Goal: Task Accomplishment & Management: Use online tool/utility

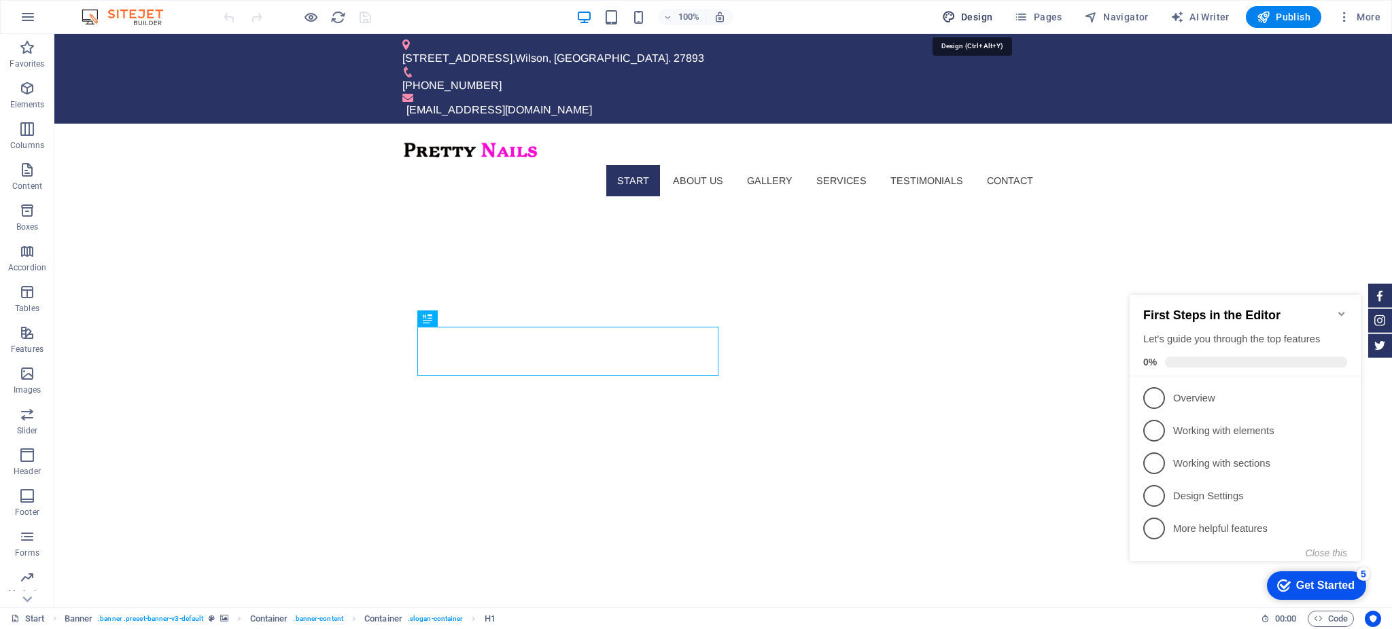
click at [968, 22] on span "Design" at bounding box center [967, 17] width 51 height 14
select select "px"
select select "300"
select select "px"
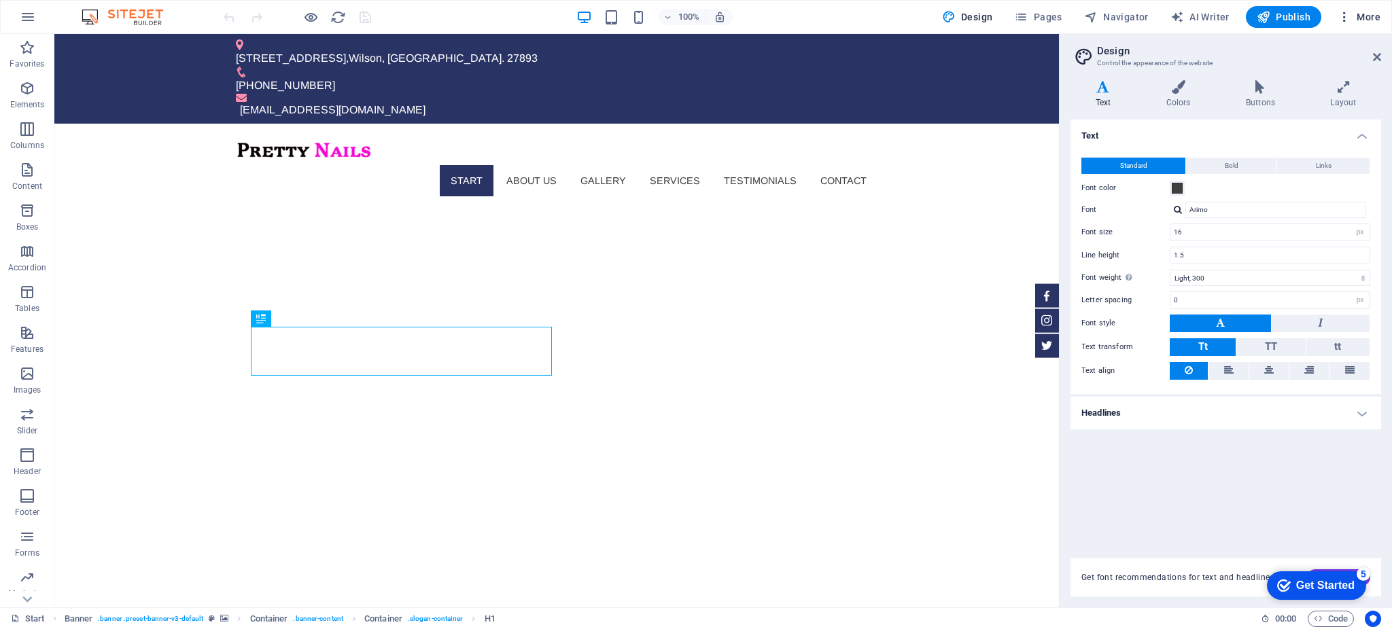
click at [1356, 21] on span "More" at bounding box center [1359, 17] width 43 height 14
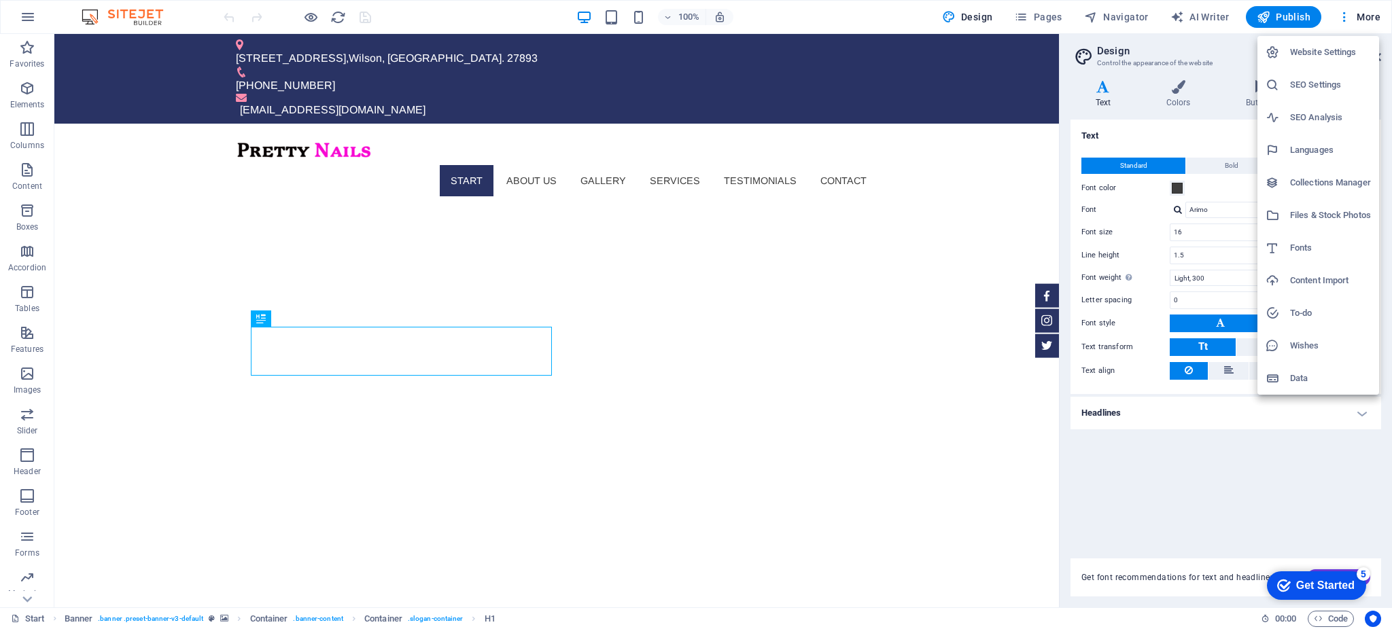
click at [1313, 353] on h6 "Wishes" at bounding box center [1330, 346] width 81 height 16
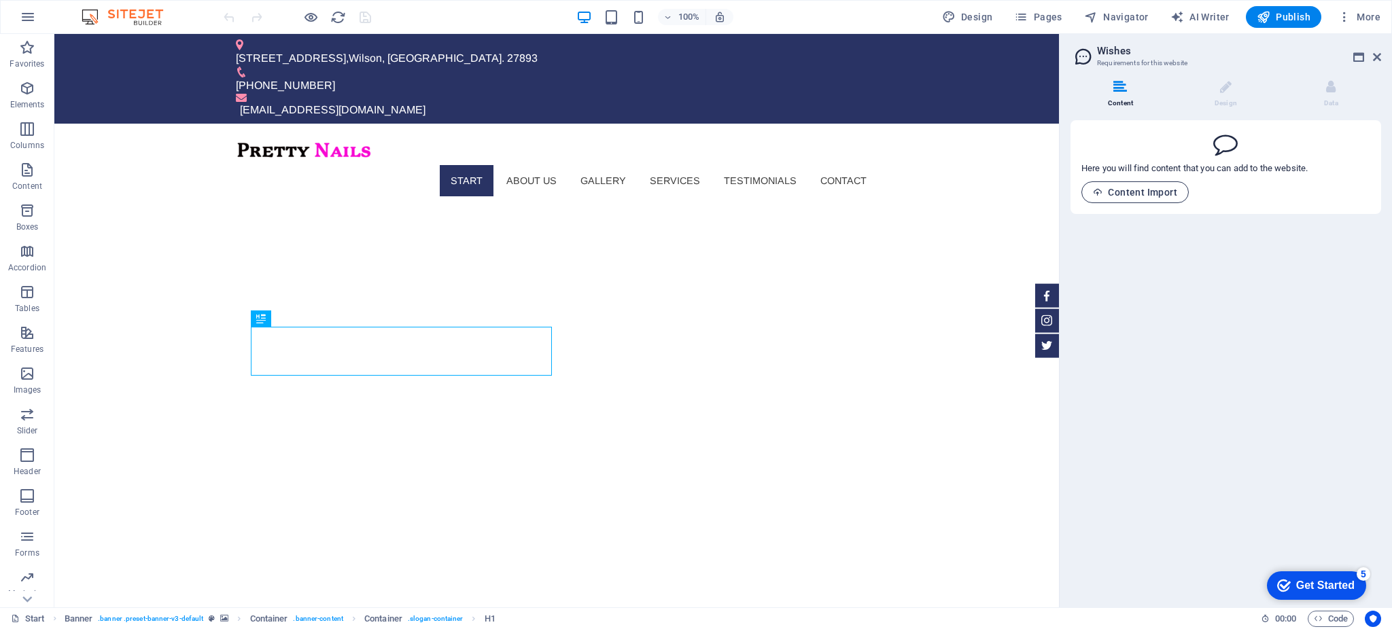
click at [1135, 191] on span "Content Import" at bounding box center [1135, 192] width 84 height 11
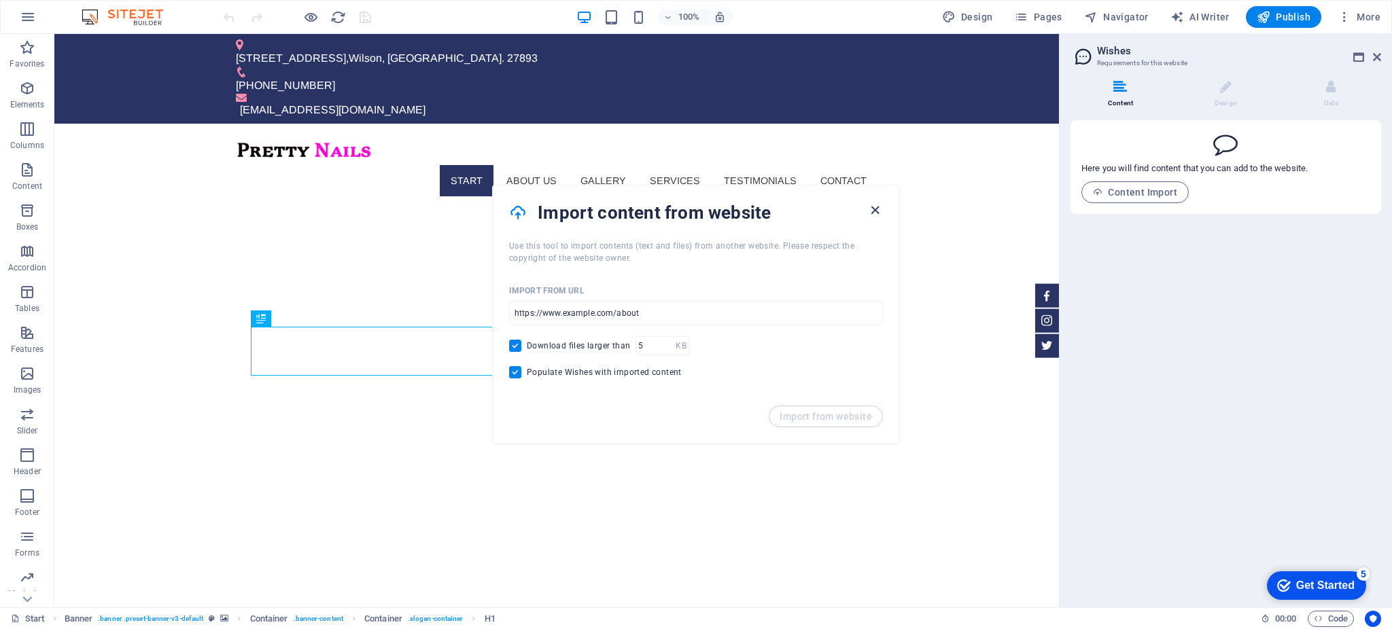
click at [878, 210] on icon "button" at bounding box center [875, 211] width 16 height 16
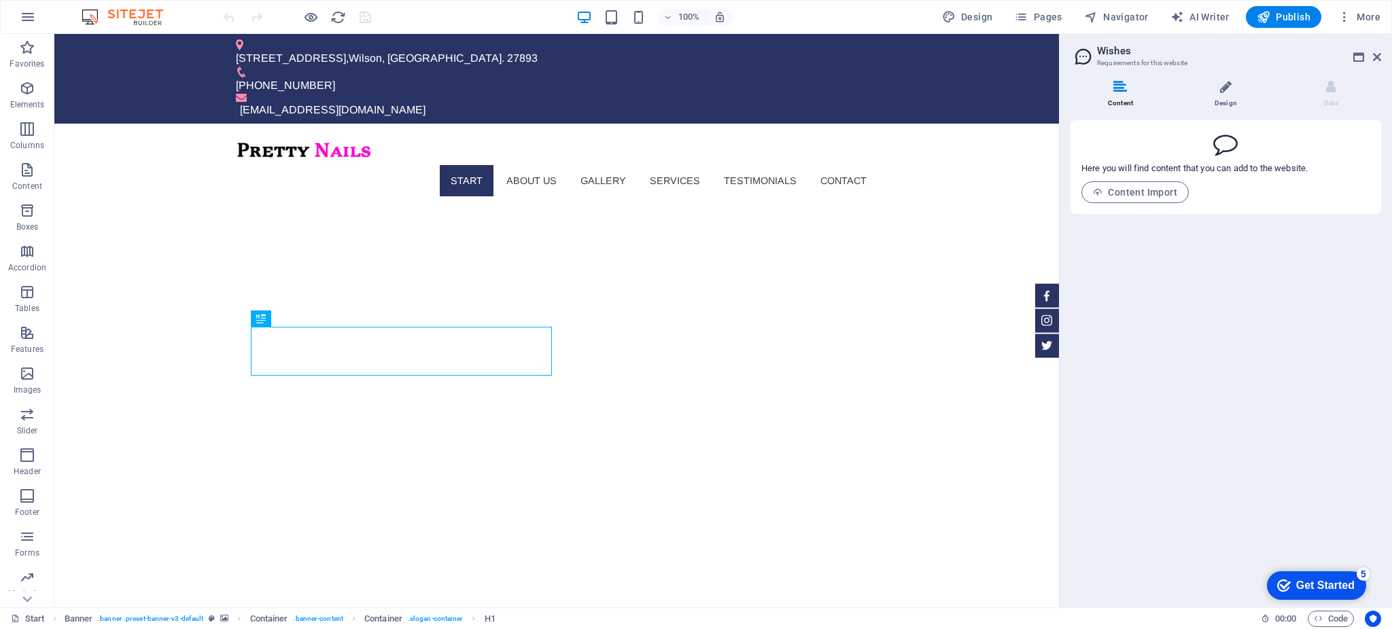
click at [1224, 85] on icon at bounding box center [1226, 87] width 12 height 14
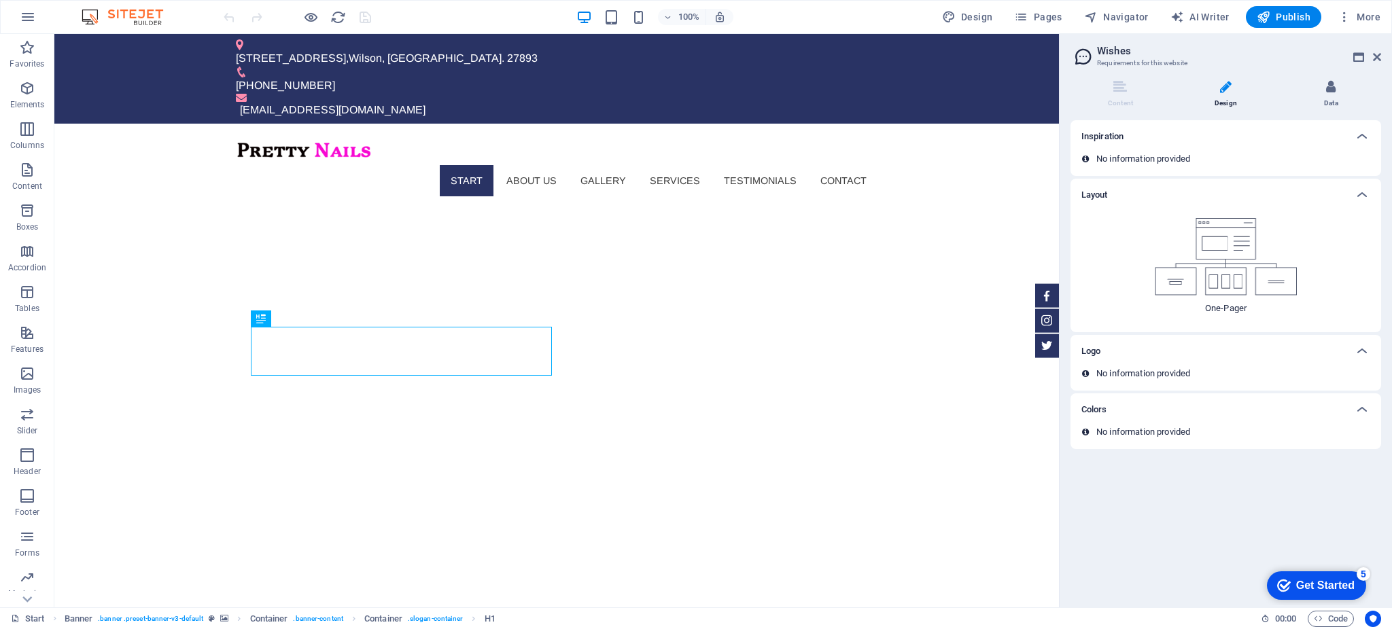
click at [1334, 88] on icon at bounding box center [1331, 87] width 10 height 14
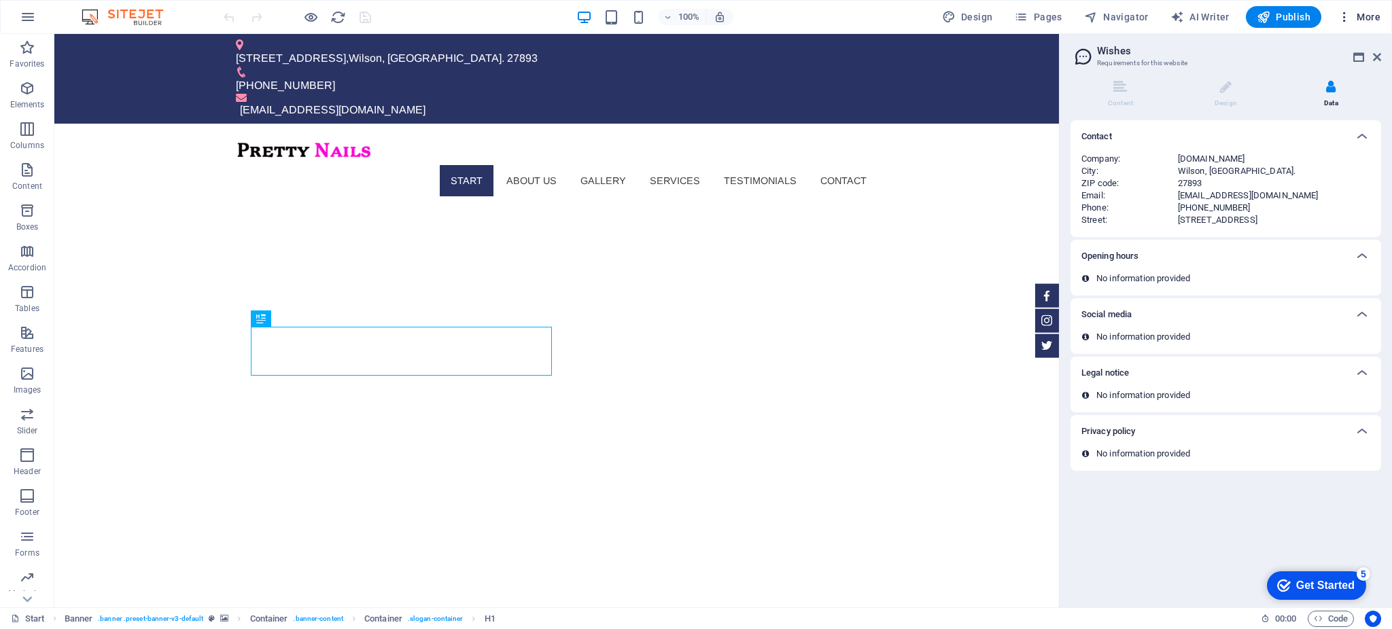
click at [1351, 14] on icon "button" at bounding box center [1345, 17] width 14 height 14
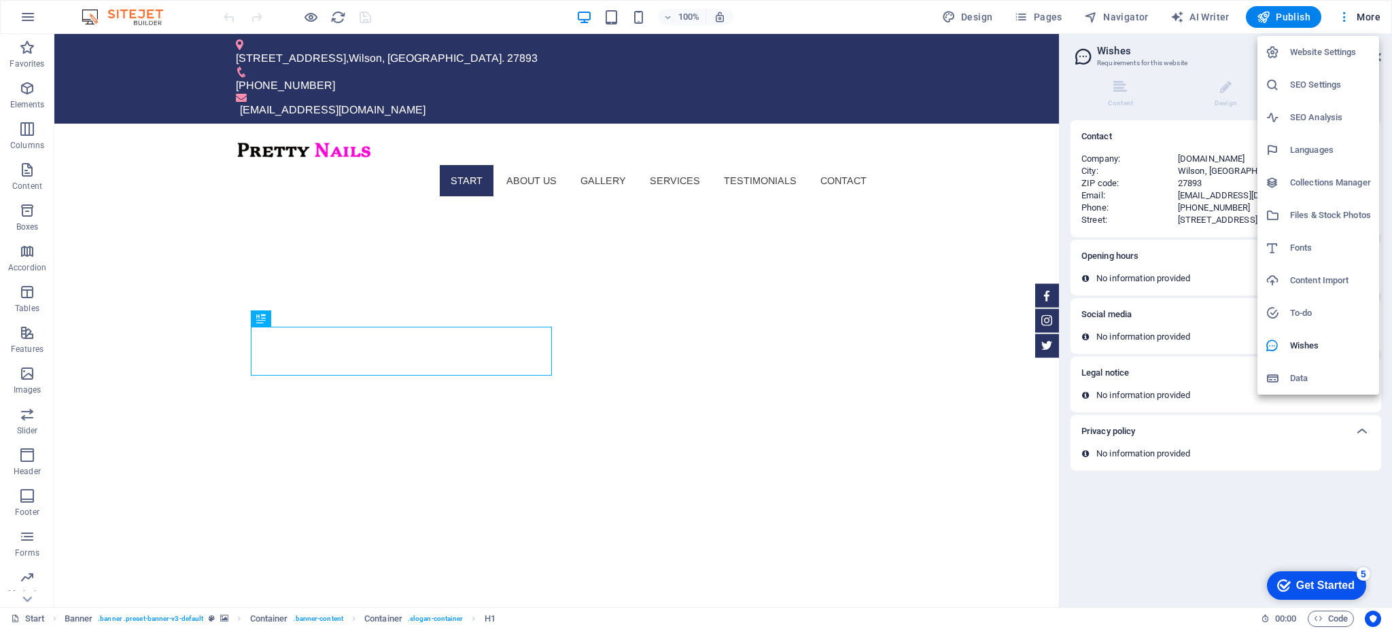
click at [1323, 58] on h6 "Website Settings" at bounding box center [1330, 52] width 81 height 16
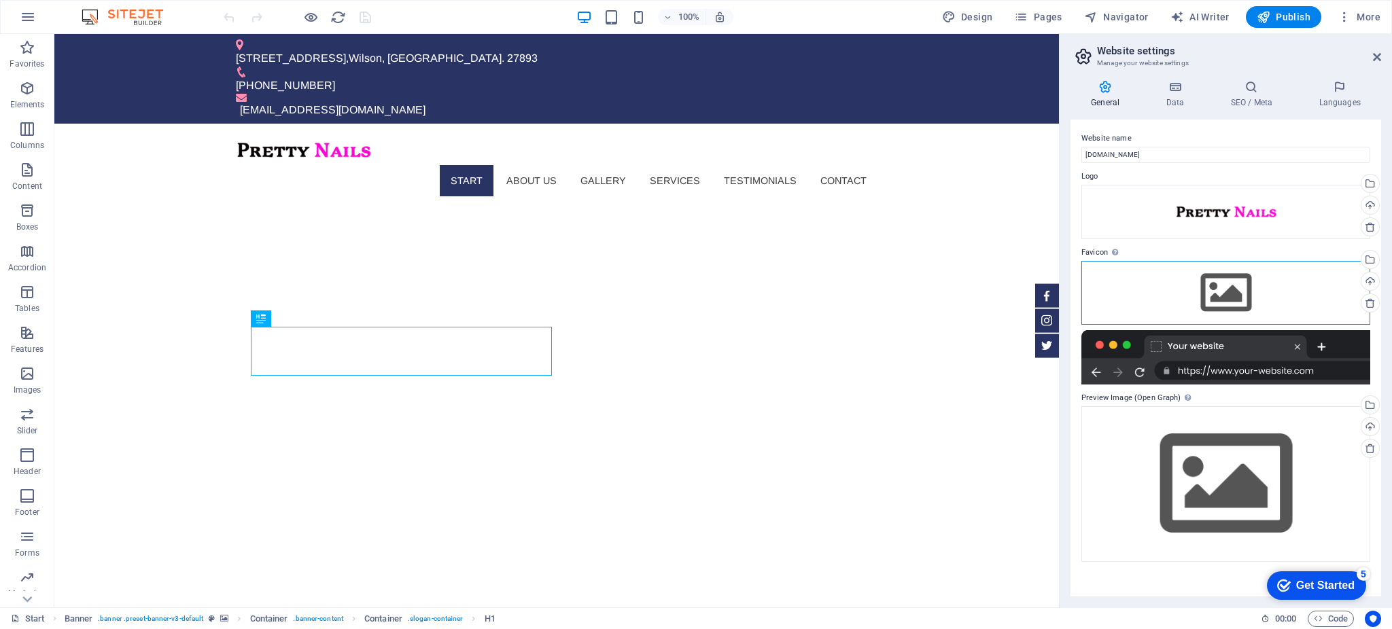
click at [1234, 296] on div "Drag files here, click to choose files or select files from Files or our free s…" at bounding box center [1226, 293] width 289 height 64
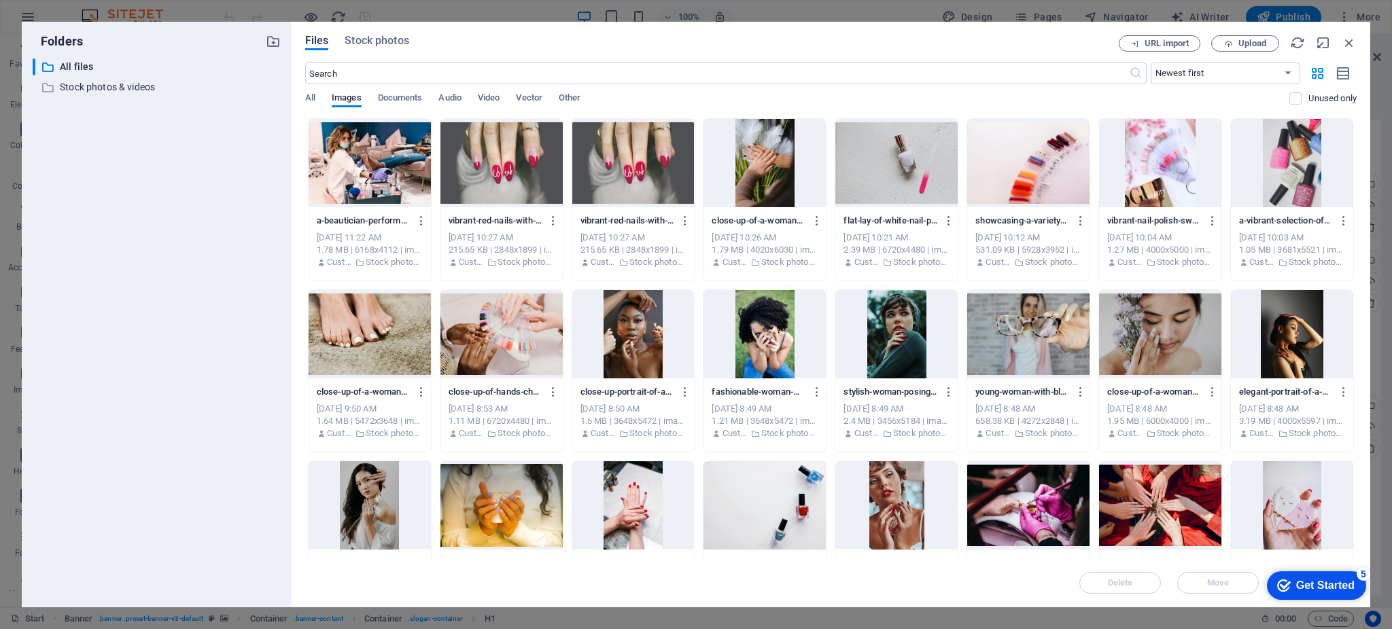
click at [1168, 492] on div at bounding box center [1160, 506] width 122 height 88
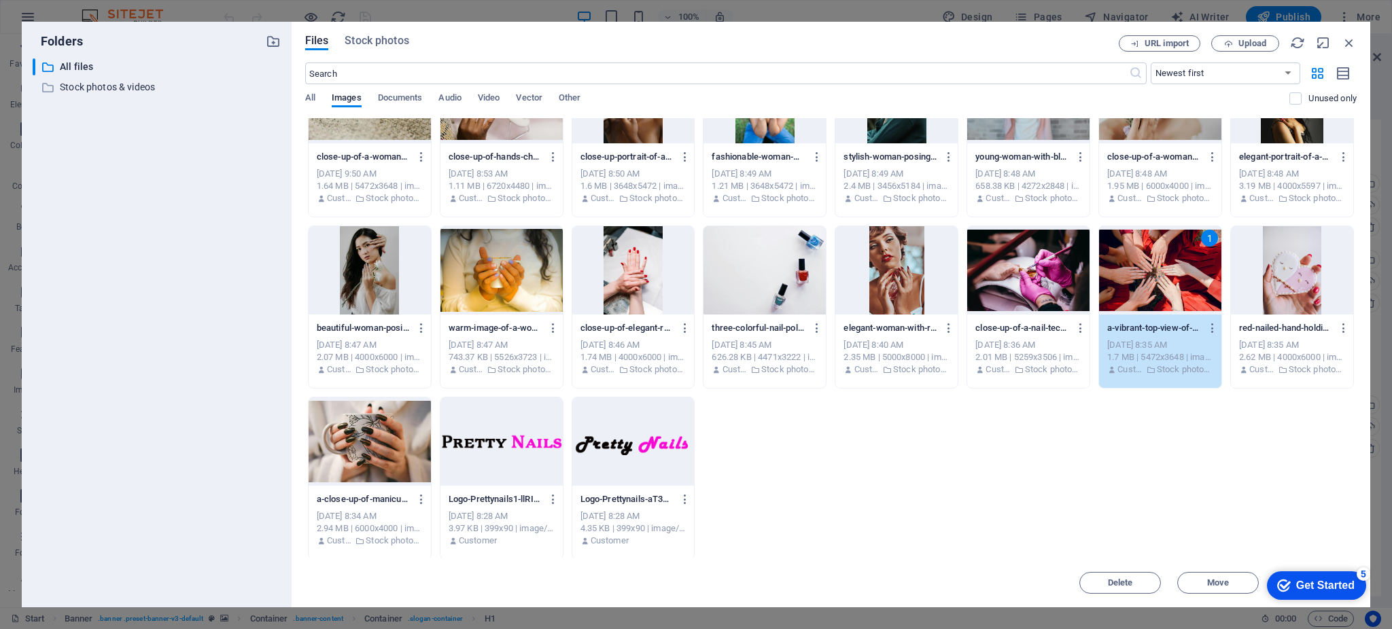
click at [1135, 254] on div "1" at bounding box center [1160, 270] width 122 height 88
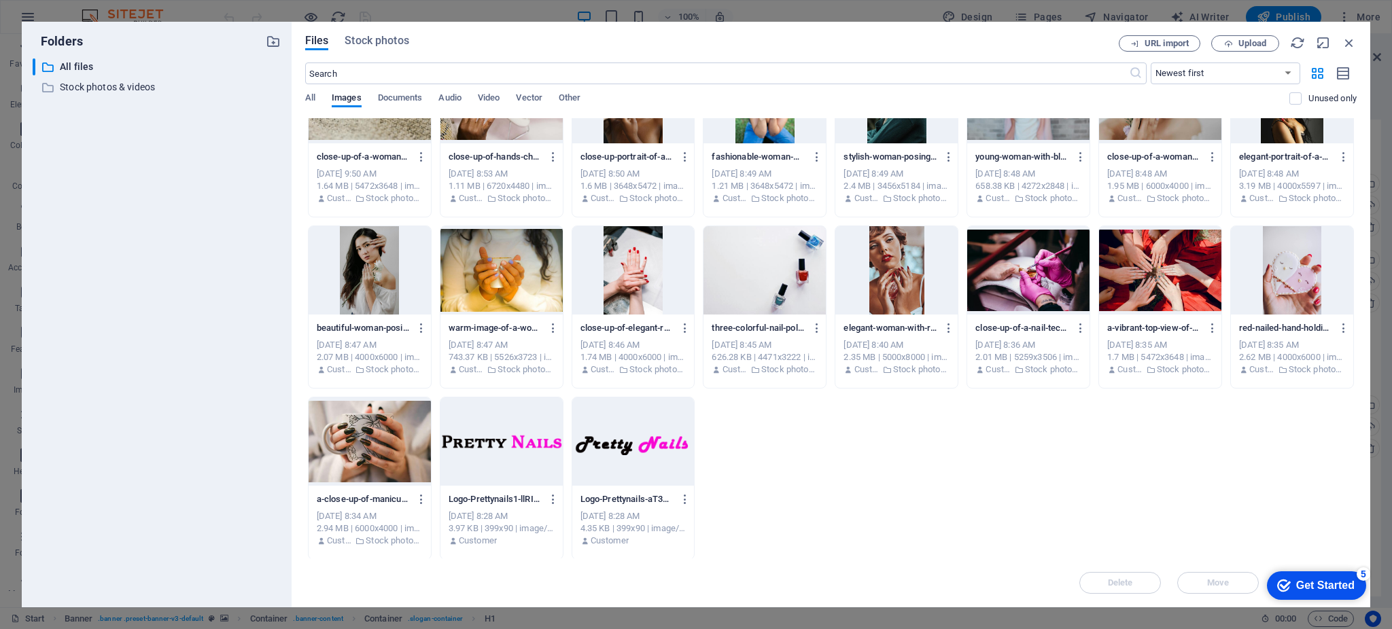
click at [1135, 254] on div at bounding box center [1160, 270] width 122 height 88
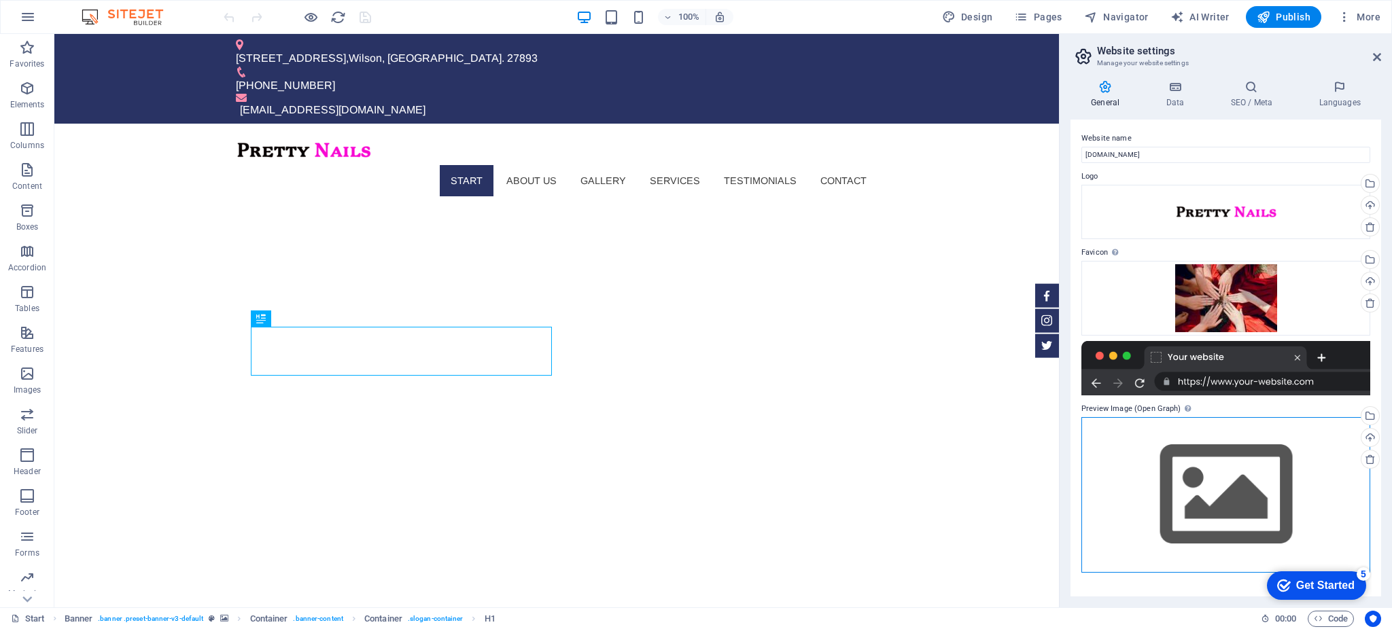
click at [1254, 476] on div "Drag files here, click to choose files or select files from Files or our free s…" at bounding box center [1226, 495] width 289 height 156
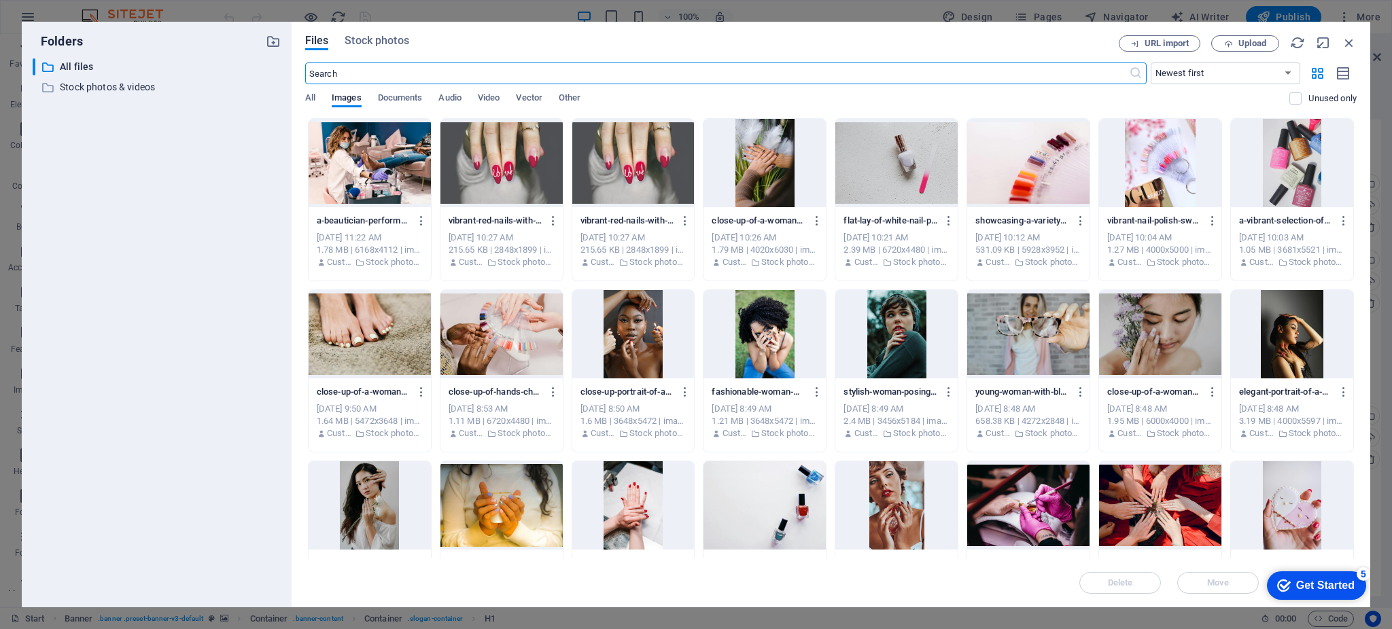
click at [1183, 496] on div at bounding box center [1160, 506] width 122 height 88
click at [1183, 496] on div "1" at bounding box center [1160, 506] width 122 height 88
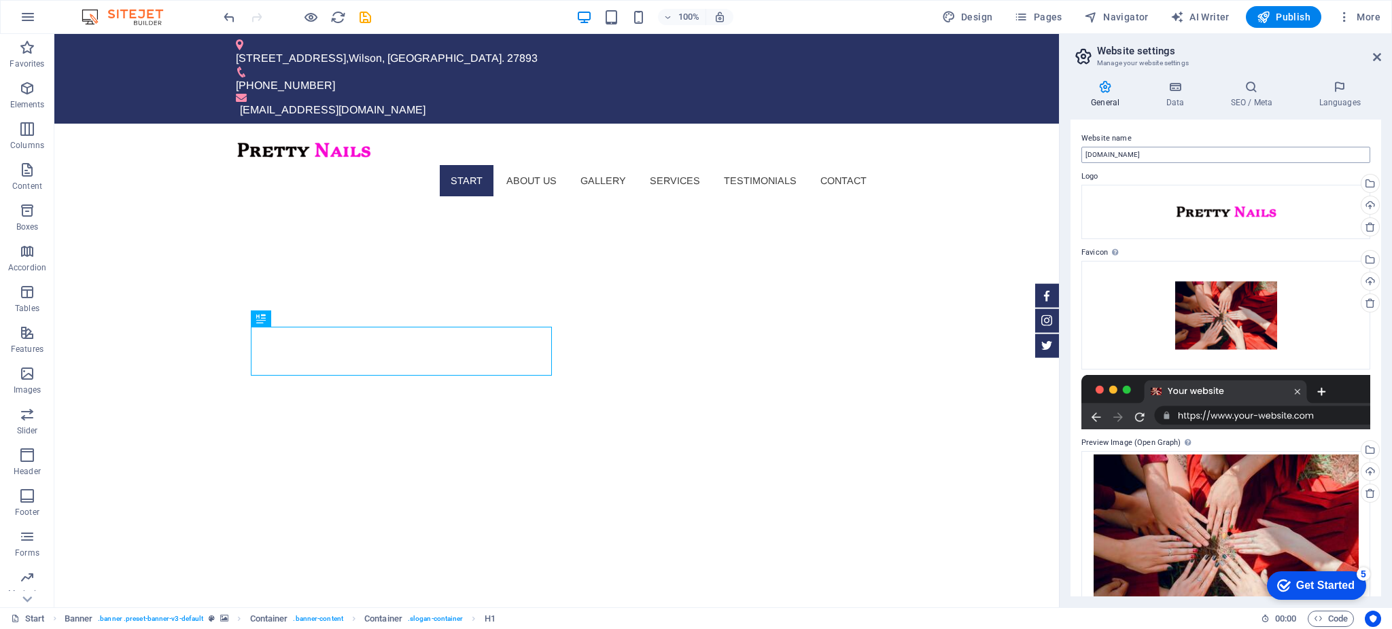
scroll to position [48, 0]
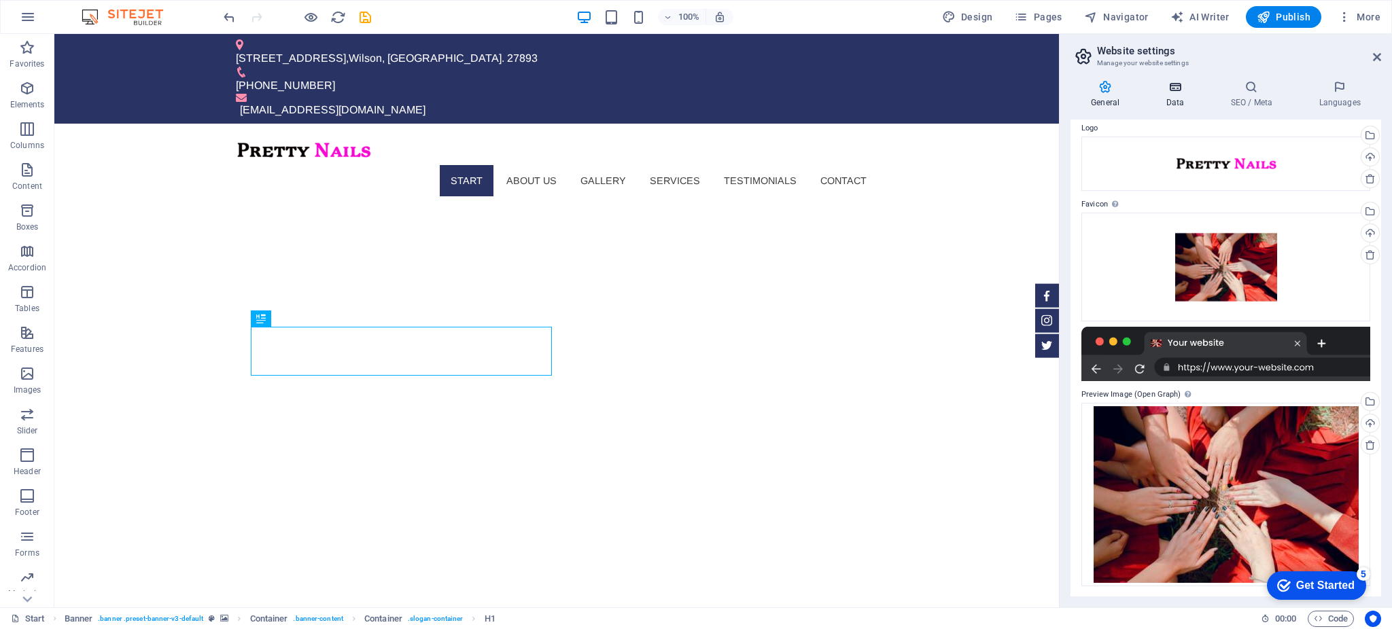
click at [1172, 94] on h4 "Data" at bounding box center [1177, 94] width 65 height 29
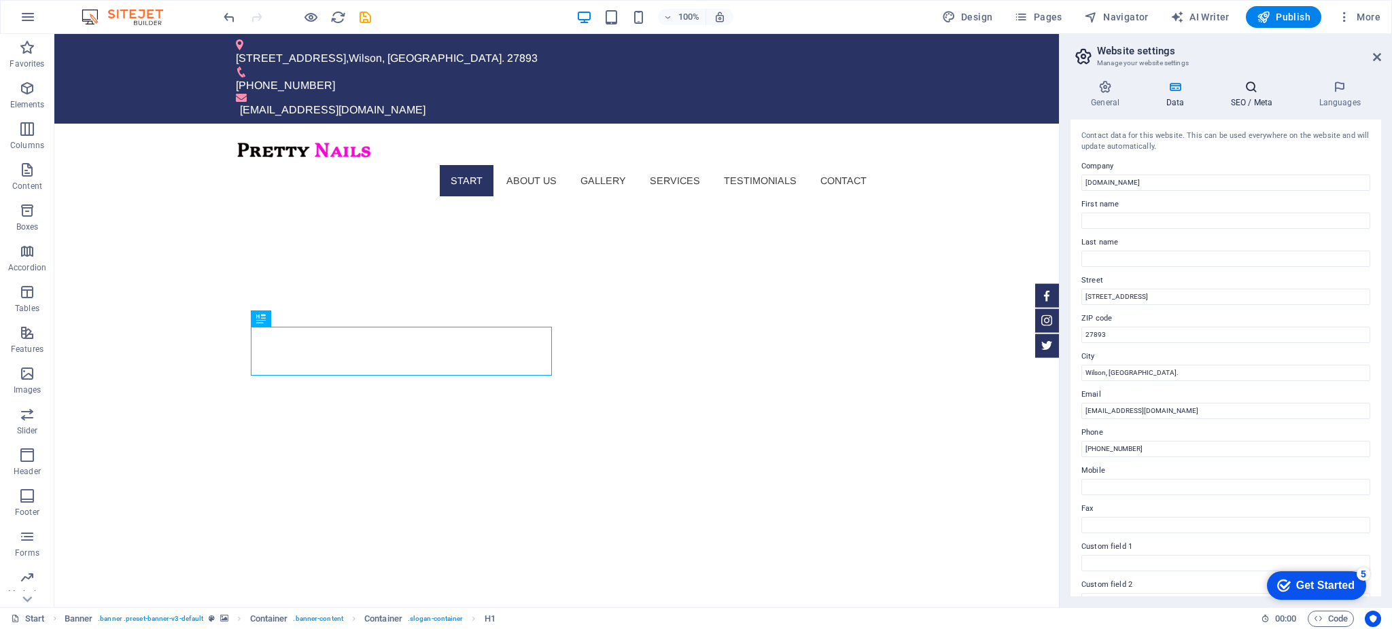
click at [1239, 92] on icon at bounding box center [1251, 87] width 83 height 14
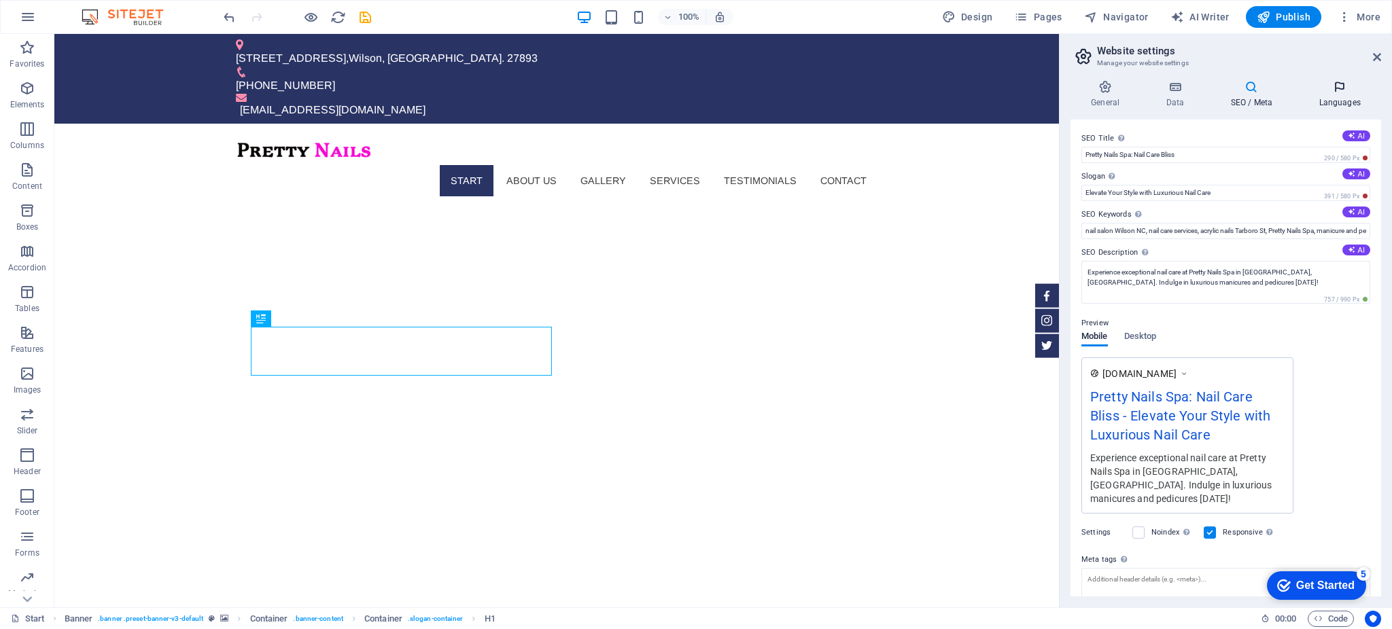
click at [1332, 86] on icon at bounding box center [1339, 87] width 83 height 14
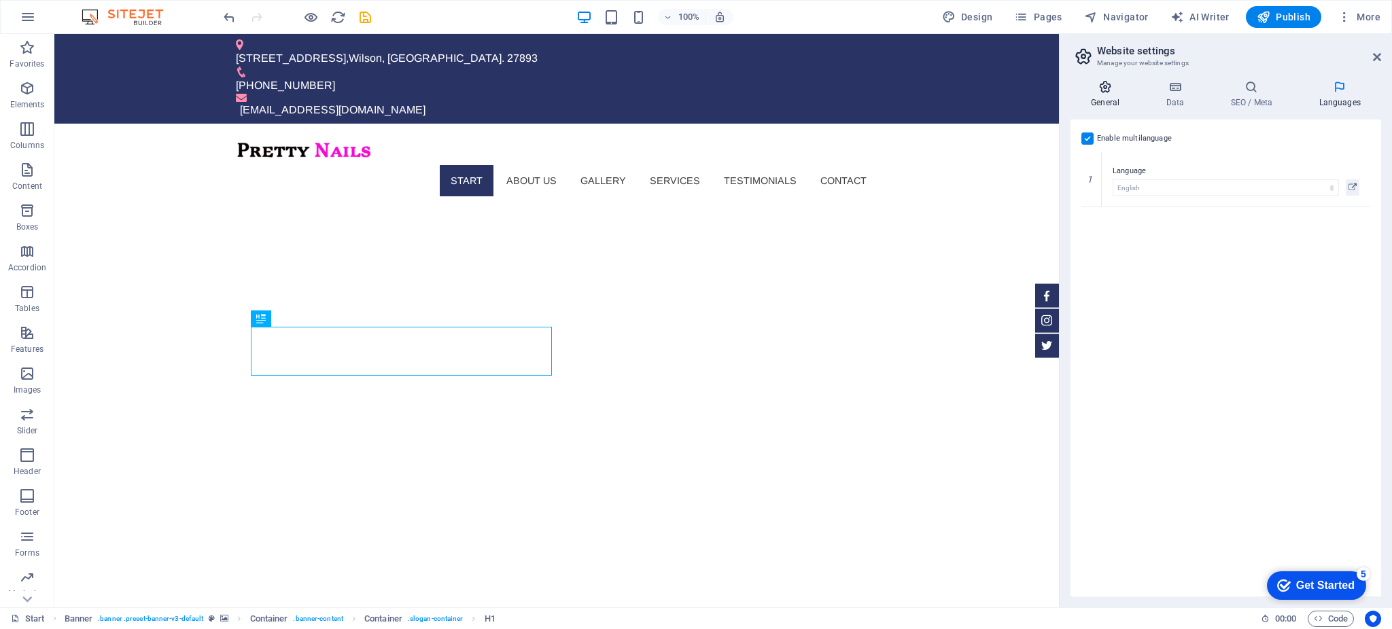
click at [1103, 92] on icon at bounding box center [1105, 87] width 69 height 14
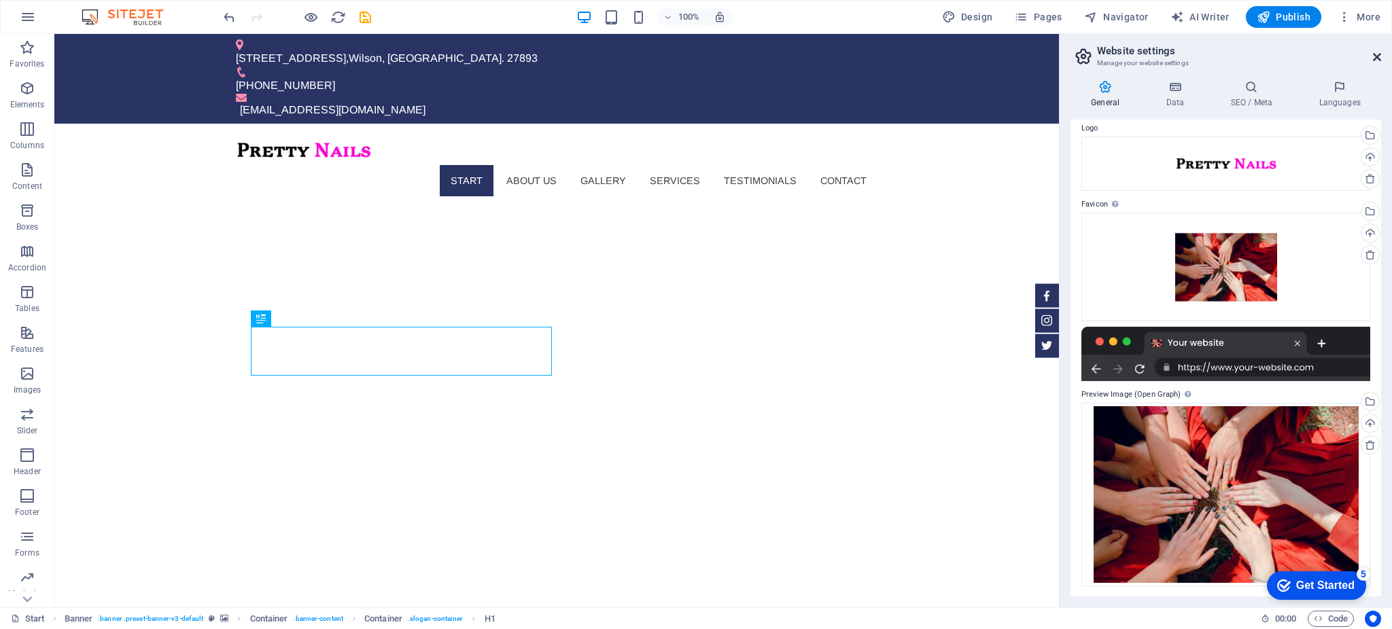
click at [1374, 52] on icon at bounding box center [1377, 57] width 8 height 11
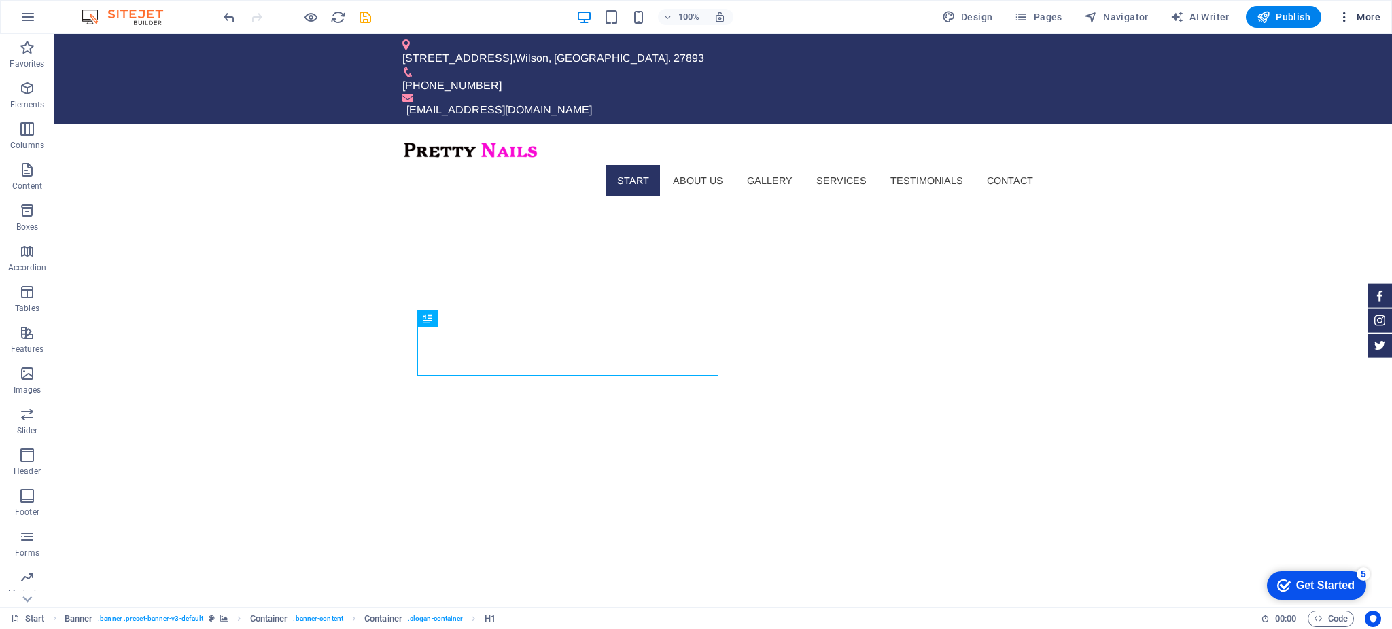
click at [1350, 11] on icon "button" at bounding box center [1345, 17] width 14 height 14
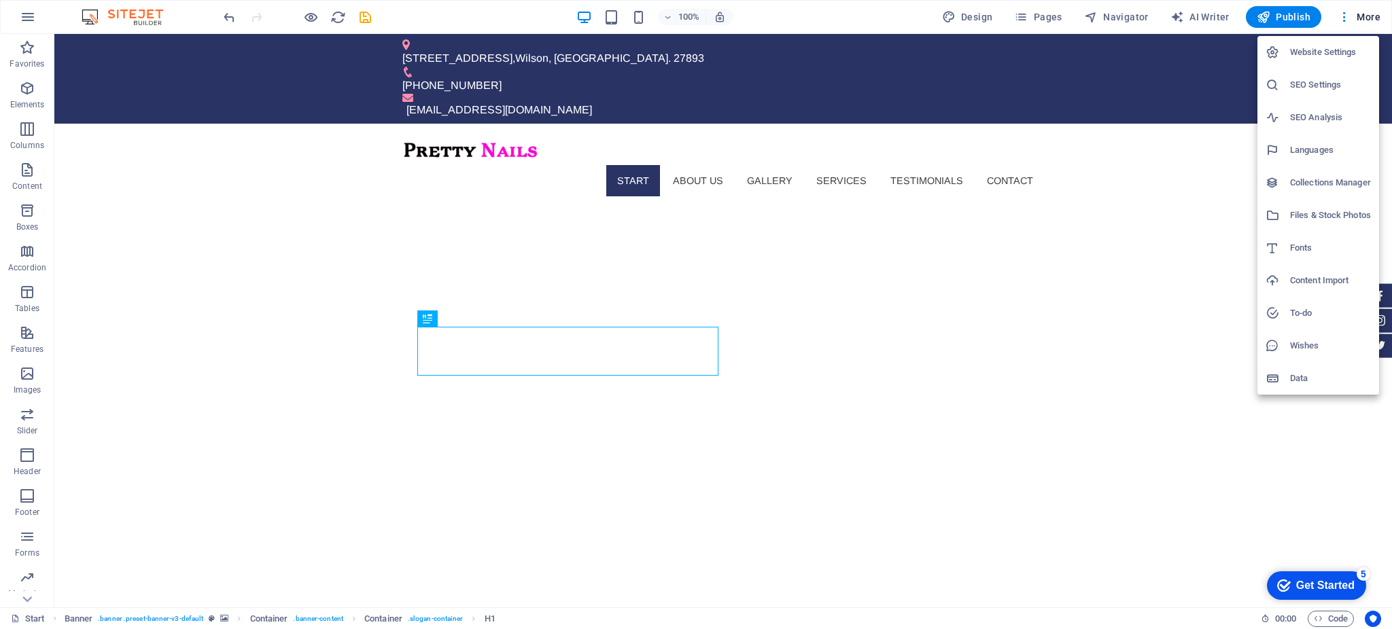
click at [1320, 184] on h6 "Collections Manager" at bounding box center [1330, 183] width 81 height 16
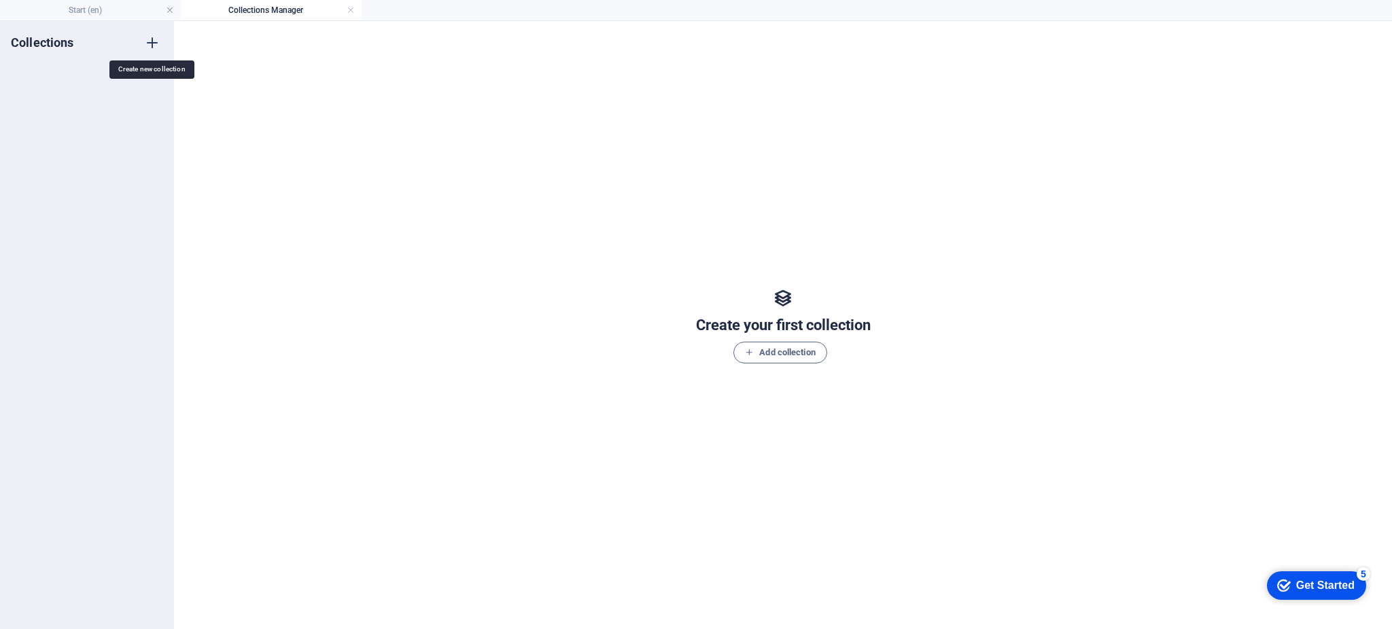
click at [145, 39] on icon "button" at bounding box center [152, 43] width 16 height 16
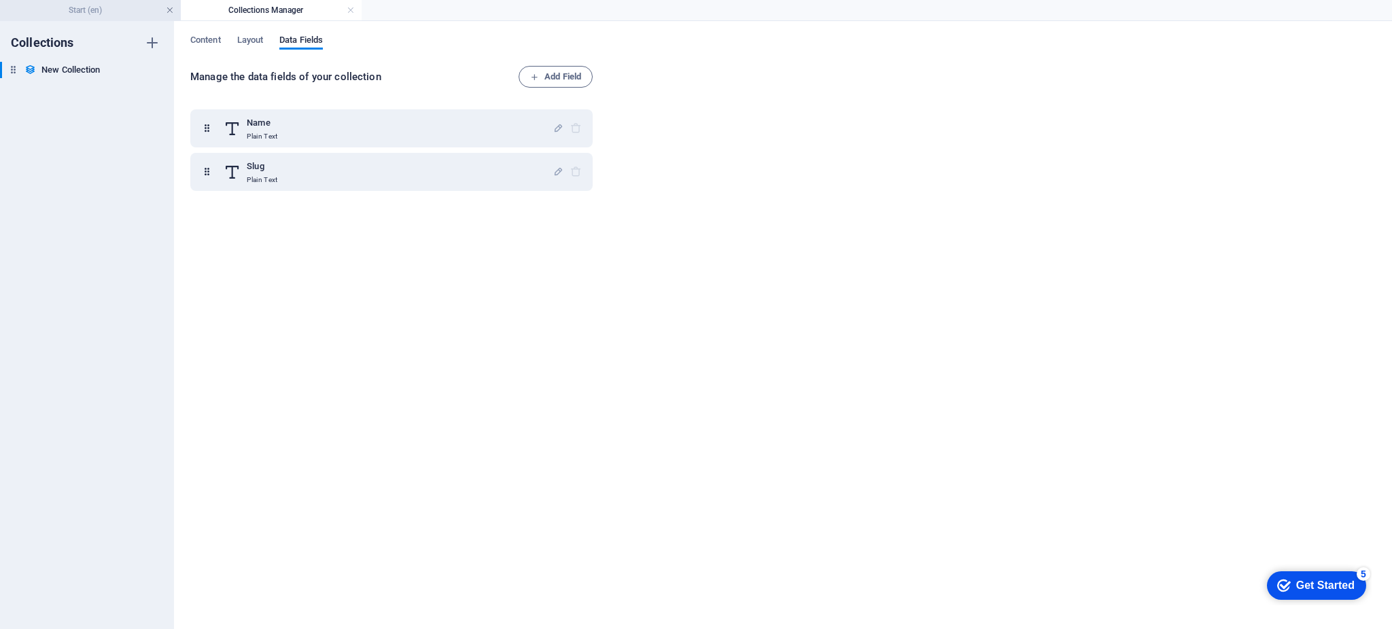
click at [169, 5] on link at bounding box center [170, 10] width 8 height 13
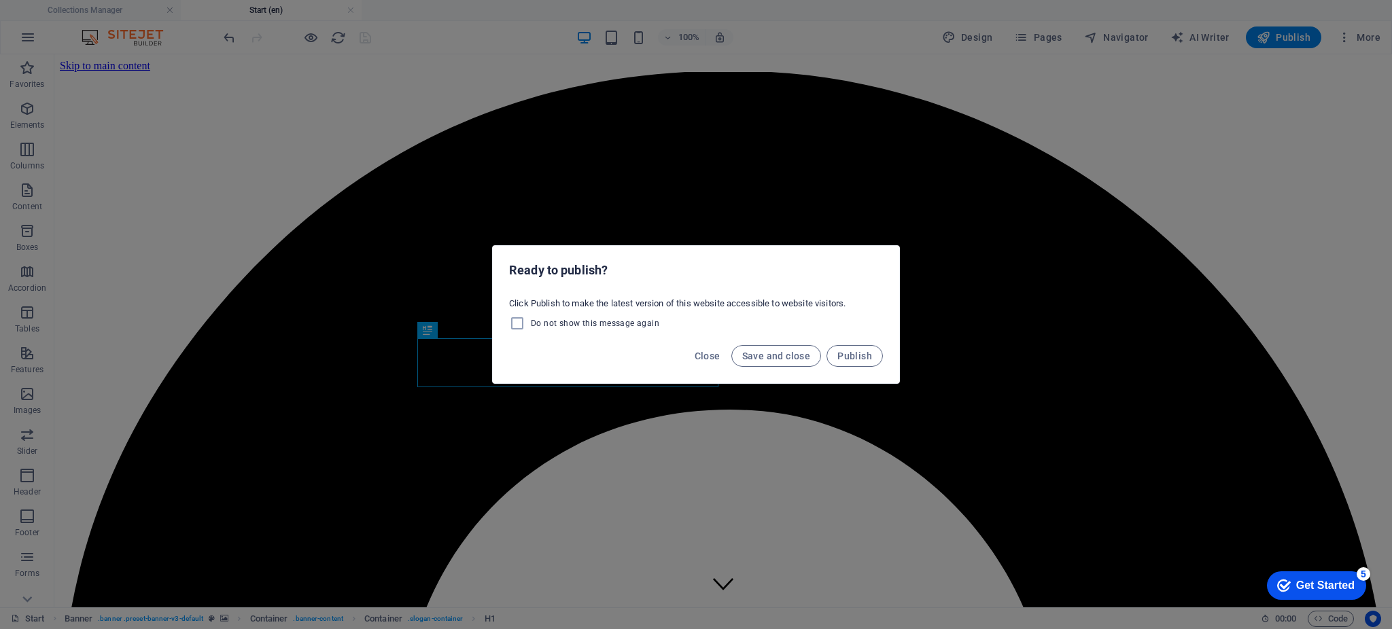
scroll to position [0, 0]
click at [746, 356] on span "Save and close" at bounding box center [776, 356] width 69 height 11
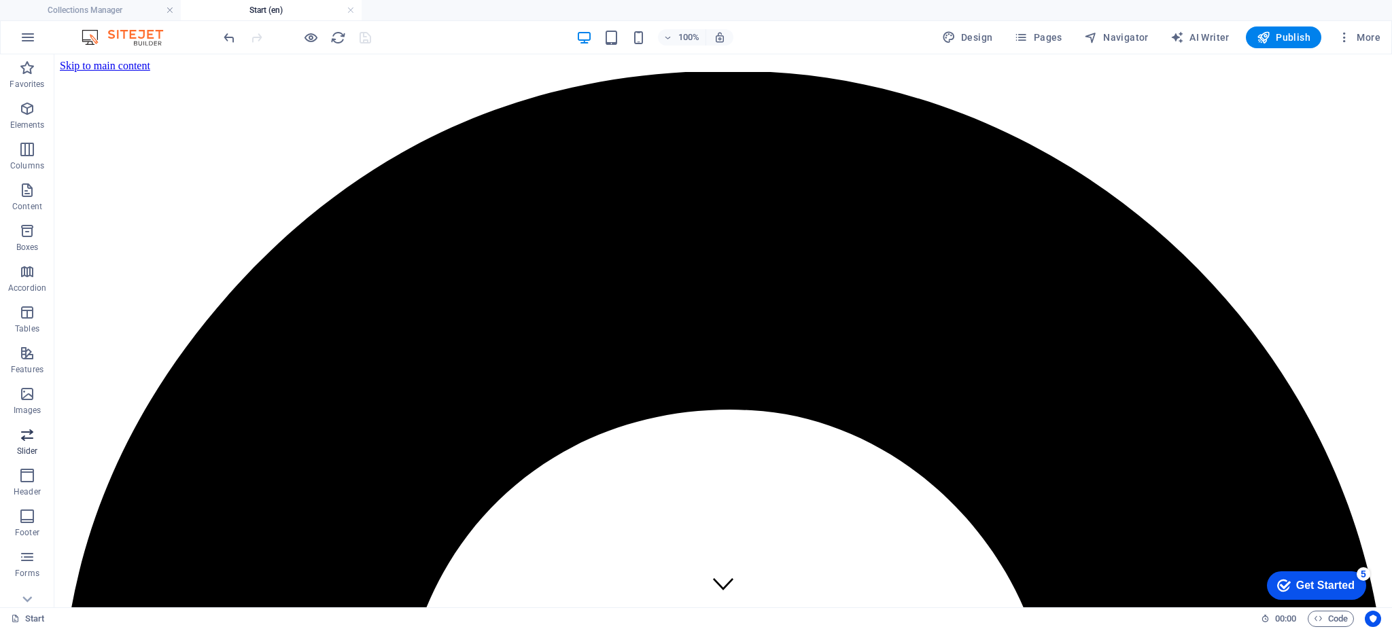
scroll to position [58, 0]
click at [24, 473] on p "Footer" at bounding box center [27, 475] width 24 height 11
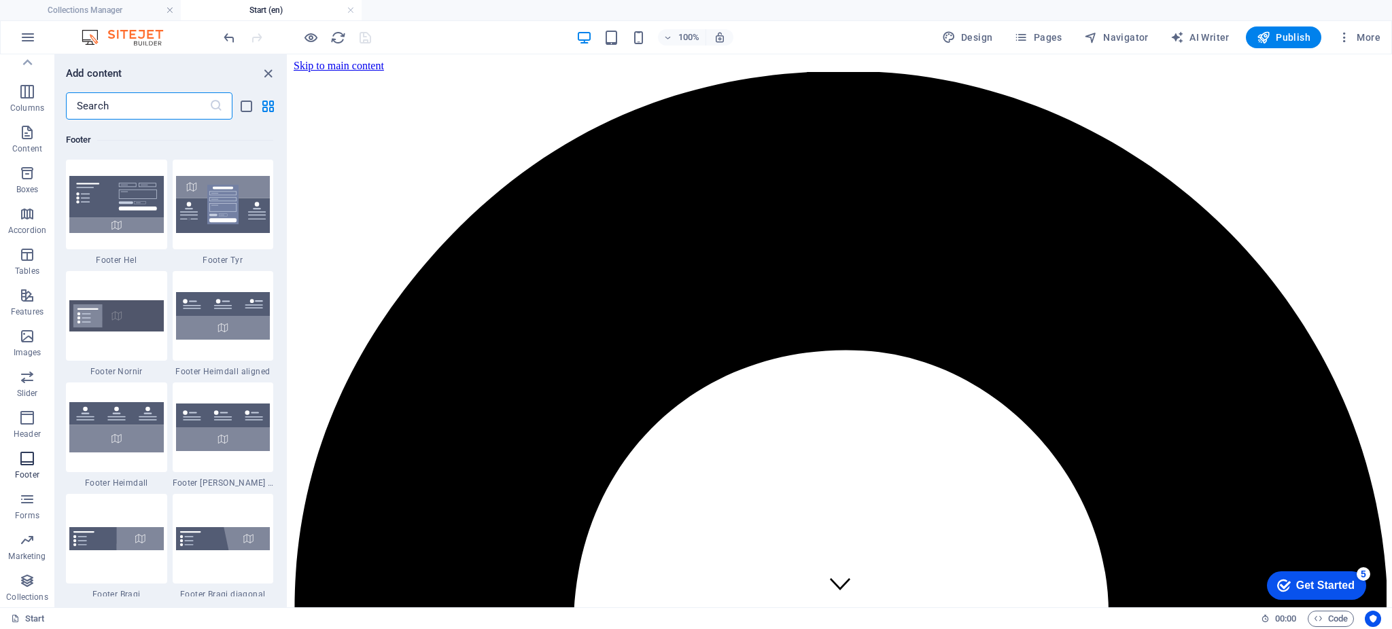
scroll to position [9000, 0]
click at [26, 504] on icon "button" at bounding box center [27, 499] width 16 height 16
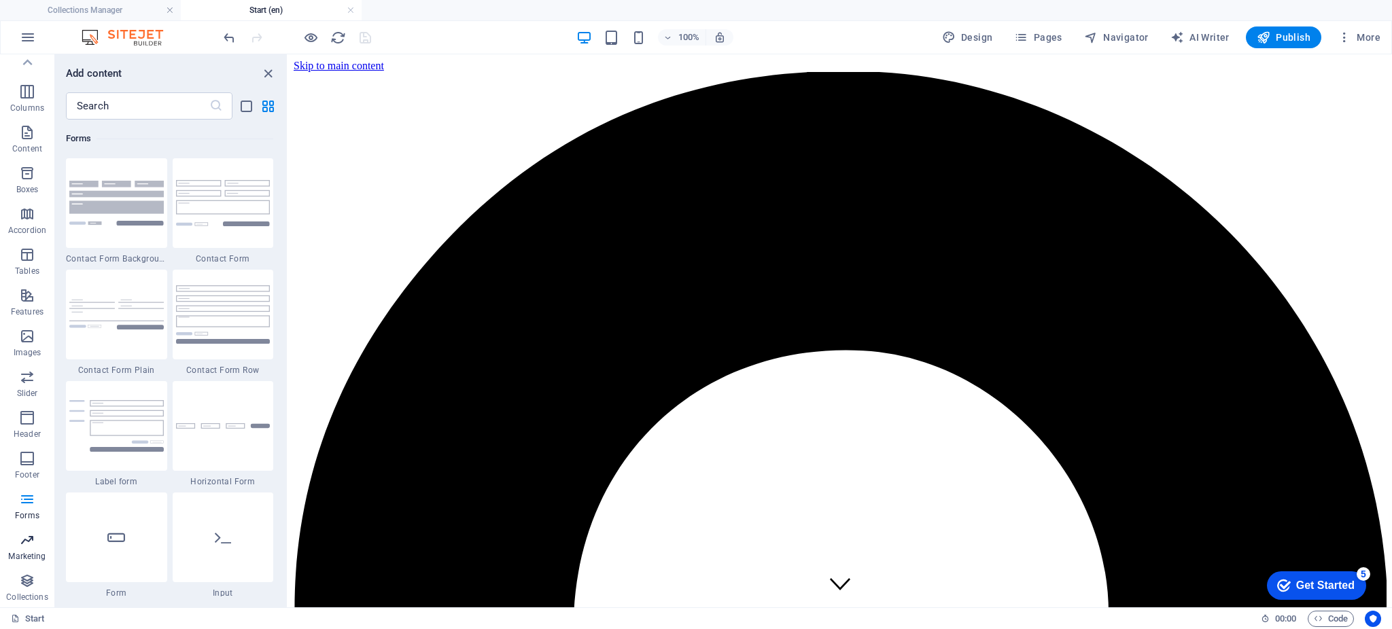
click at [27, 559] on p "Marketing" at bounding box center [26, 556] width 37 height 11
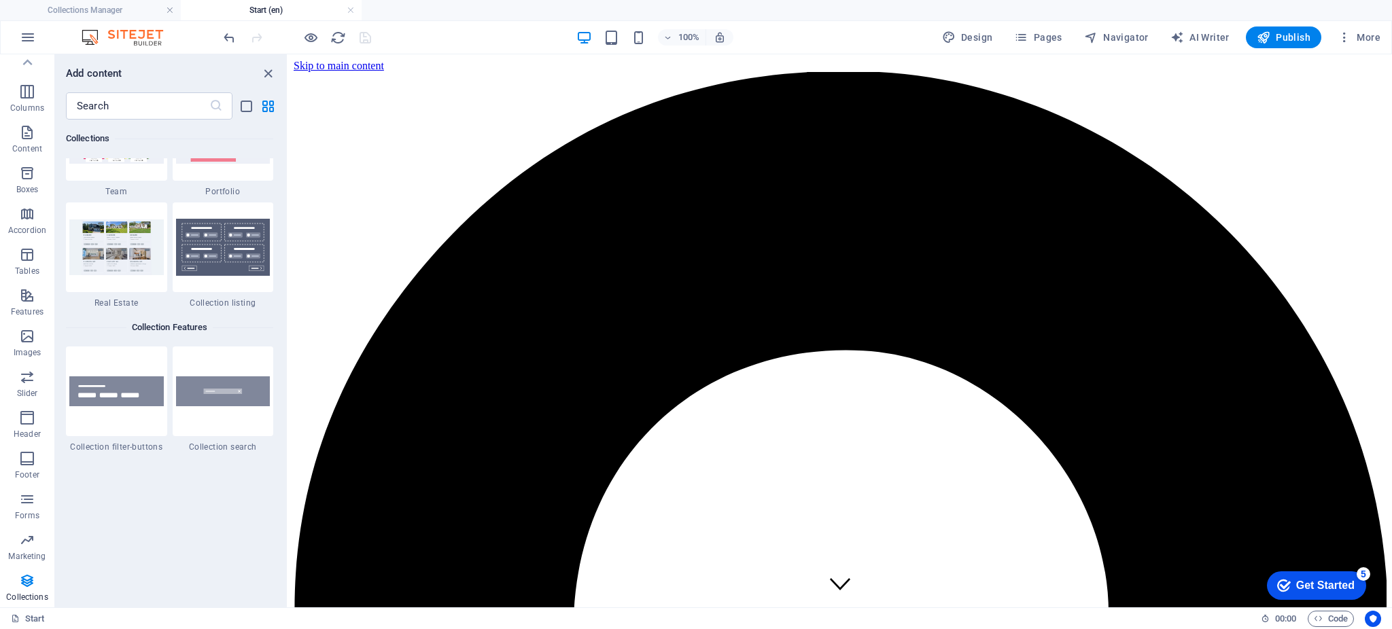
scroll to position [12769, 0]
click at [26, 585] on icon "button" at bounding box center [27, 581] width 16 height 16
click at [34, 93] on icon "button" at bounding box center [27, 92] width 16 height 16
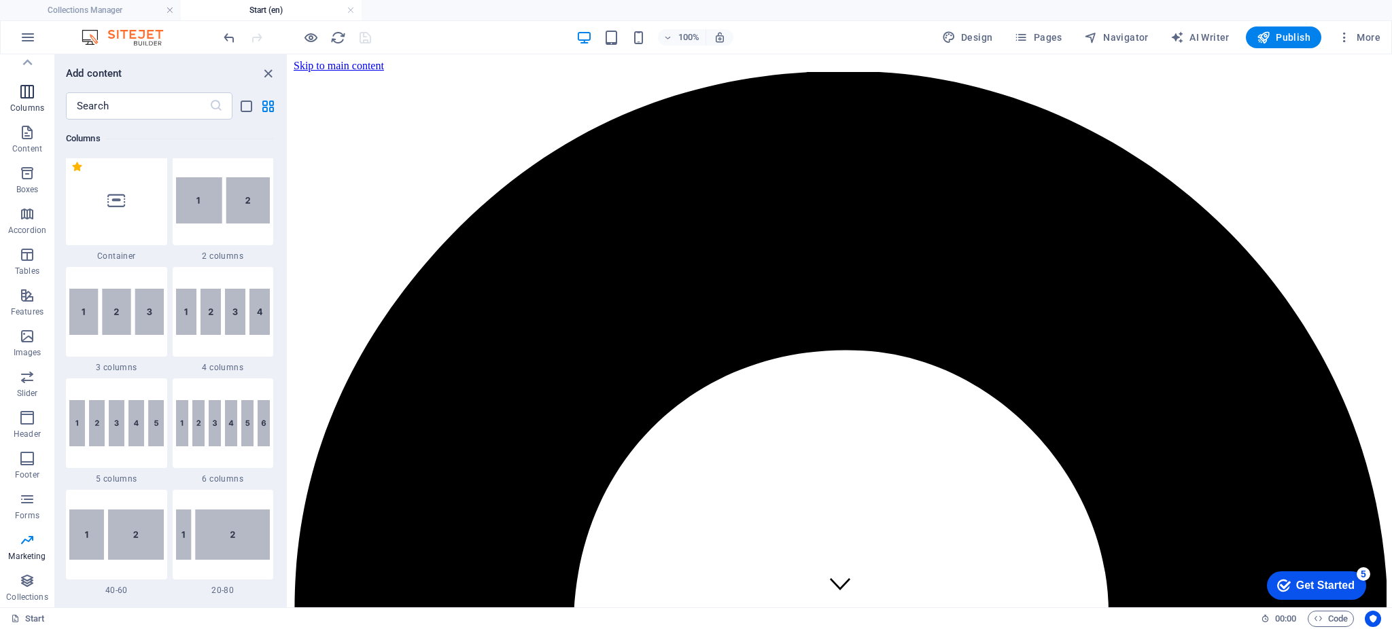
scroll to position [672, 0]
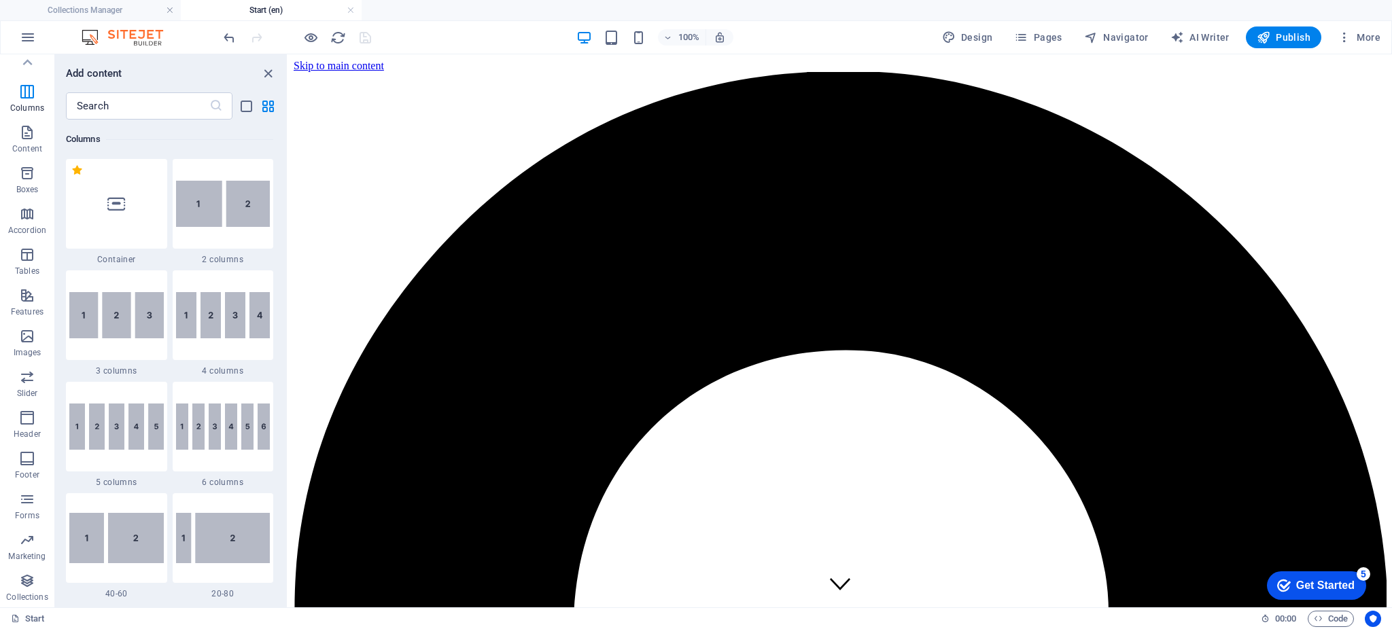
click at [153, 35] on img at bounding box center [129, 37] width 102 height 16
click at [24, 38] on icon "button" at bounding box center [28, 37] width 16 height 16
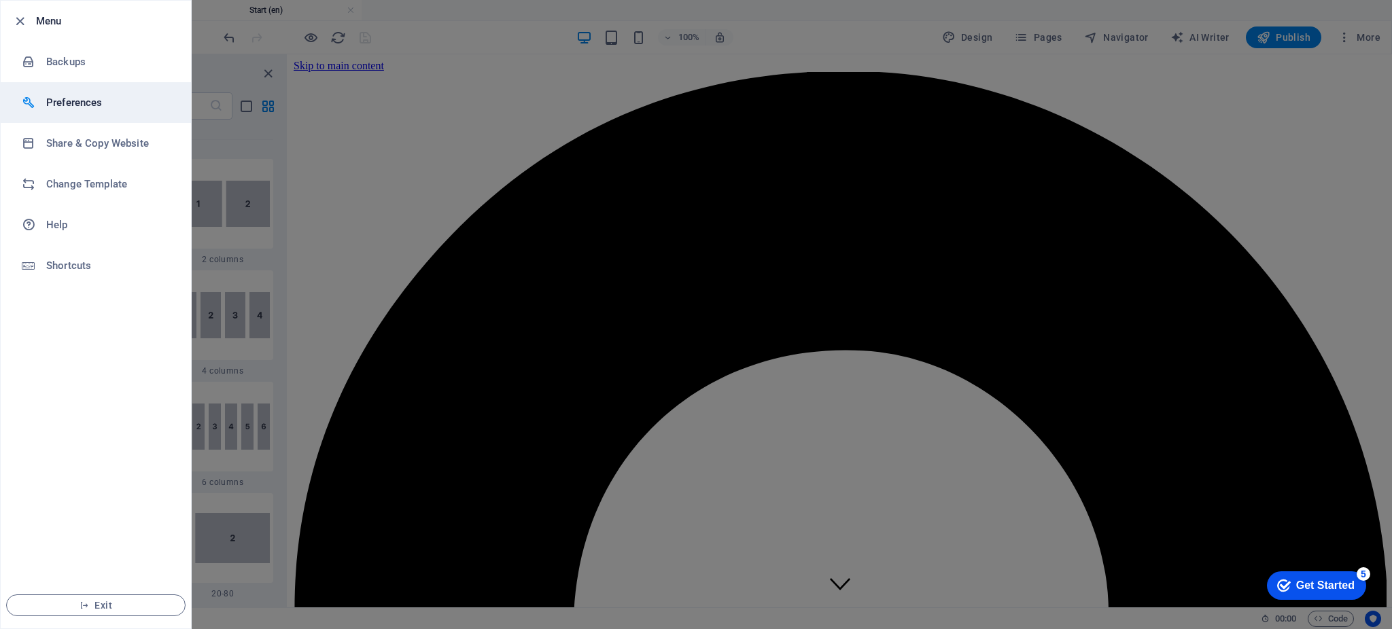
click at [69, 103] on h6 "Preferences" at bounding box center [109, 102] width 126 height 16
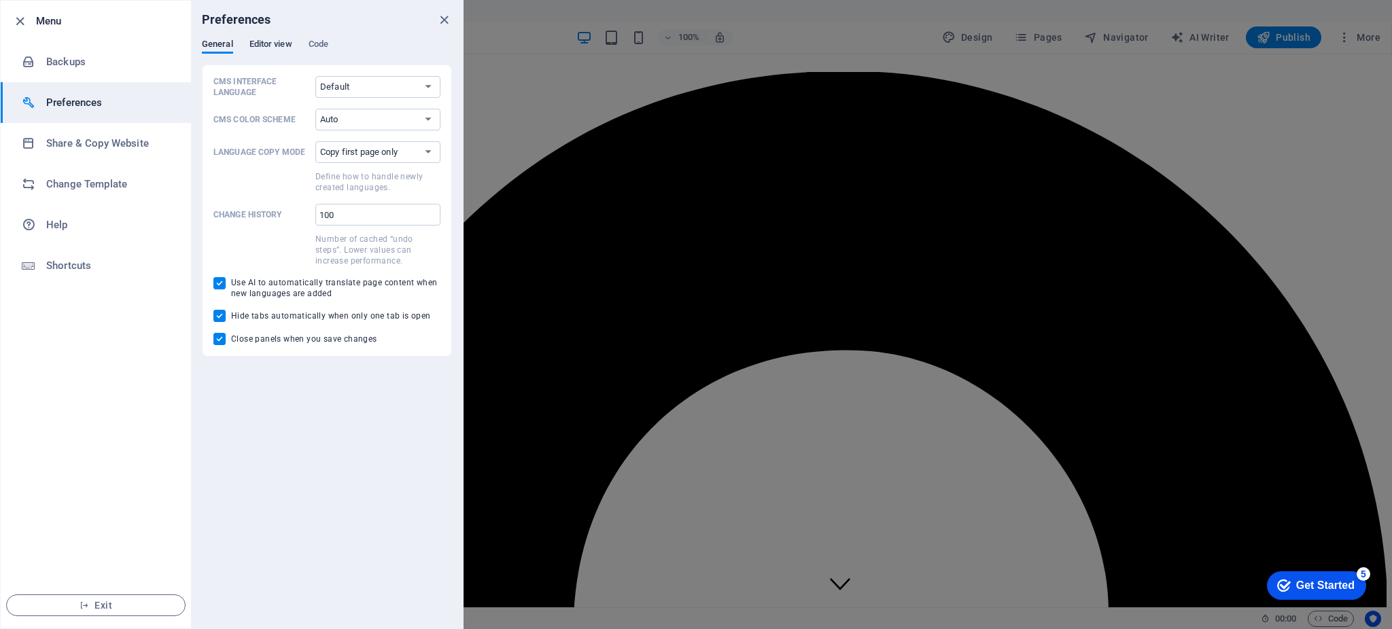
click at [279, 48] on span "Editor view" at bounding box center [270, 45] width 43 height 19
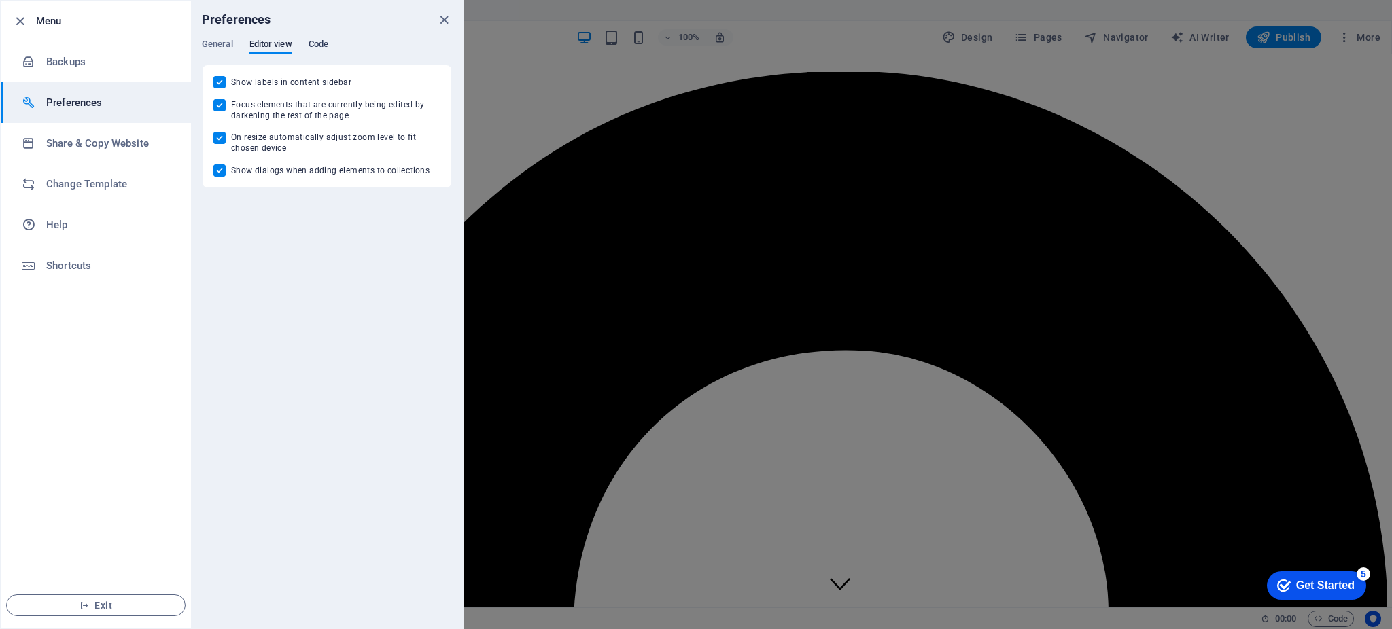
click at [311, 46] on span "Code" at bounding box center [319, 45] width 20 height 19
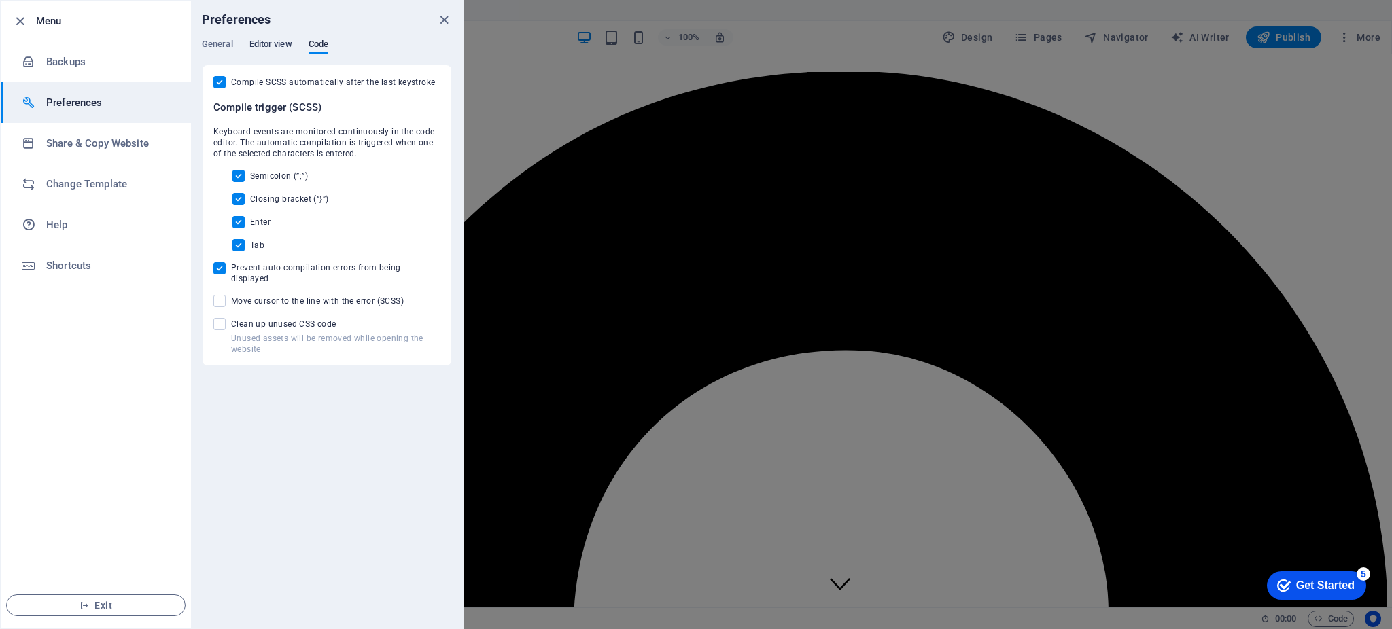
click at [269, 51] on span "Editor view" at bounding box center [270, 45] width 43 height 19
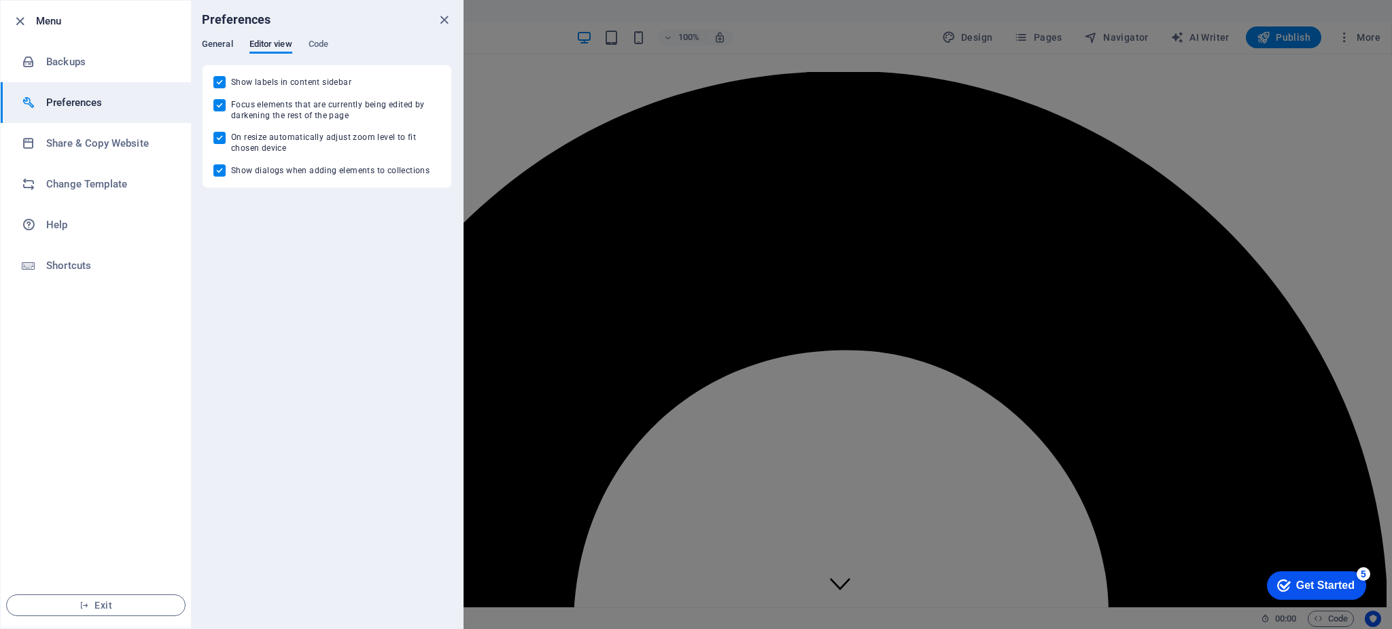
click at [220, 48] on span "General" at bounding box center [217, 45] width 31 height 19
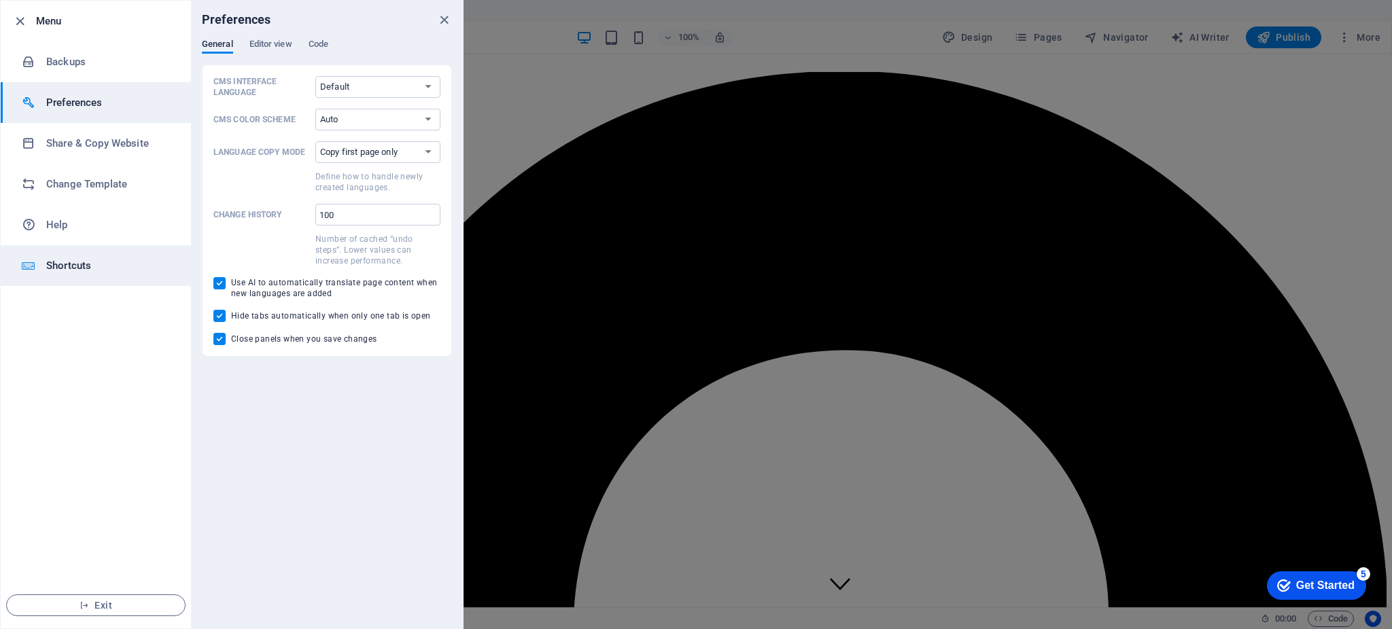
click at [105, 260] on h6 "Shortcuts" at bounding box center [109, 266] width 126 height 16
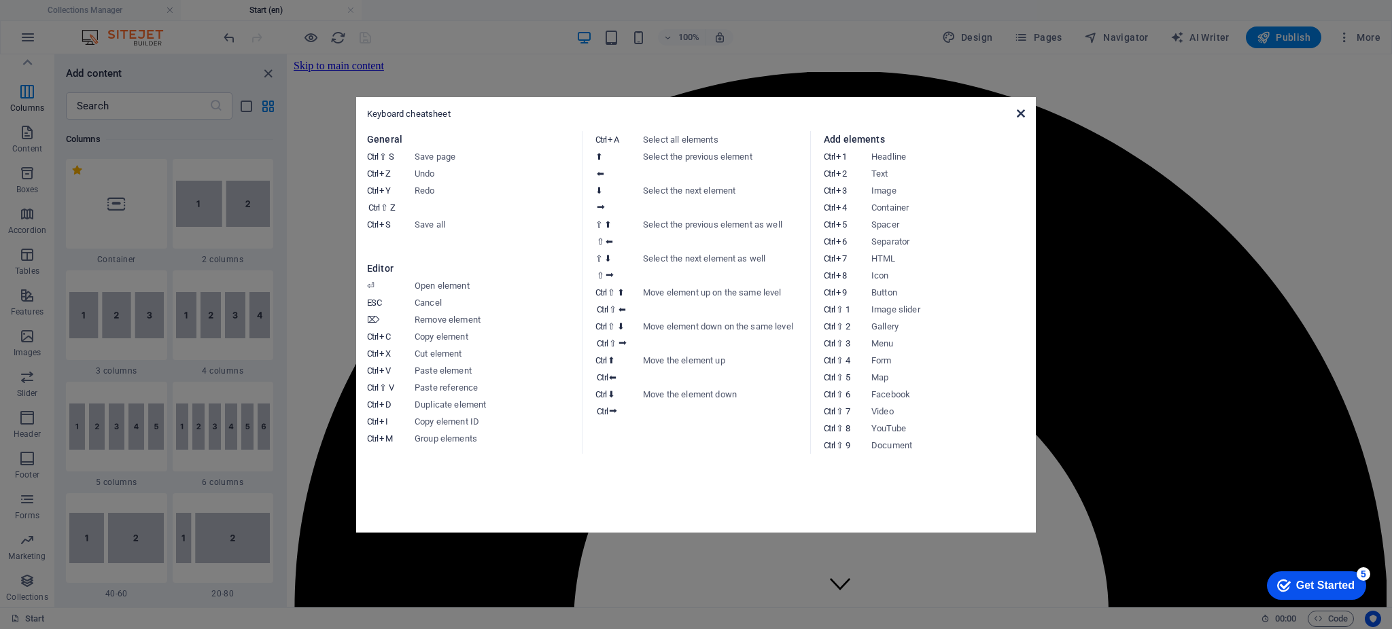
click at [1019, 113] on icon at bounding box center [1021, 113] width 8 height 11
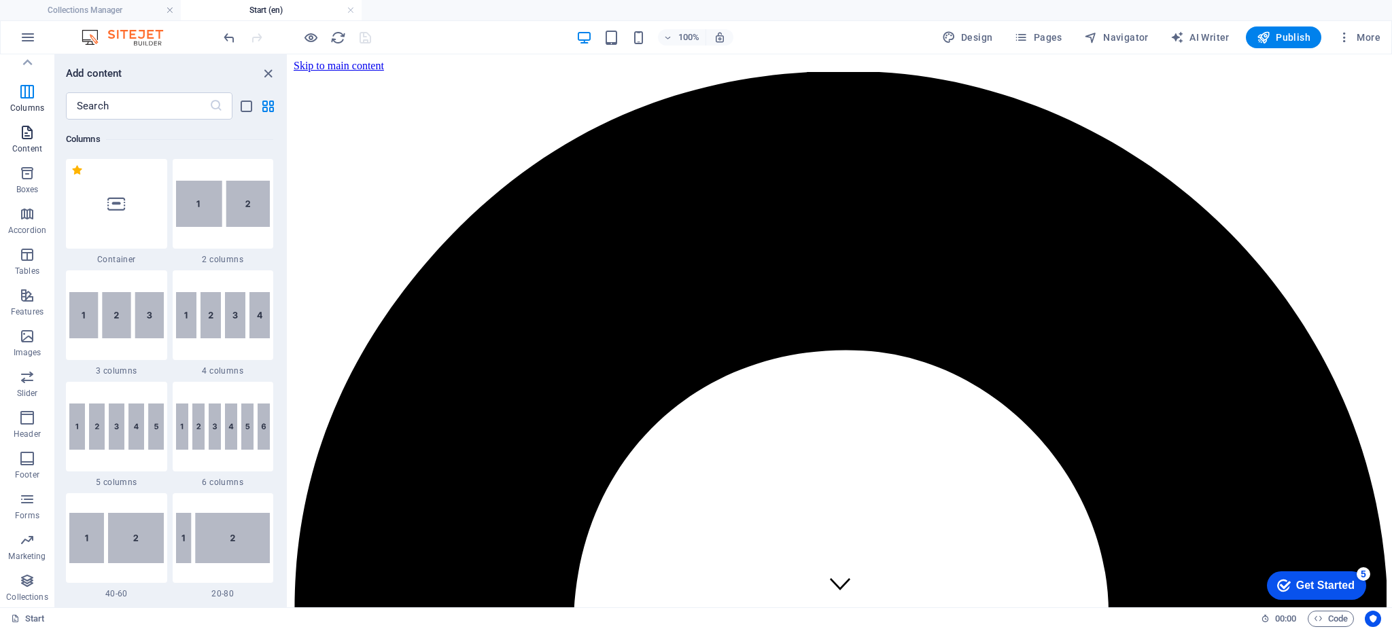
click at [23, 136] on icon "button" at bounding box center [27, 132] width 16 height 16
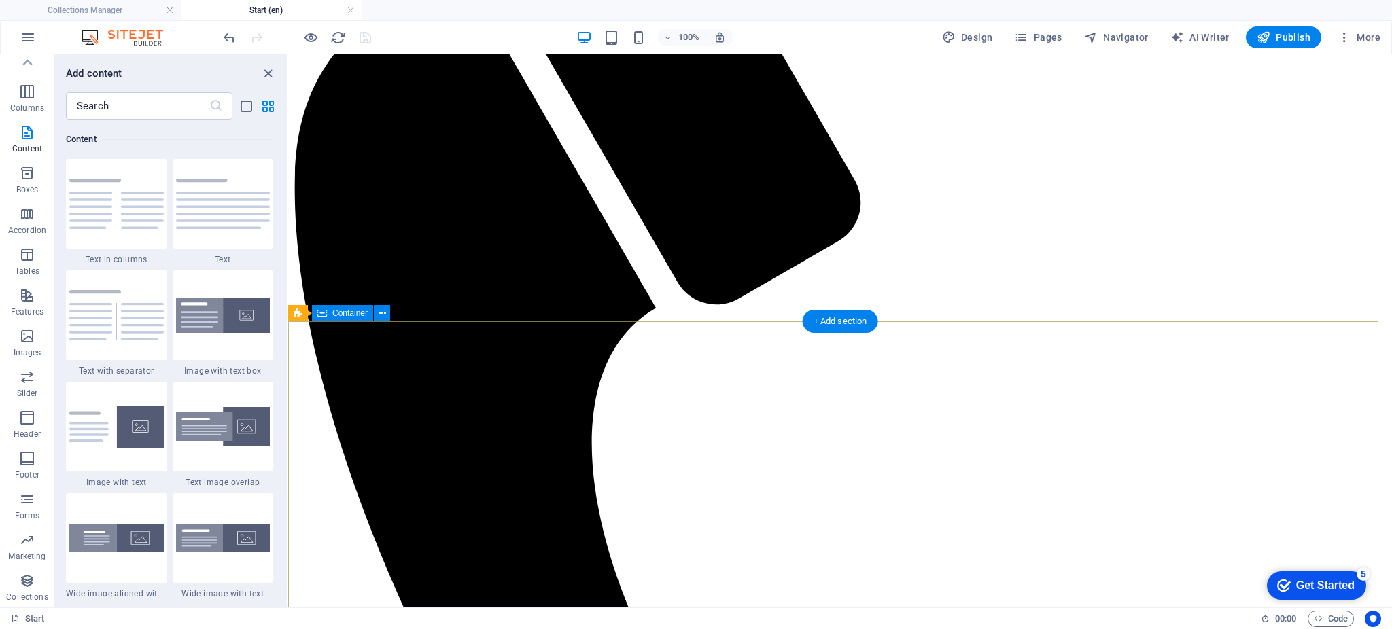
scroll to position [4357, 0]
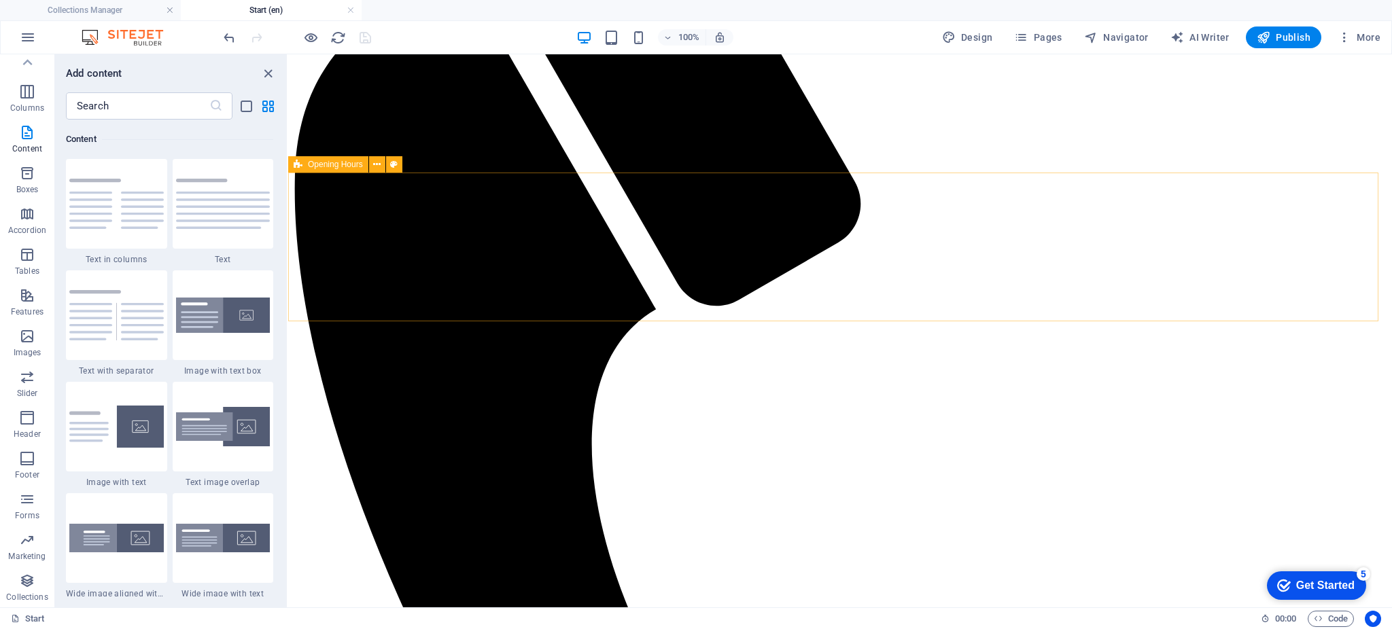
click at [347, 169] on div "Opening Hours" at bounding box center [328, 164] width 80 height 16
click at [377, 160] on icon at bounding box center [376, 165] width 7 height 14
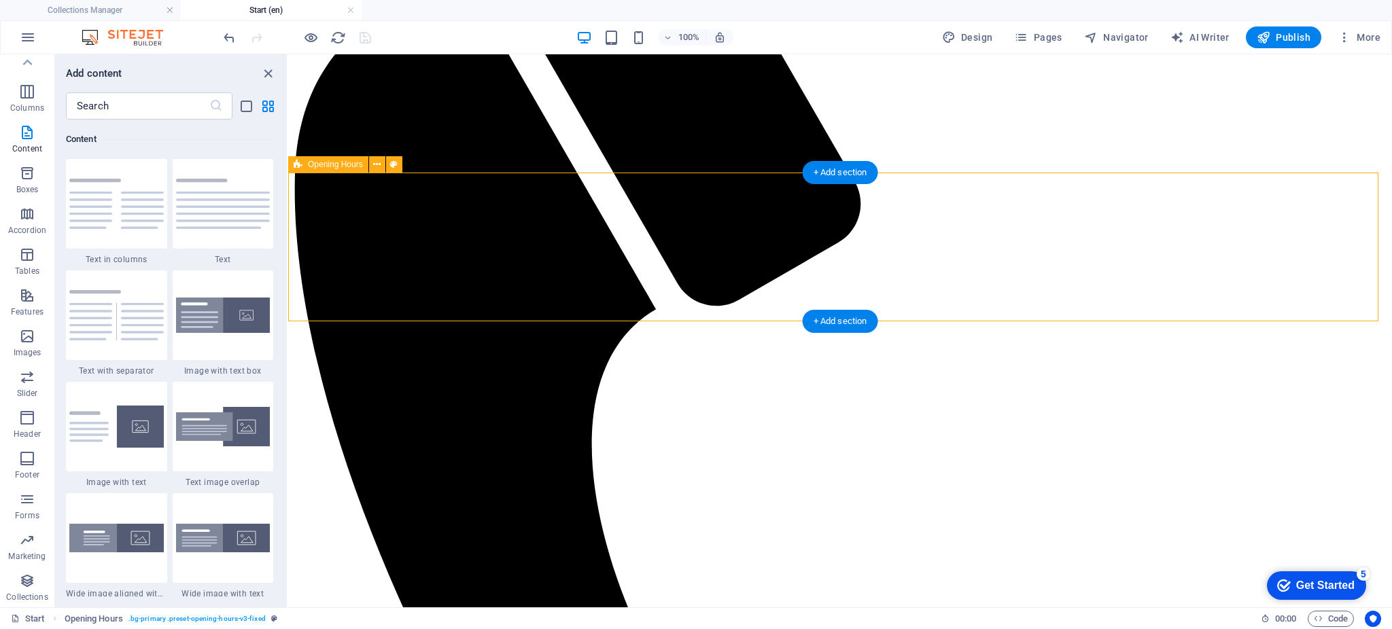
drag, startPoint x: 353, startPoint y: 222, endPoint x: 1282, endPoint y: 56, distance: 944.0
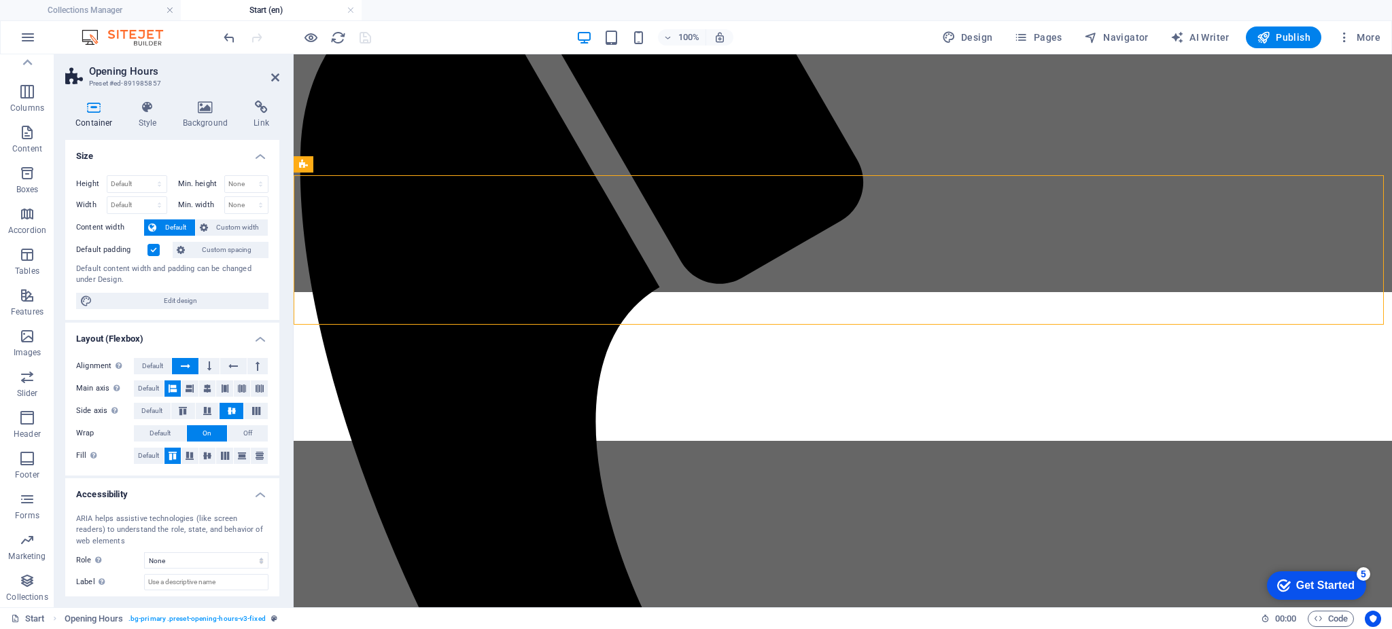
scroll to position [4354, 0]
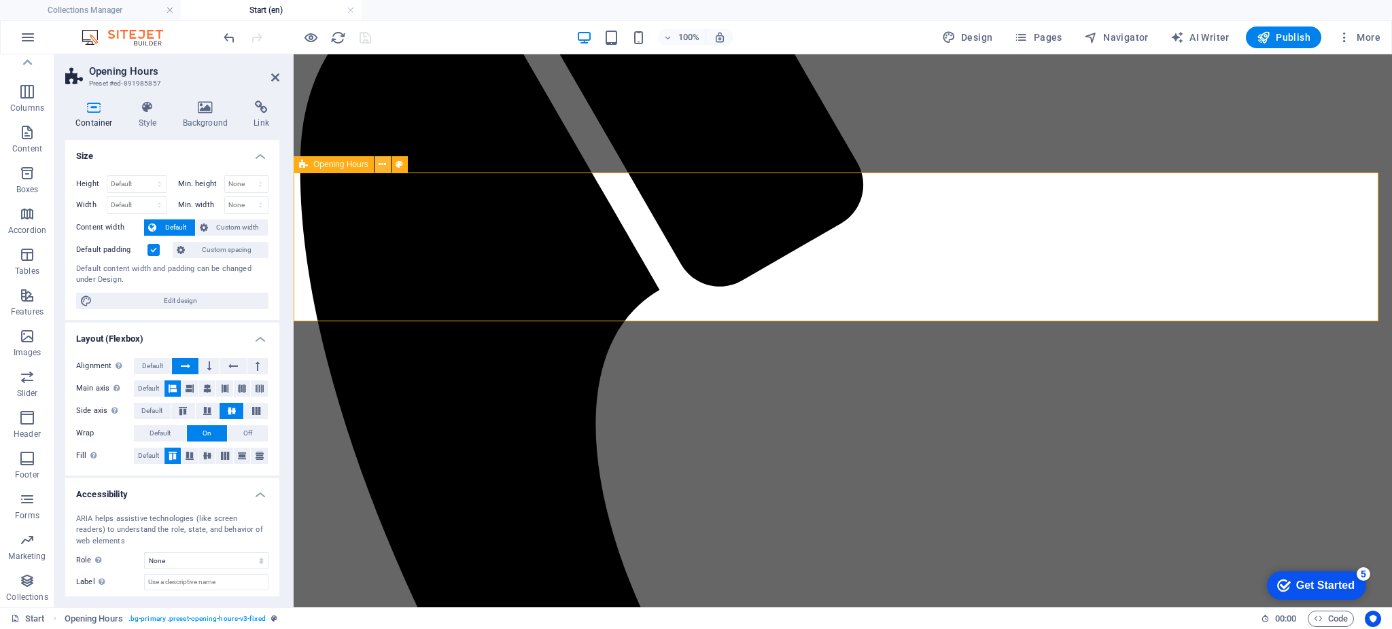
click at [381, 166] on icon at bounding box center [382, 165] width 7 height 14
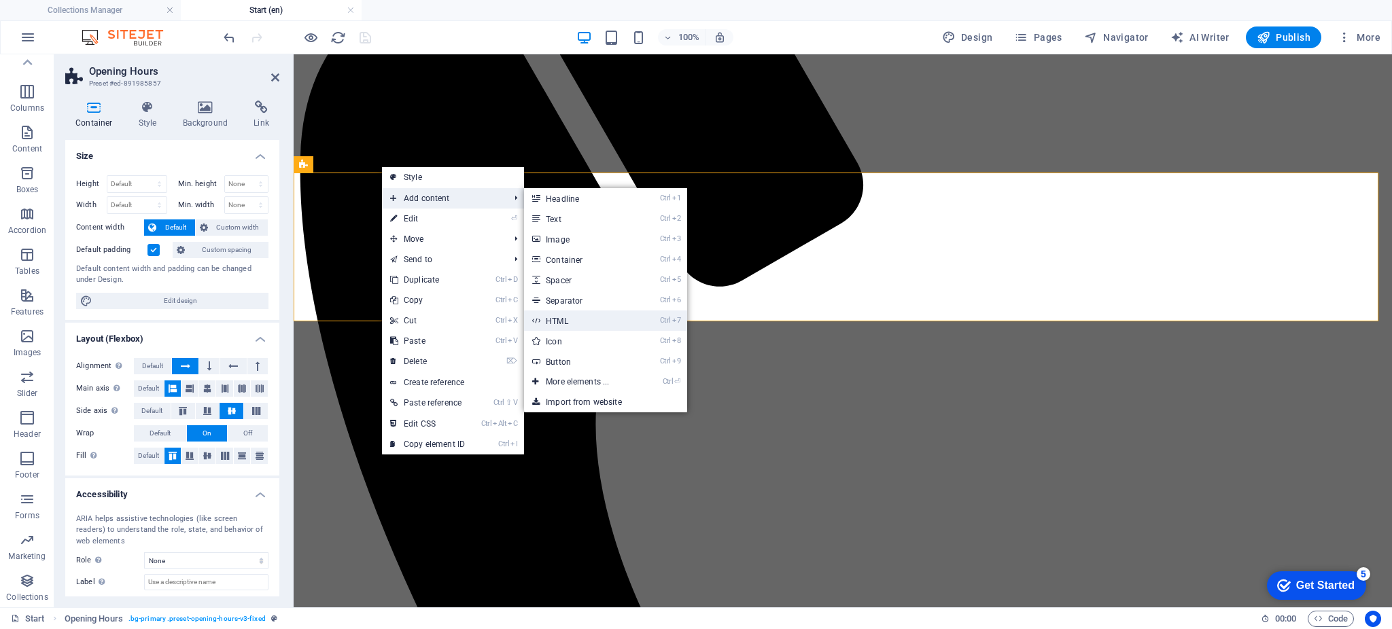
click at [595, 323] on link "Ctrl 7 HTML" at bounding box center [580, 321] width 112 height 20
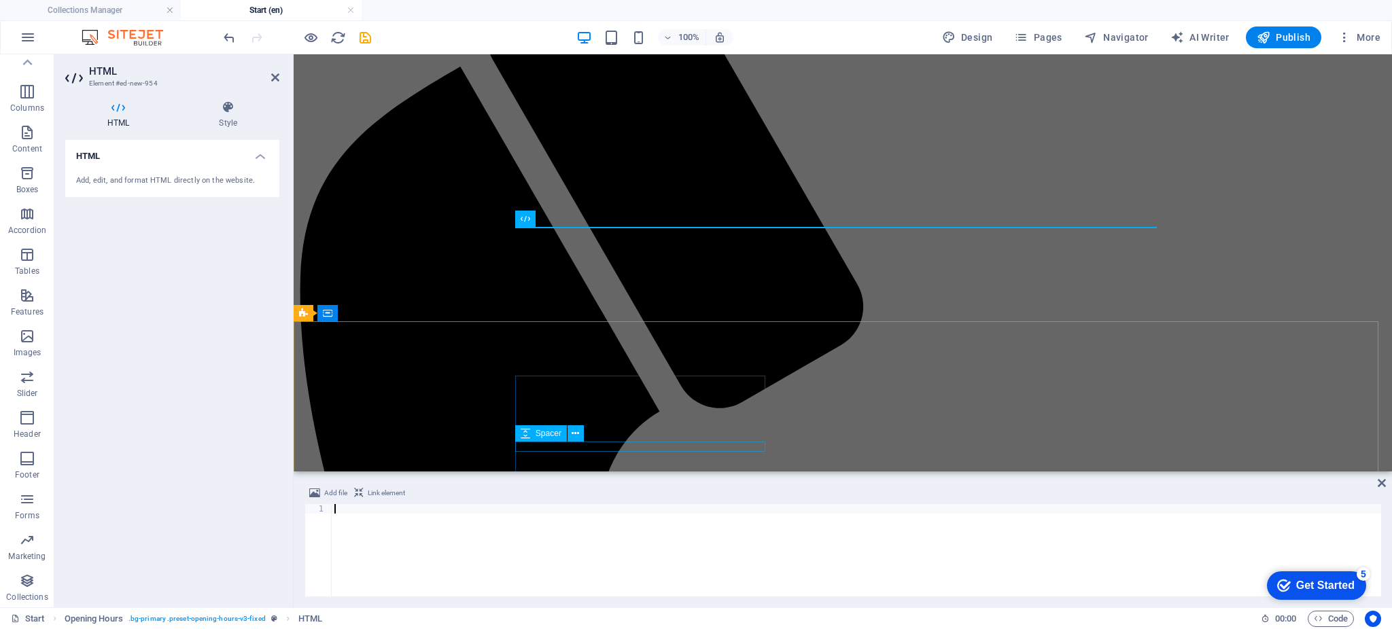
scroll to position [59, 0]
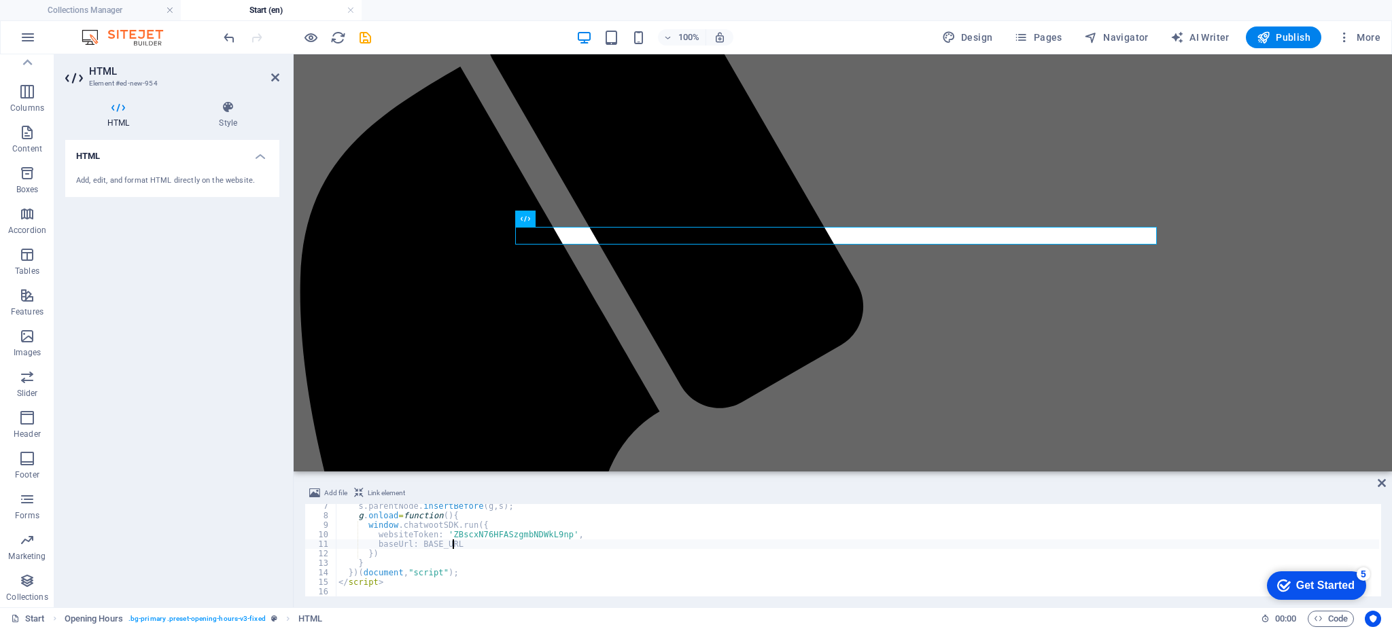
click at [1194, 547] on div "s . parentNode . insertBefore ( g , s ) ; g . onload = function ( ) { window . …" at bounding box center [858, 557] width 1044 height 111
click at [1345, 618] on span "Code" at bounding box center [1331, 619] width 34 height 16
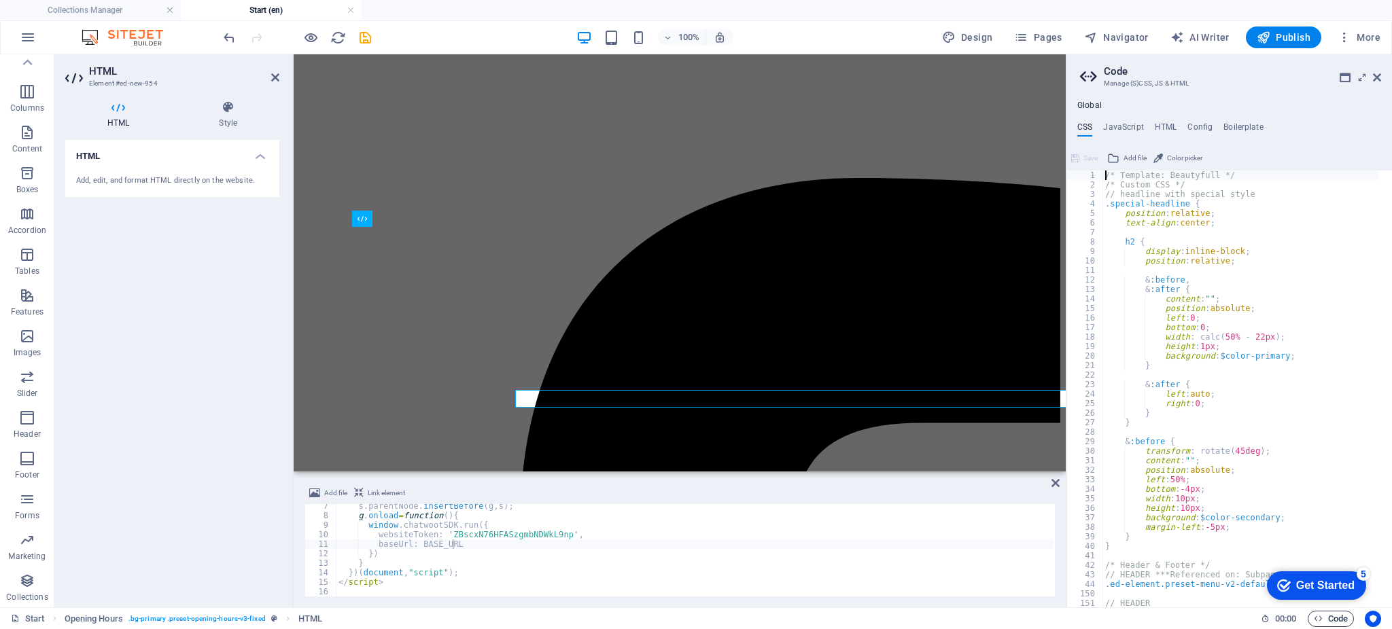
scroll to position [4069, 0]
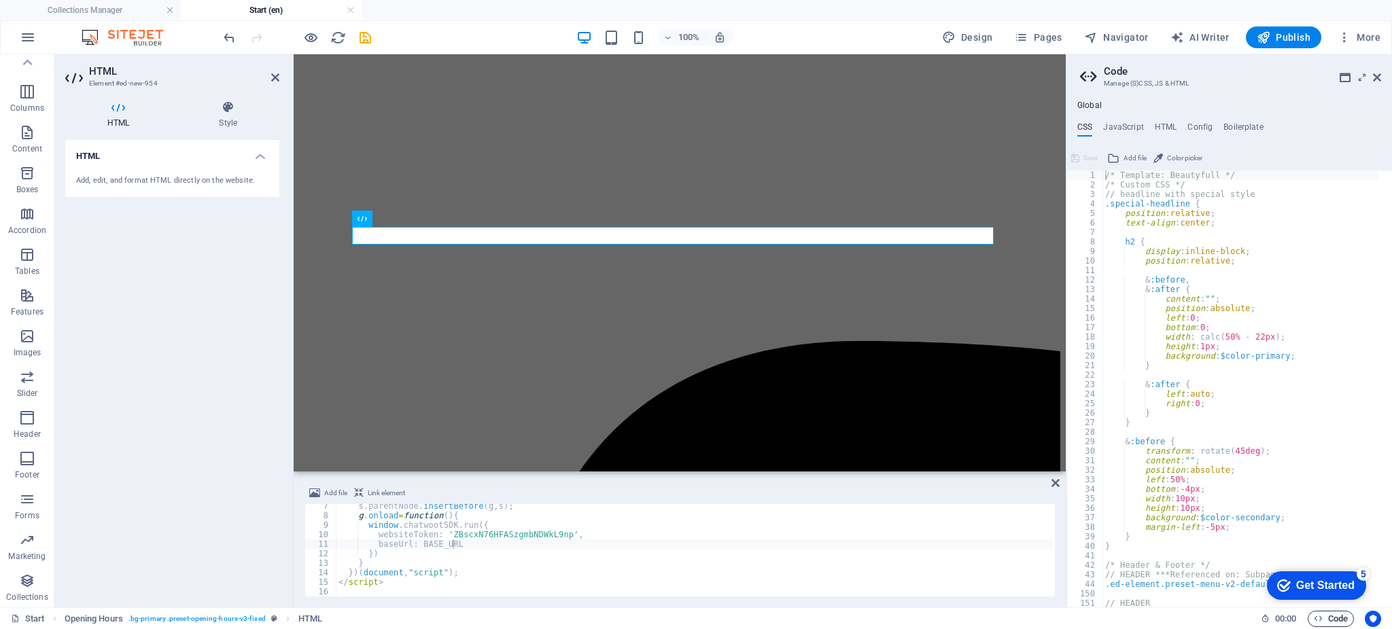
click at [1345, 618] on span "Code" at bounding box center [1331, 619] width 34 height 16
type textarea "})(document,"script");"
click at [1003, 576] on div "s . parentNode . insertBefore ( g , s ) ; g . onload = function ( ) { window . …" at bounding box center [858, 557] width 1044 height 111
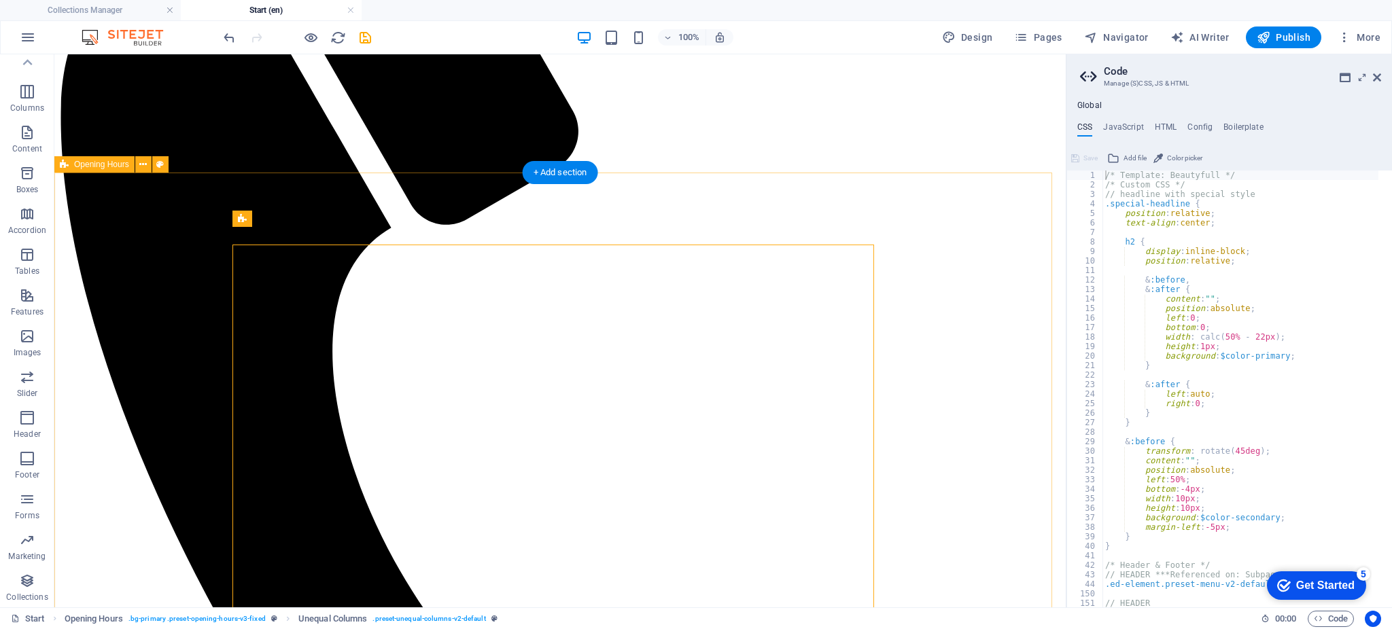
scroll to position [4311, 0]
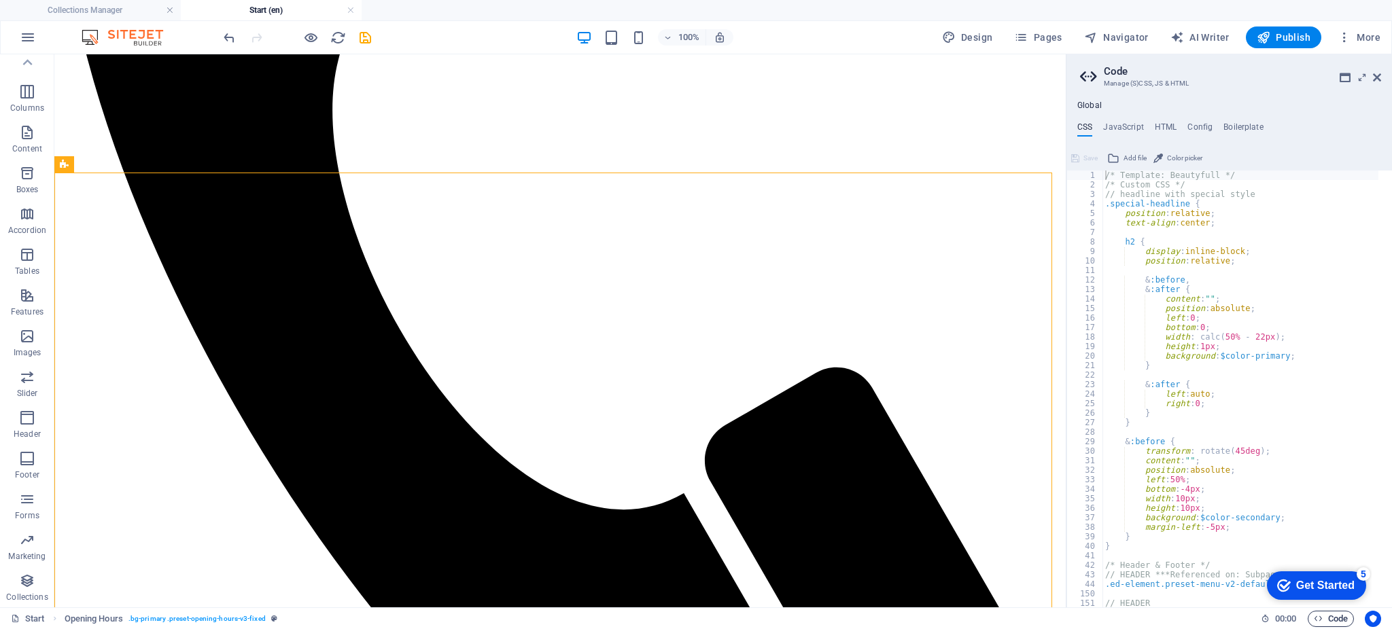
click at [1343, 620] on span "Code" at bounding box center [1331, 619] width 34 height 16
click at [1169, 124] on h4 "HTML" at bounding box center [1166, 129] width 22 height 15
type textarea "<a href="#main-content" class="wv-link-content button">Skip to main content</a>"
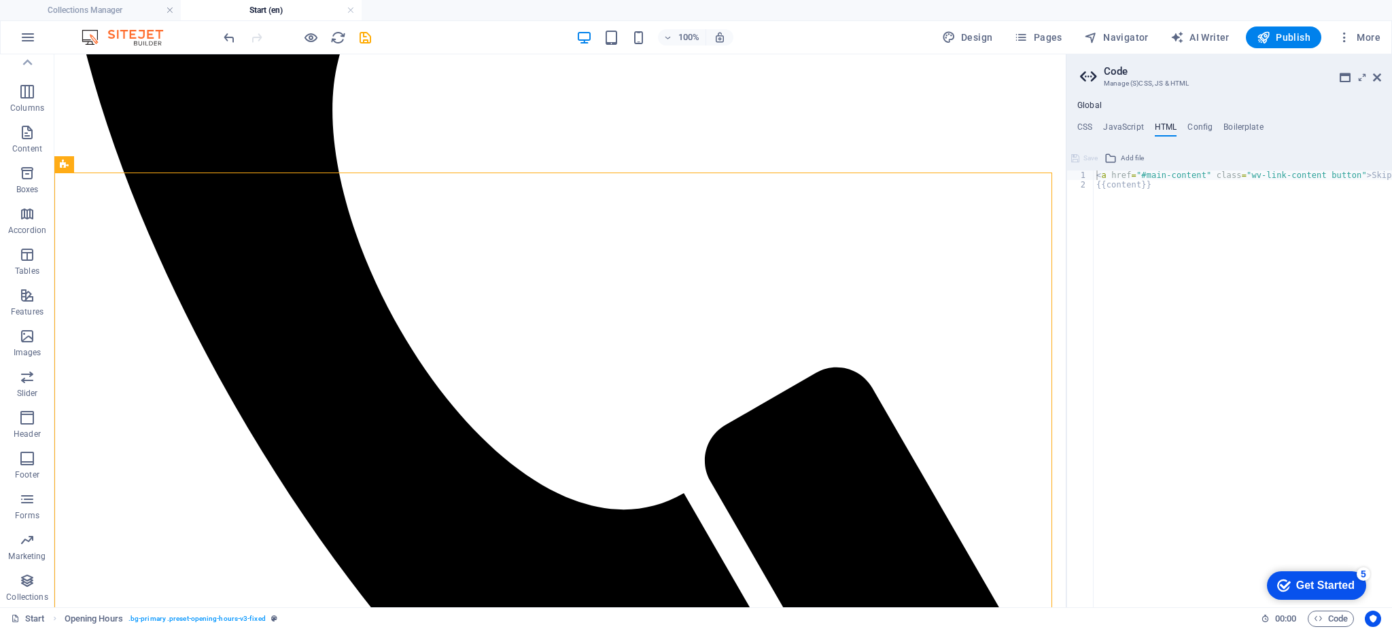
click at [1124, 120] on div "Global CSS JavaScript HTML Config Boilerplate /* Template: Beautyfull */ 1 2 3 …" at bounding box center [1230, 354] width 326 height 507
click at [1130, 128] on h4 "JavaScript" at bounding box center [1123, 129] width 40 height 15
type textarea "/* JS for preset "Menu V2" */"
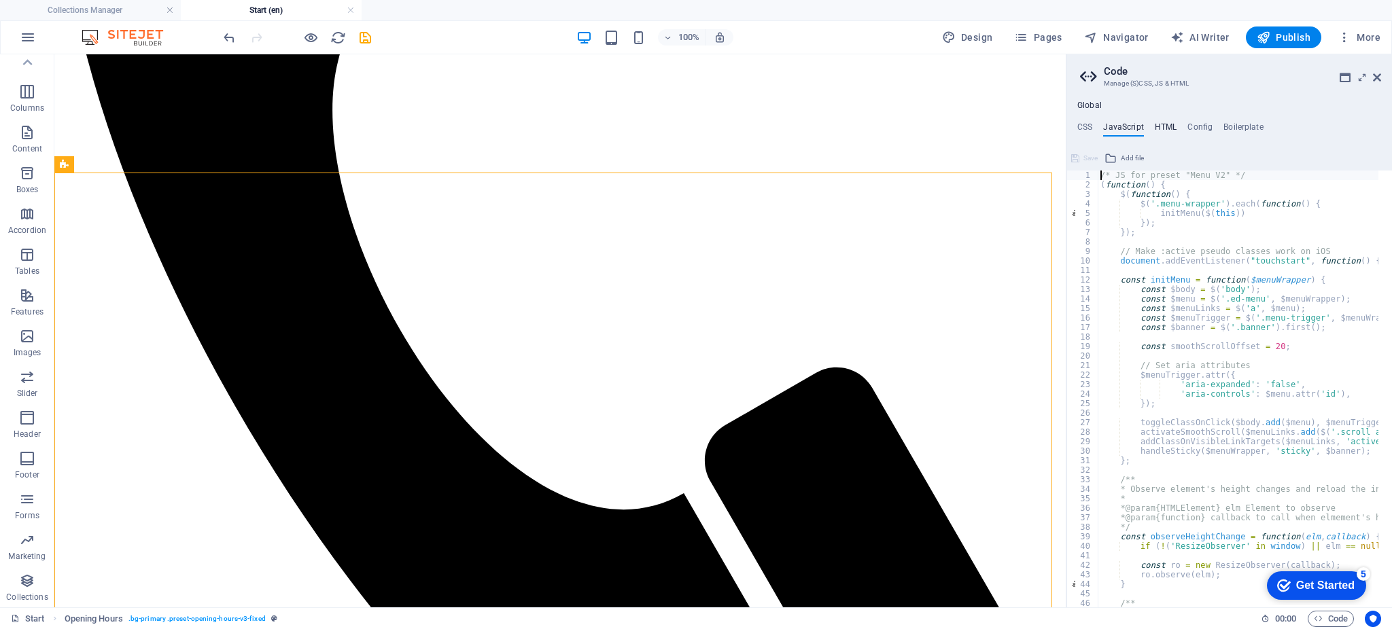
click at [1170, 125] on h4 "HTML" at bounding box center [1166, 129] width 22 height 15
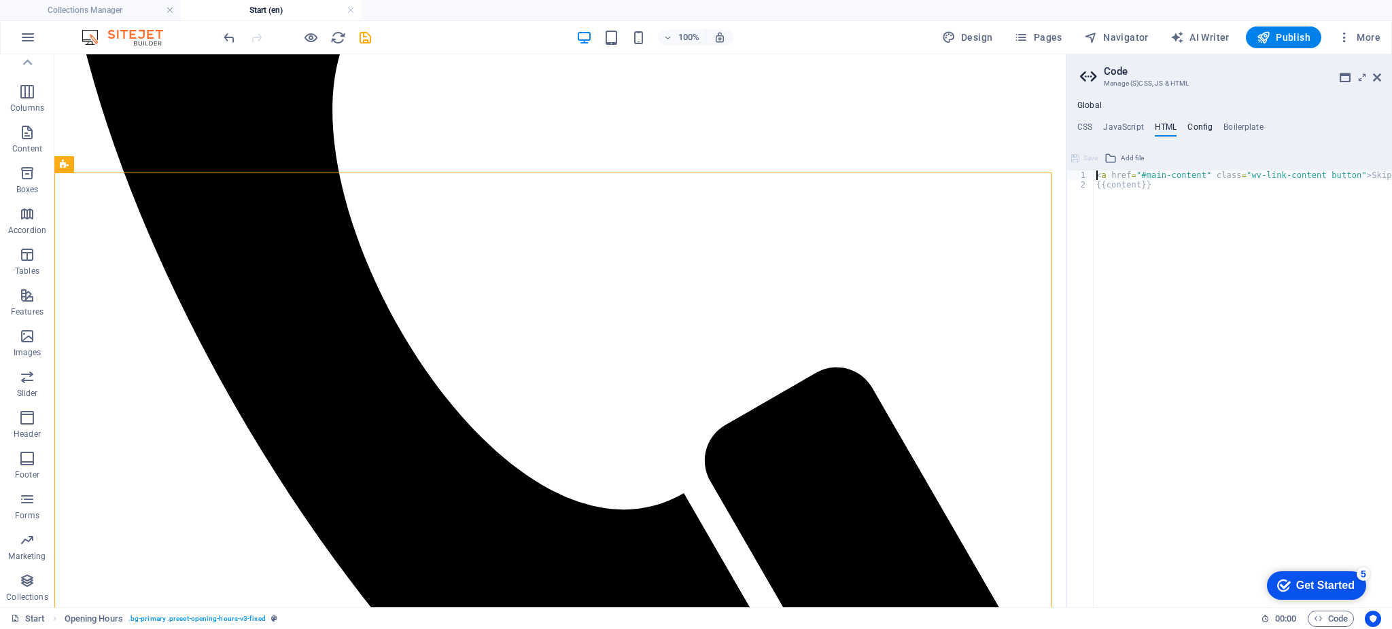
click at [1195, 125] on h4 "Config" at bounding box center [1200, 129] width 25 height 15
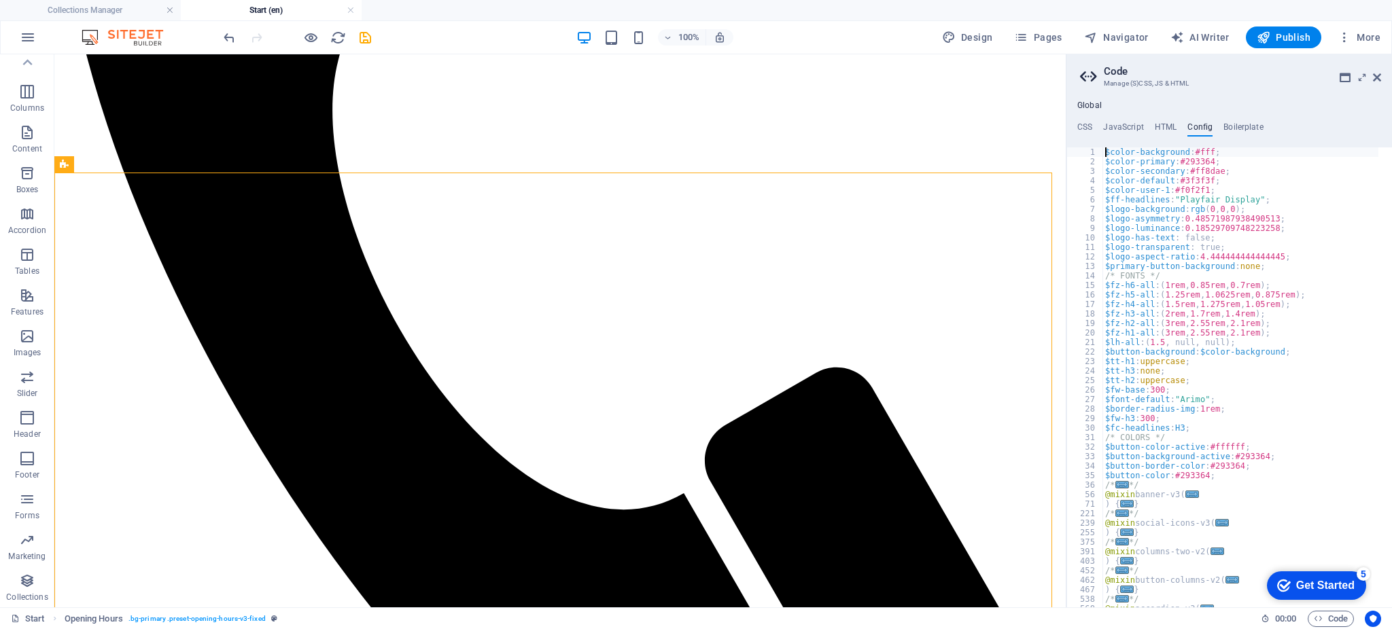
type textarea "$color-background: #fff;"
click at [1248, 125] on h4 "Boilerplate" at bounding box center [1244, 129] width 40 height 15
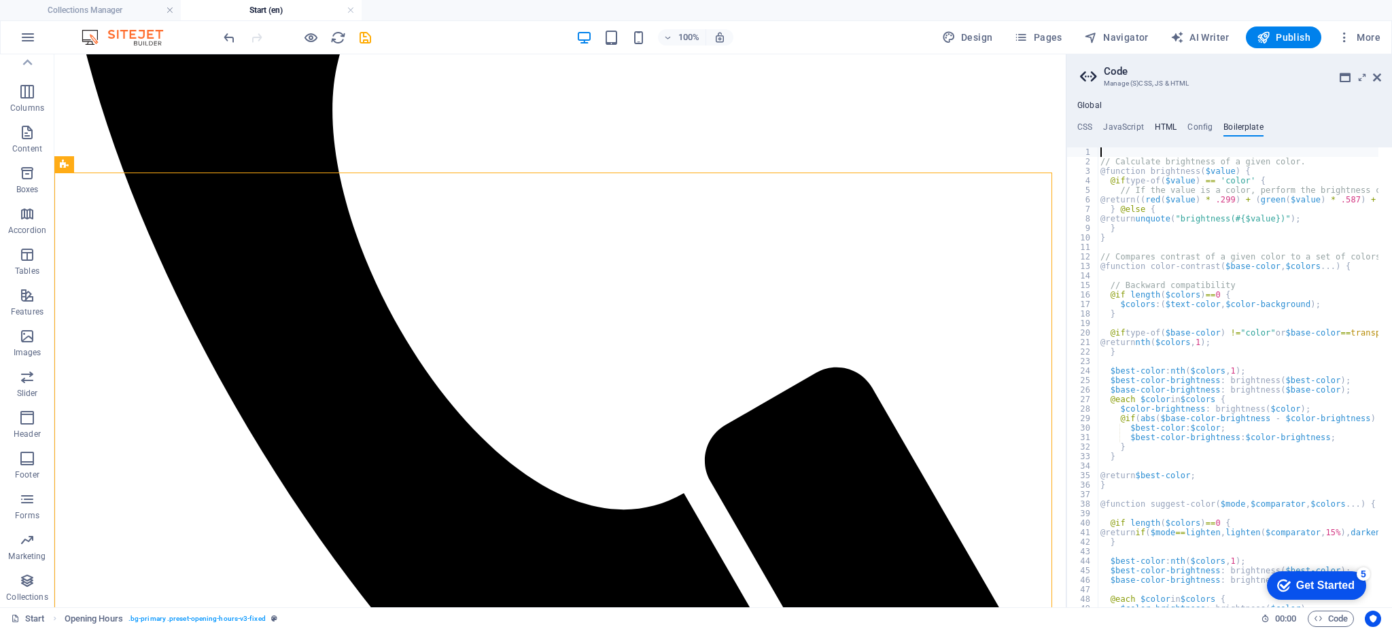
click at [1171, 128] on h4 "HTML" at bounding box center [1166, 129] width 22 height 15
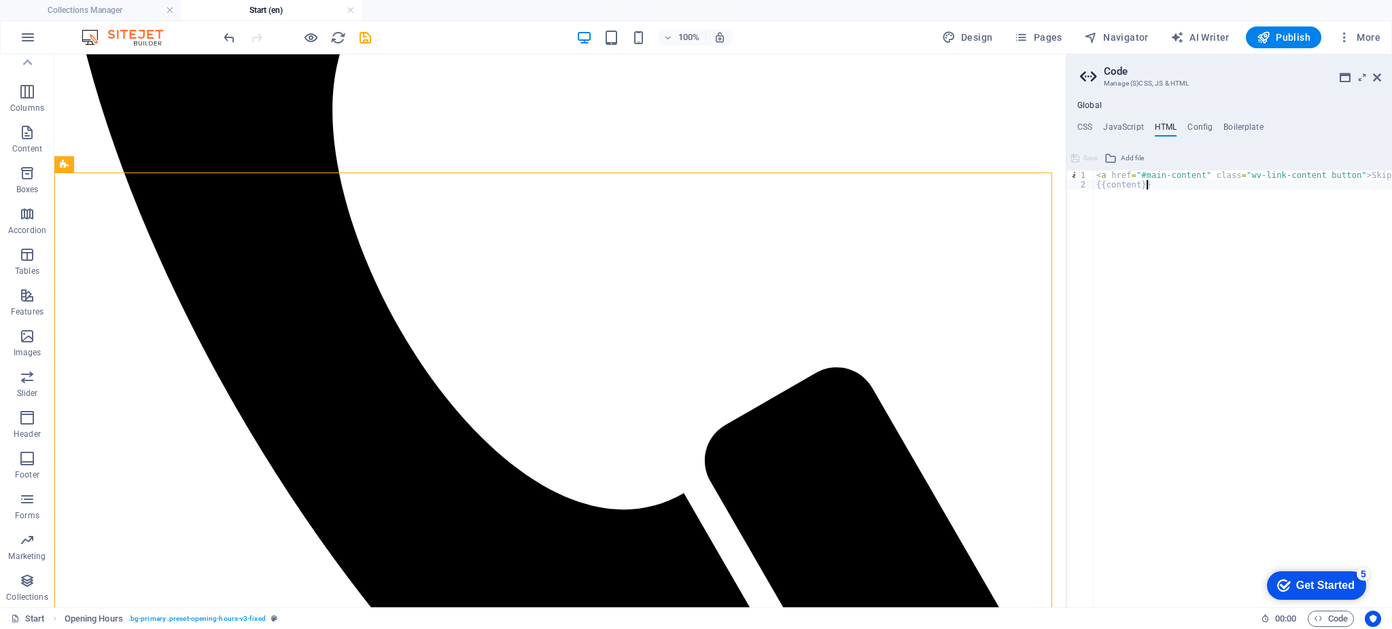
click at [1181, 196] on div "< a href = "#main-content" class = "wv-link-content button" > Skip to main cont…" at bounding box center [1277, 393] width 367 height 444
type textarea "{{content}}"
click at [1377, 75] on icon at bounding box center [1377, 77] width 8 height 11
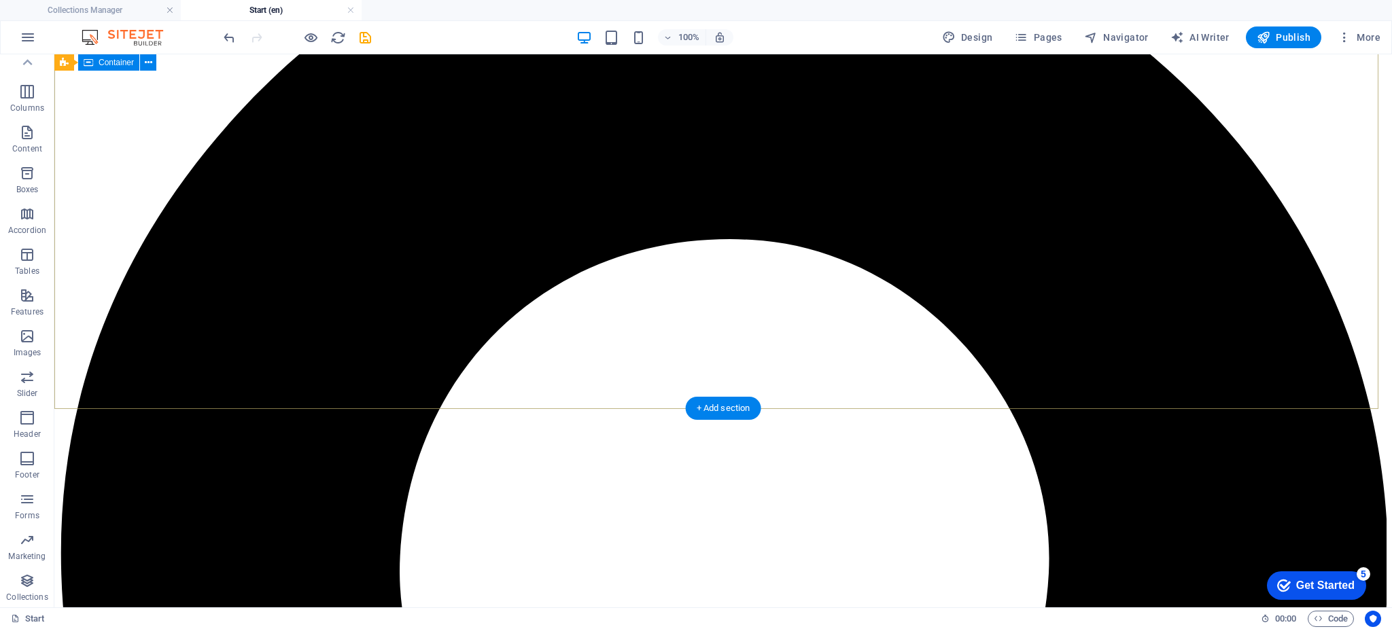
scroll to position [0, 0]
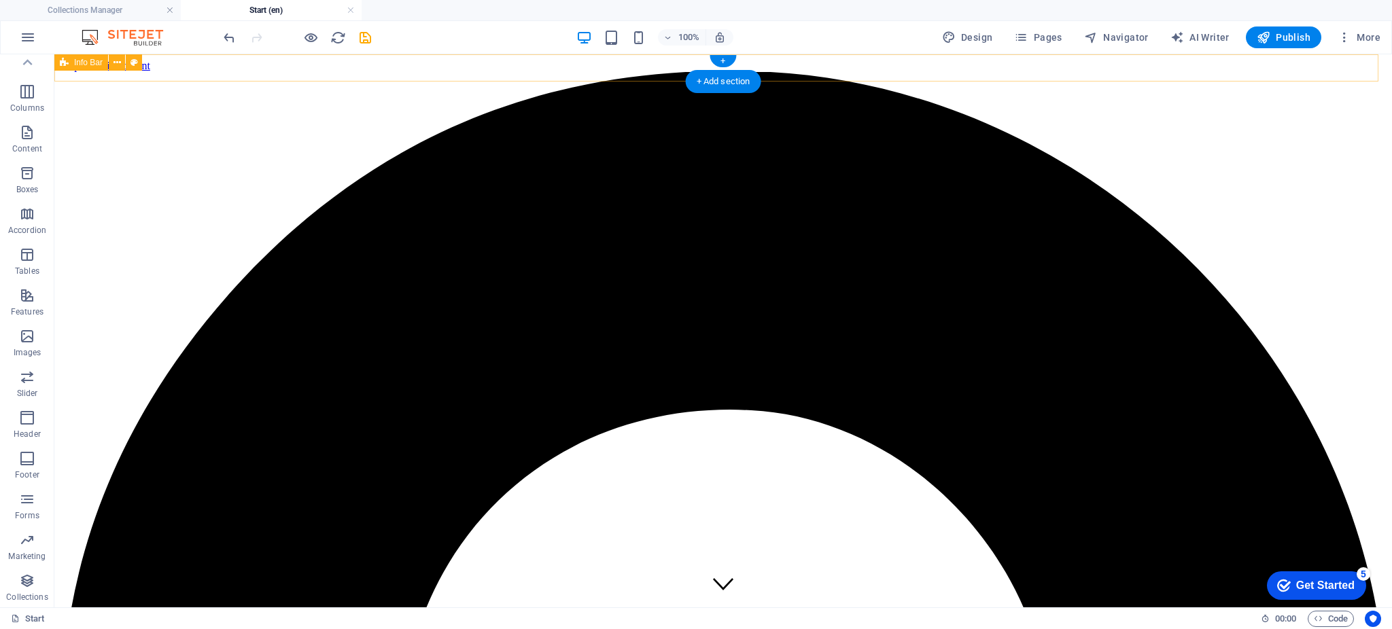
click at [116, 66] on icon at bounding box center [117, 63] width 7 height 14
click at [1318, 617] on icon "button" at bounding box center [1318, 619] width 9 height 9
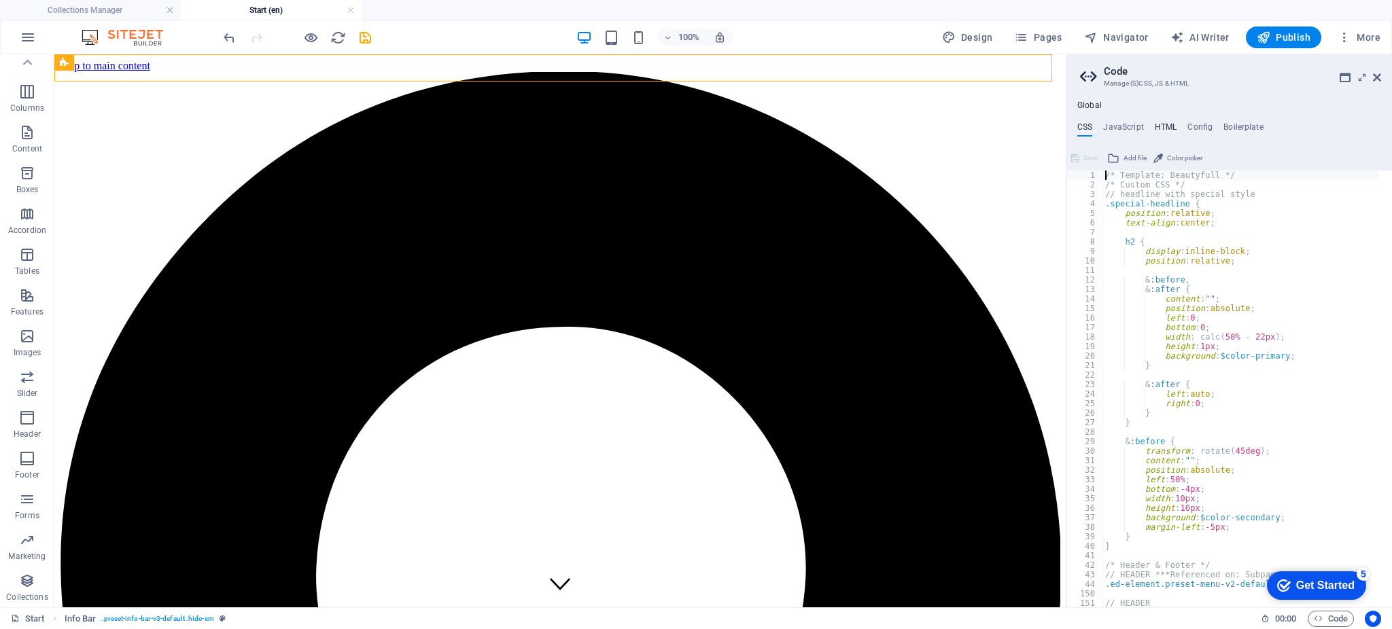
click at [1165, 122] on h4 "HTML" at bounding box center [1166, 129] width 22 height 15
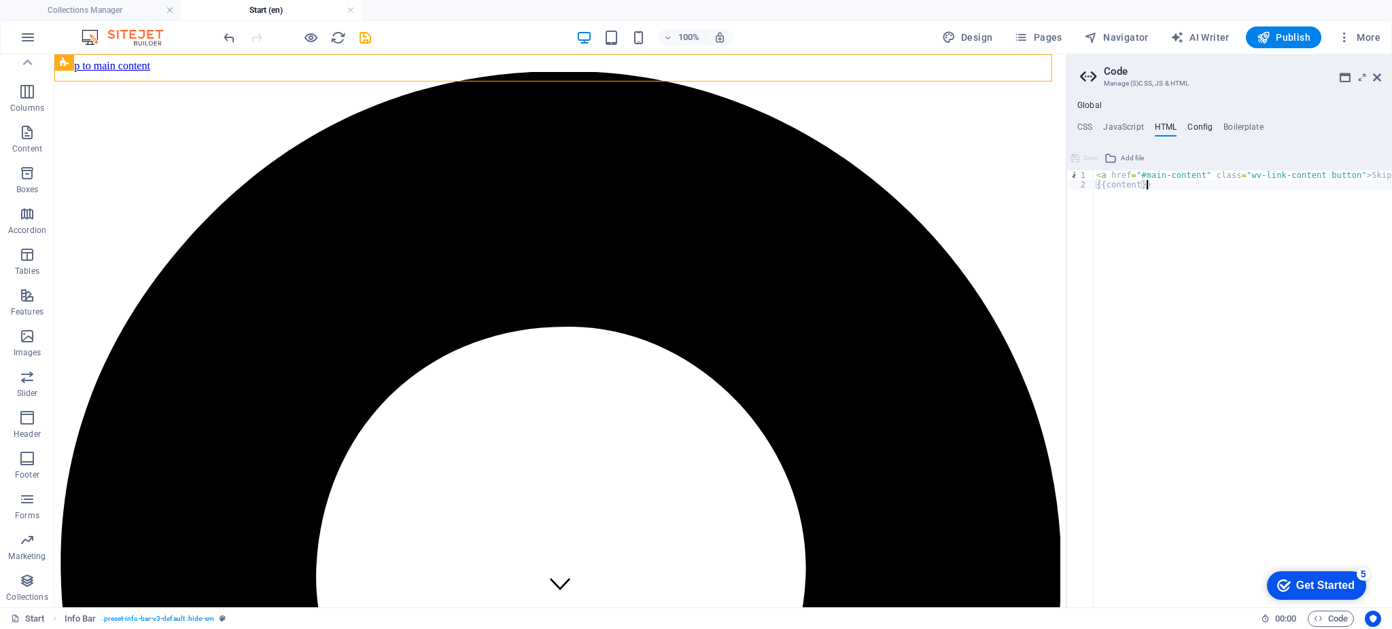
click at [1200, 131] on h4 "Config" at bounding box center [1200, 129] width 25 height 15
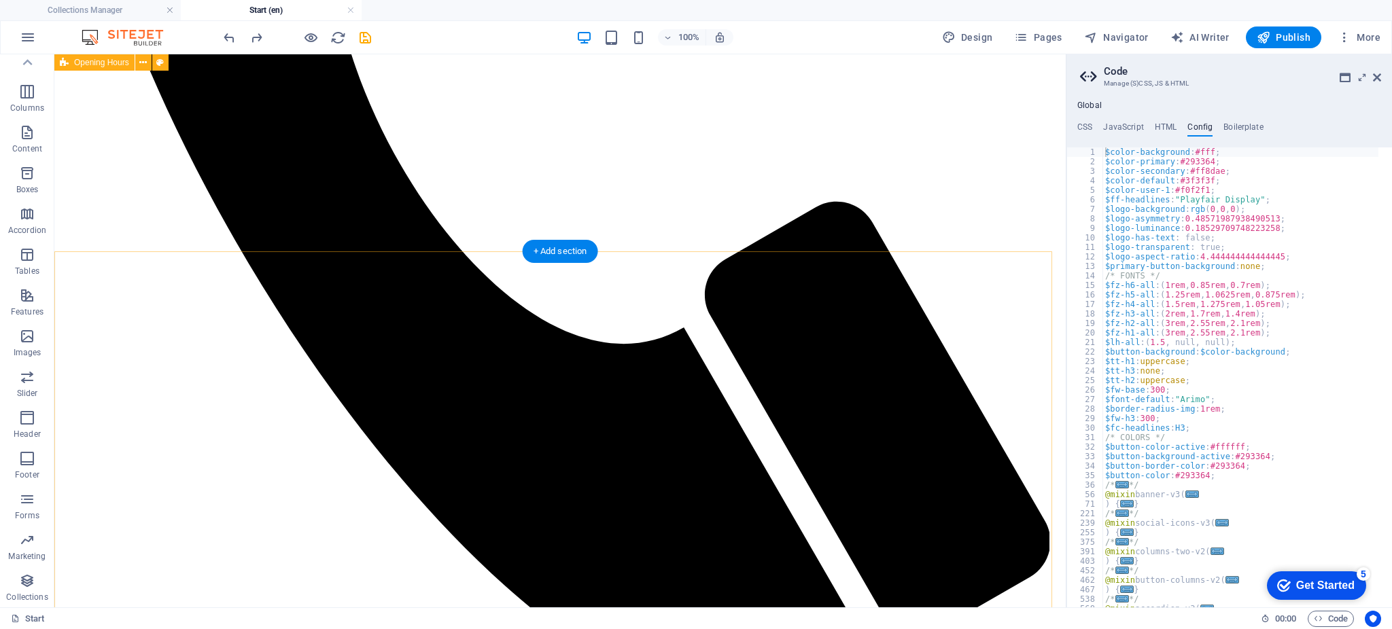
scroll to position [4215, 0]
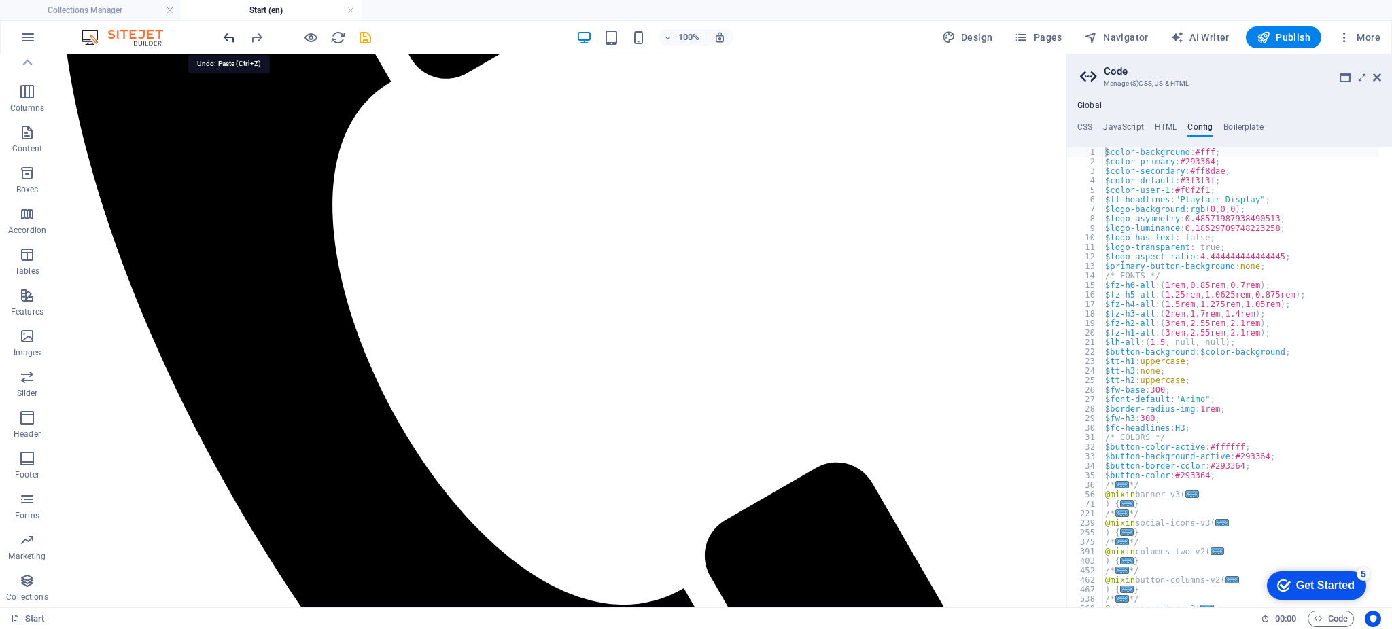
click at [227, 37] on icon "undo" at bounding box center [230, 38] width 16 height 16
click at [227, 37] on div at bounding box center [297, 38] width 152 height 22
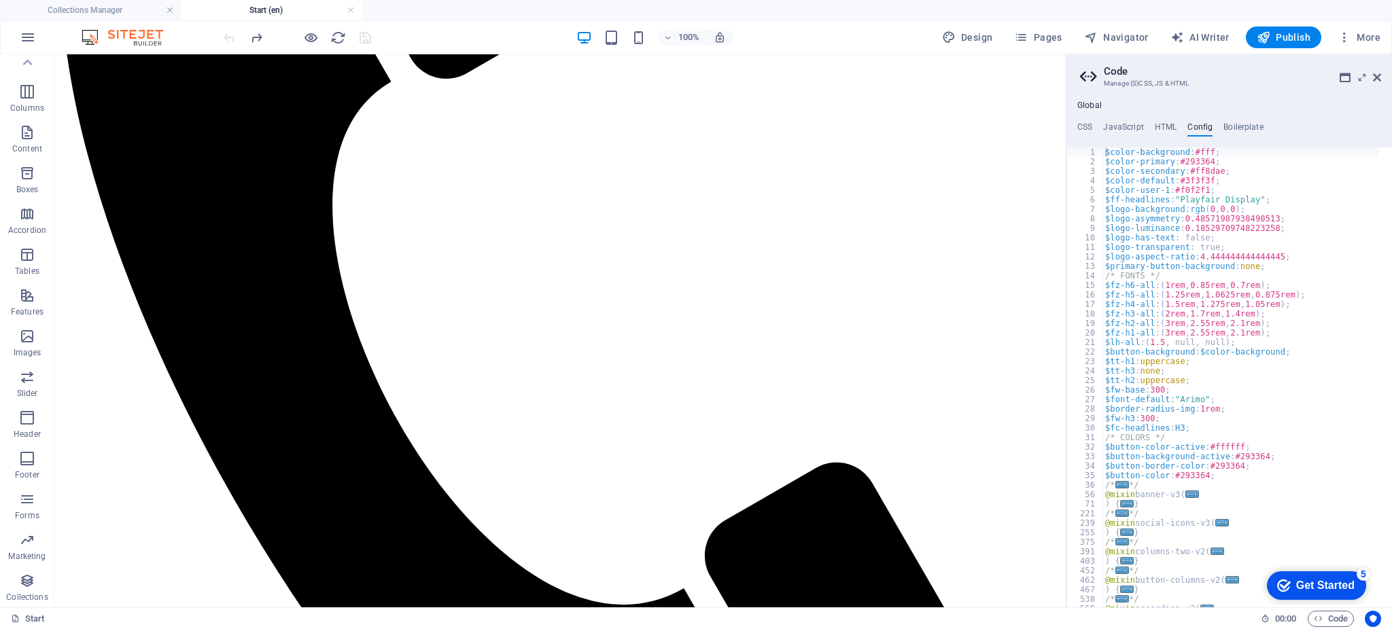
click at [227, 37] on div at bounding box center [297, 38] width 152 height 22
click at [572, 271] on div "+ Add section" at bounding box center [560, 267] width 75 height 23
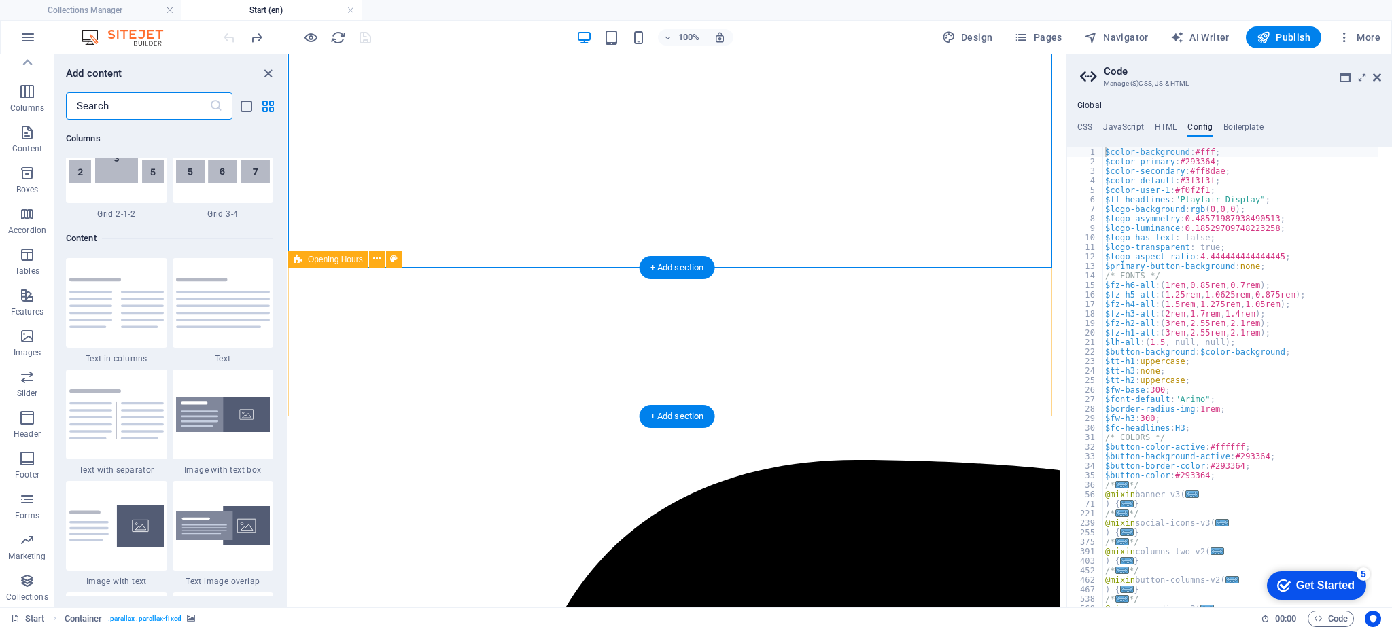
scroll to position [2378, 0]
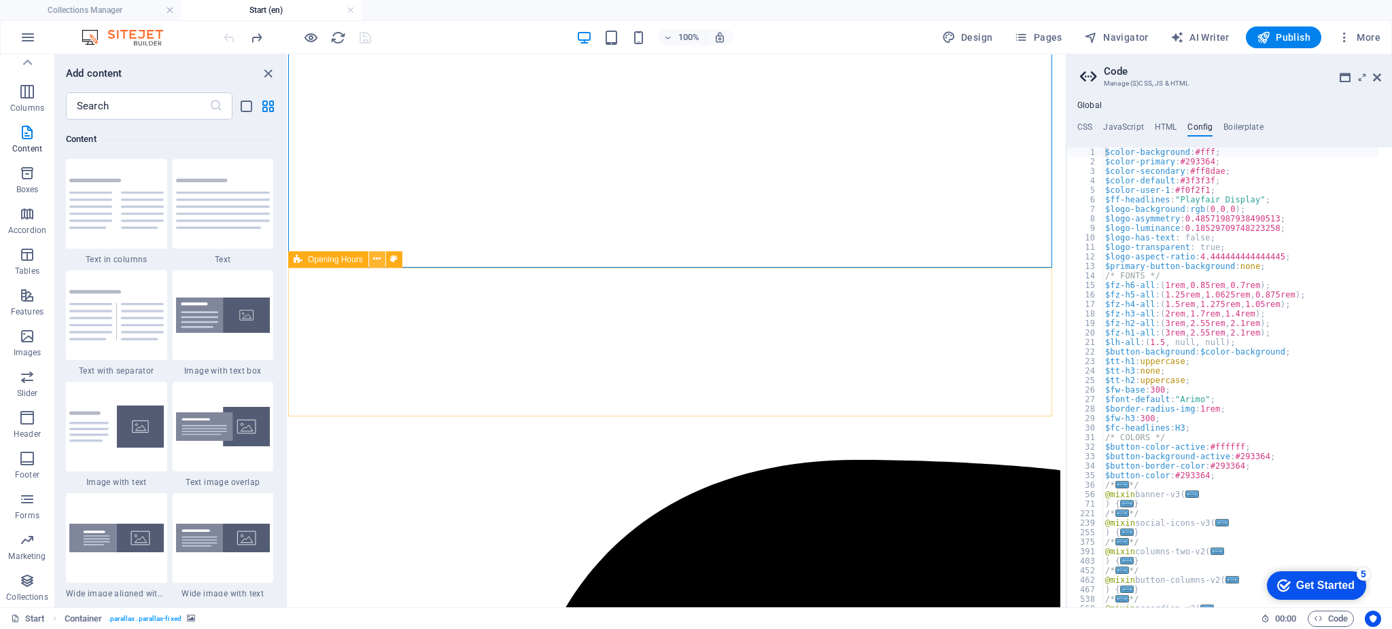
click at [382, 258] on button at bounding box center [377, 260] width 16 height 16
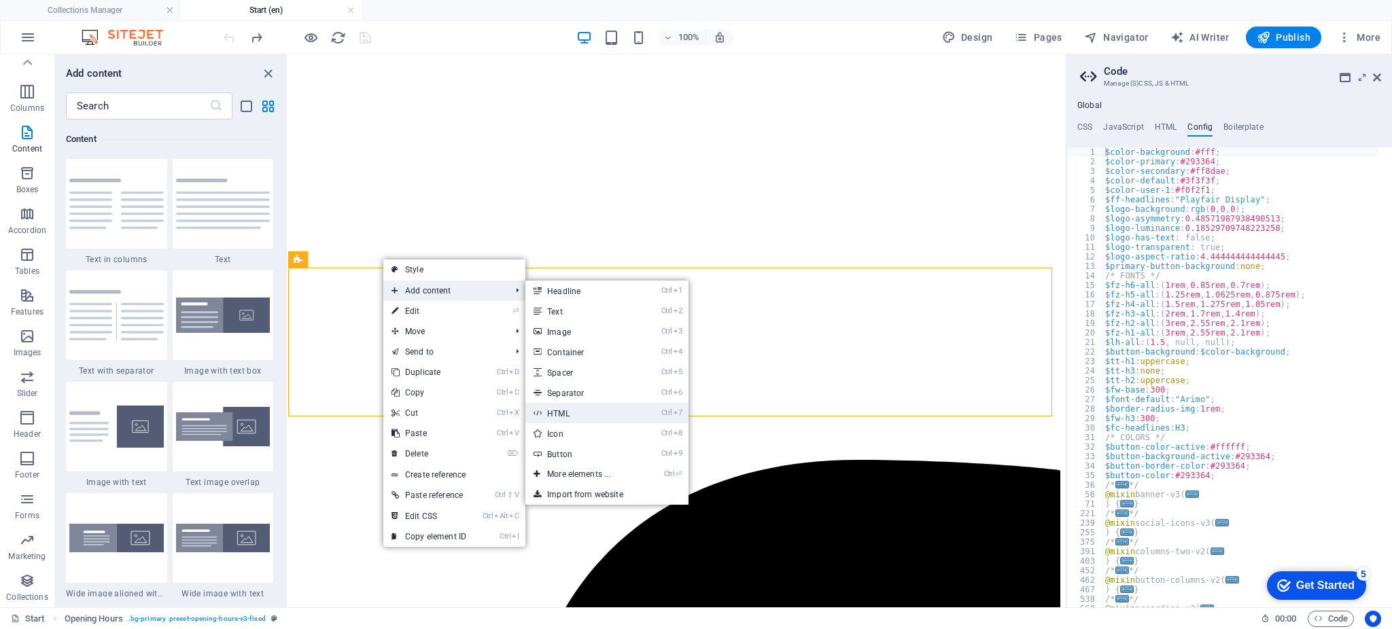
click at [592, 413] on link "Ctrl 7 HTML" at bounding box center [581, 413] width 112 height 20
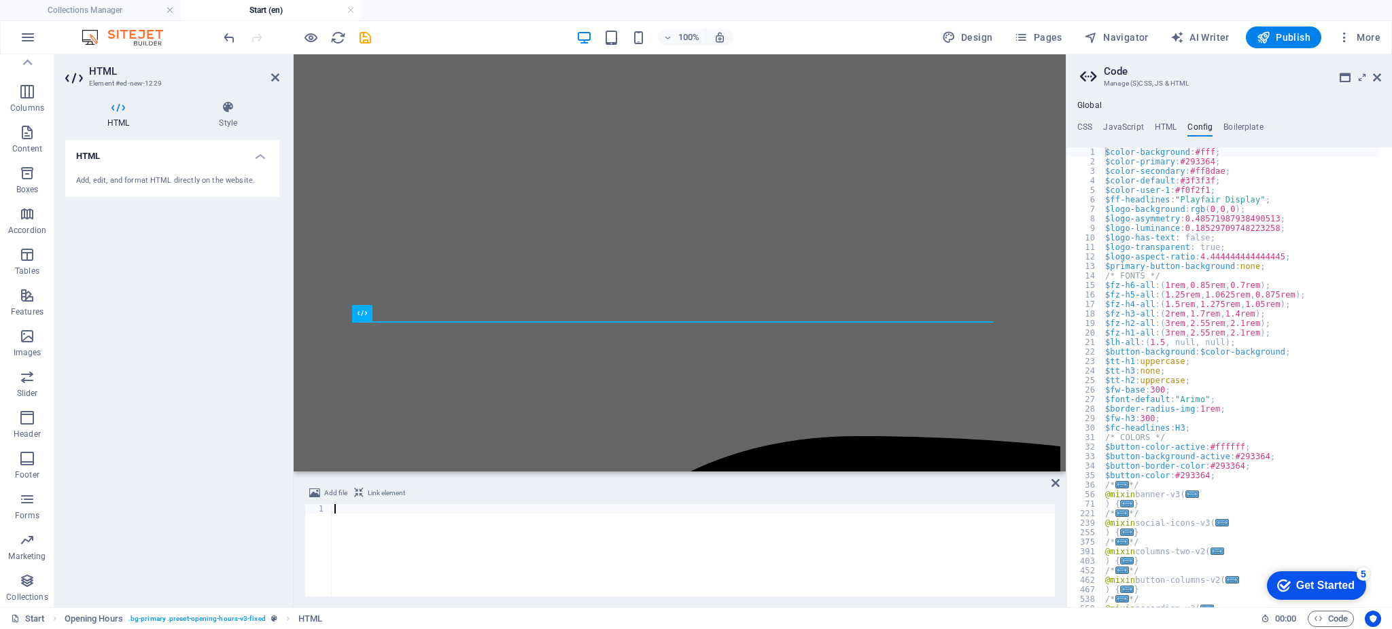
click at [559, 555] on div at bounding box center [693, 559] width 723 height 111
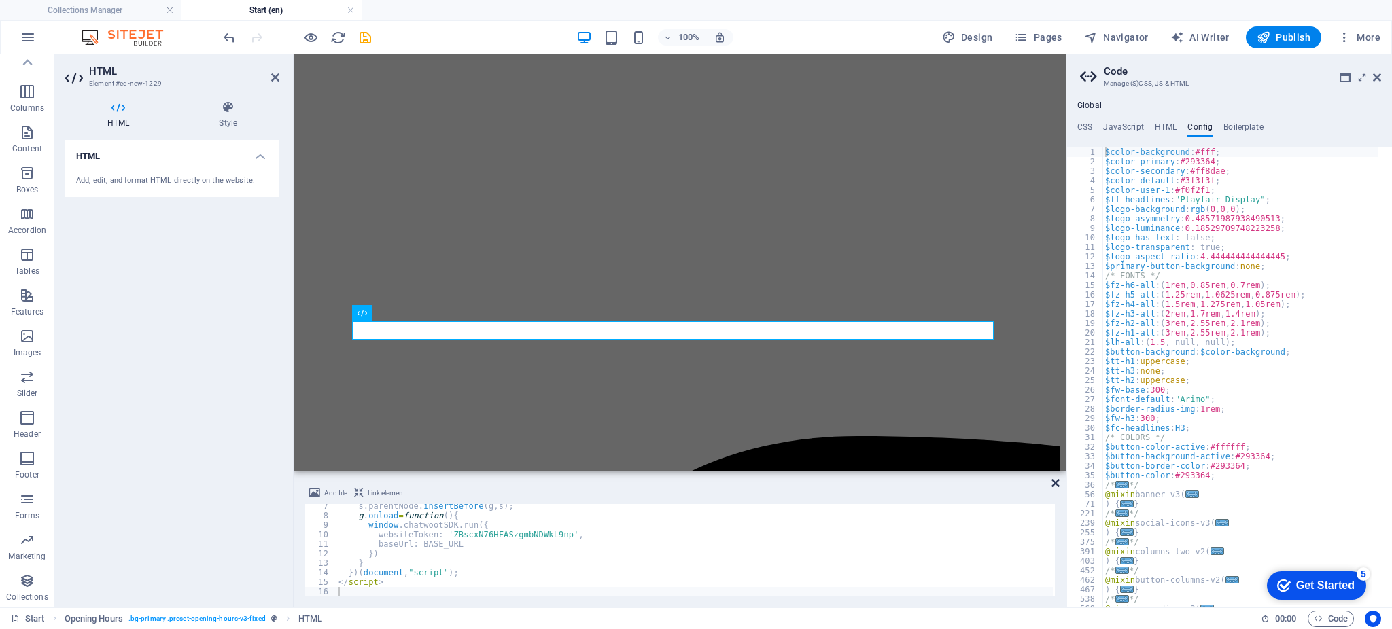
click at [1057, 485] on icon at bounding box center [1056, 483] width 8 height 11
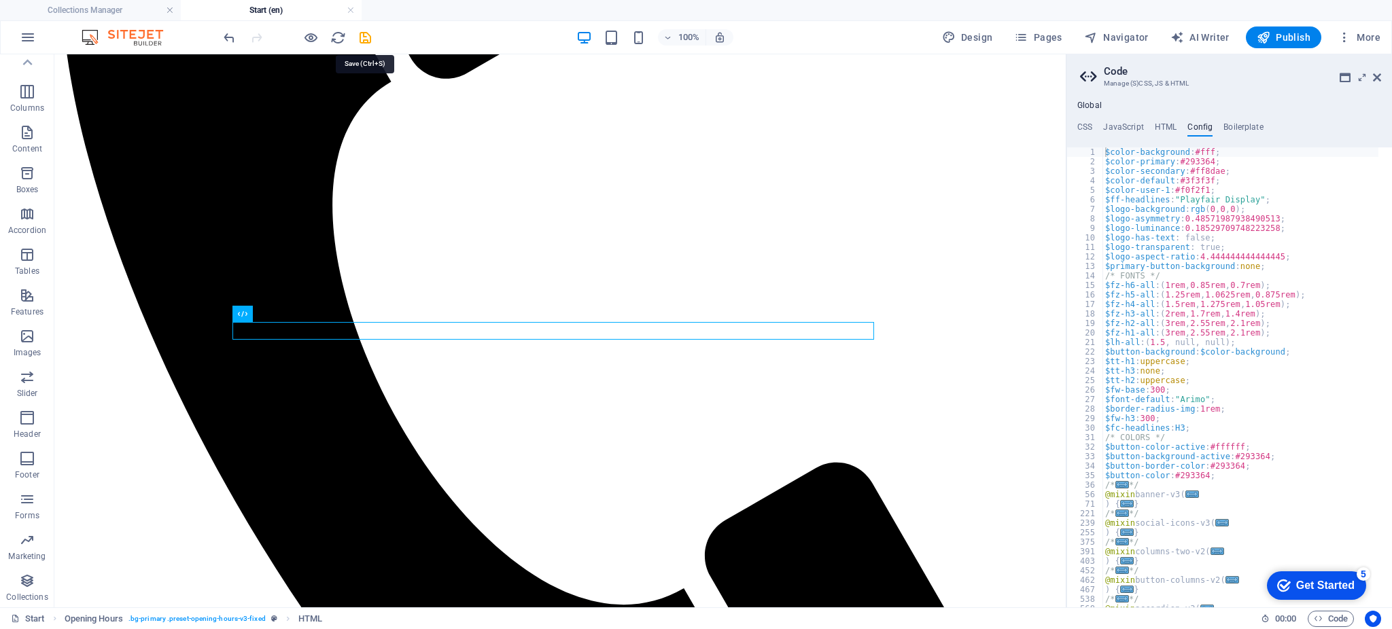
click at [355, 33] on div at bounding box center [297, 38] width 152 height 22
click at [364, 33] on icon "save" at bounding box center [366, 38] width 16 height 16
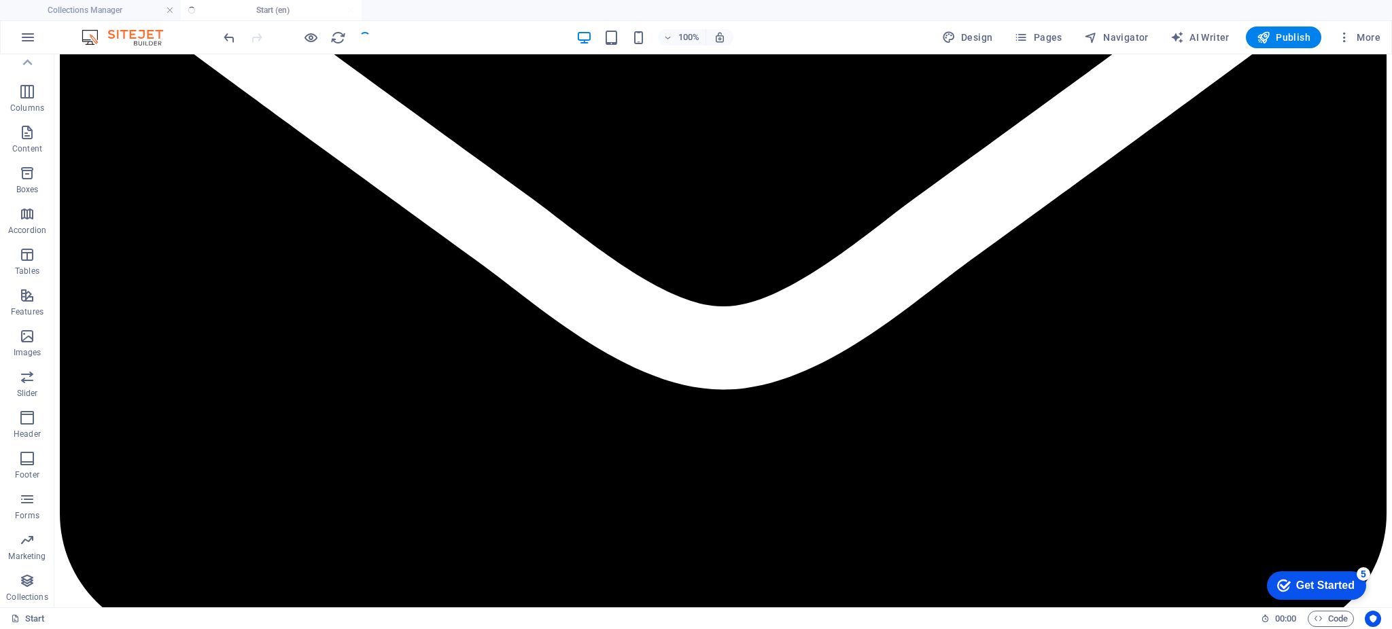
scroll to position [4379, 0]
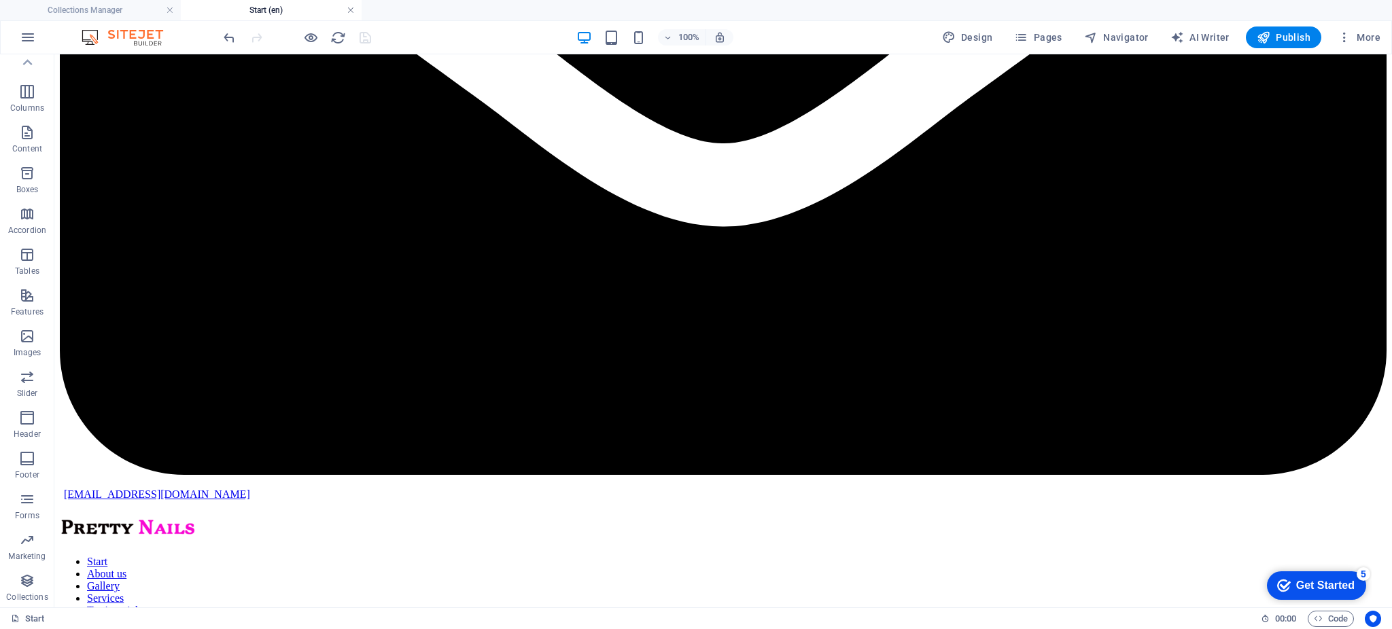
click at [349, 9] on link at bounding box center [351, 10] width 8 height 13
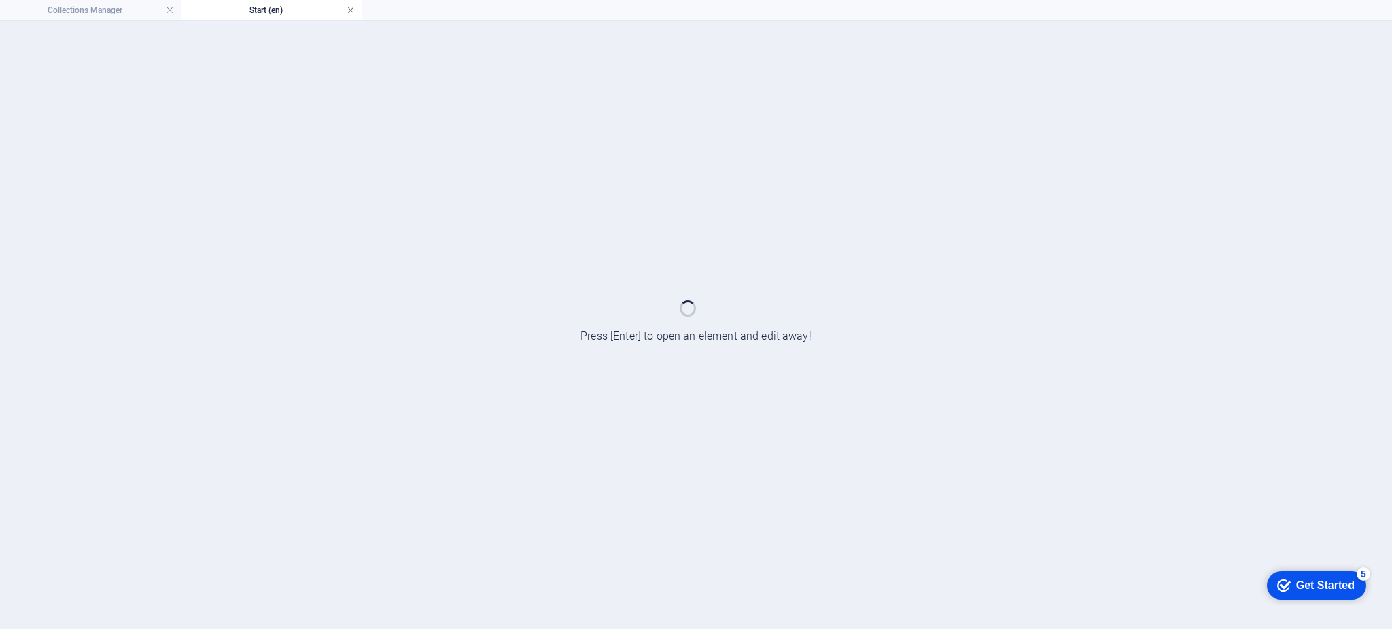
click at [351, 15] on link at bounding box center [351, 10] width 8 height 13
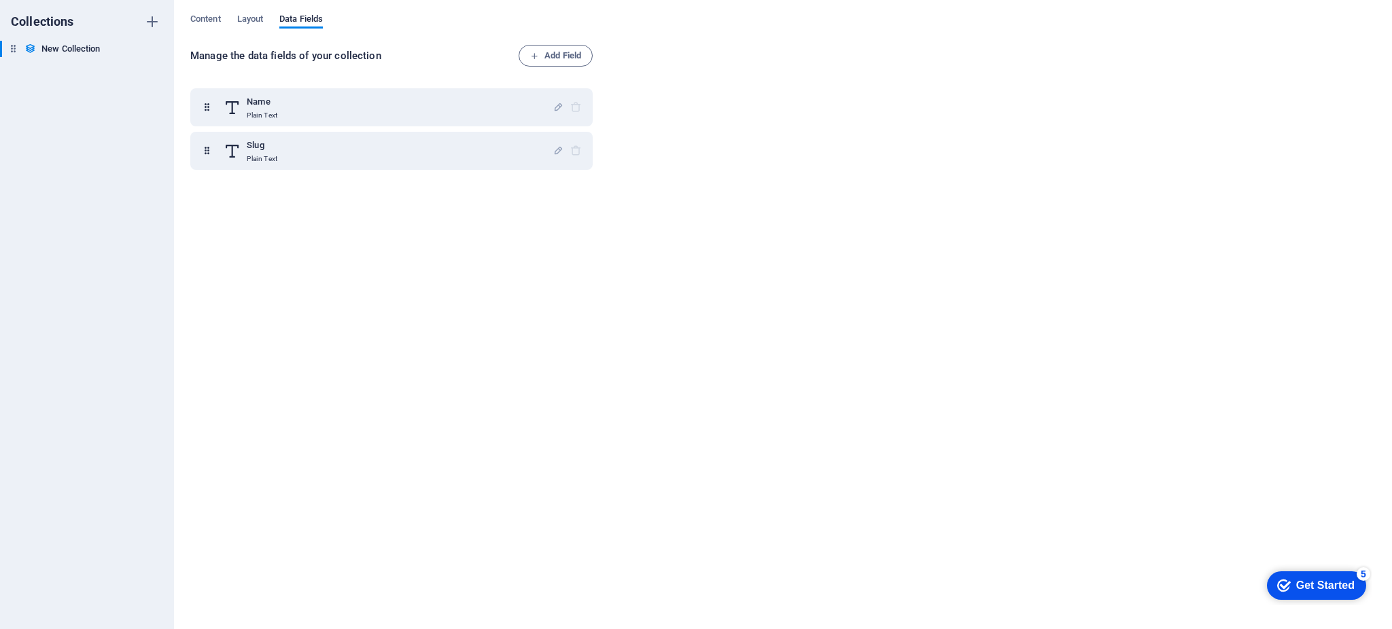
click at [160, 8] on div "Collections New Collection New Collection" at bounding box center [87, 314] width 174 height 629
click at [219, 20] on span "Content" at bounding box center [205, 20] width 31 height 19
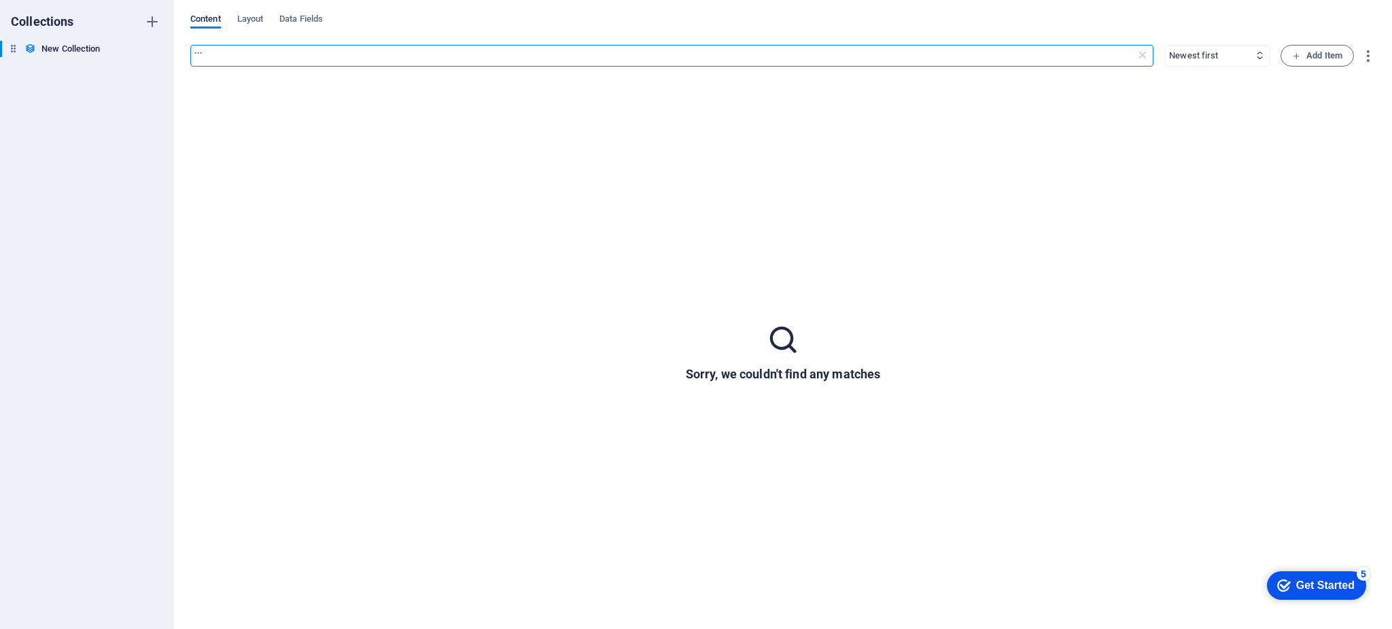
type input "```"
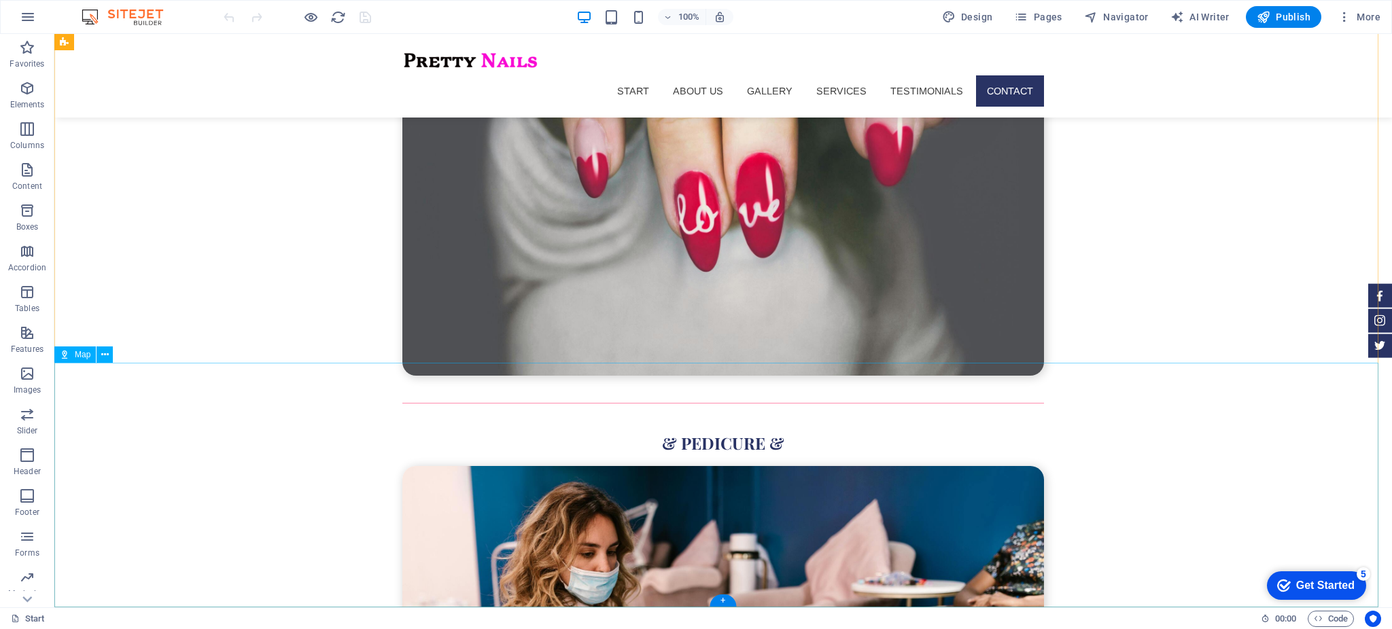
scroll to position [4467, 0]
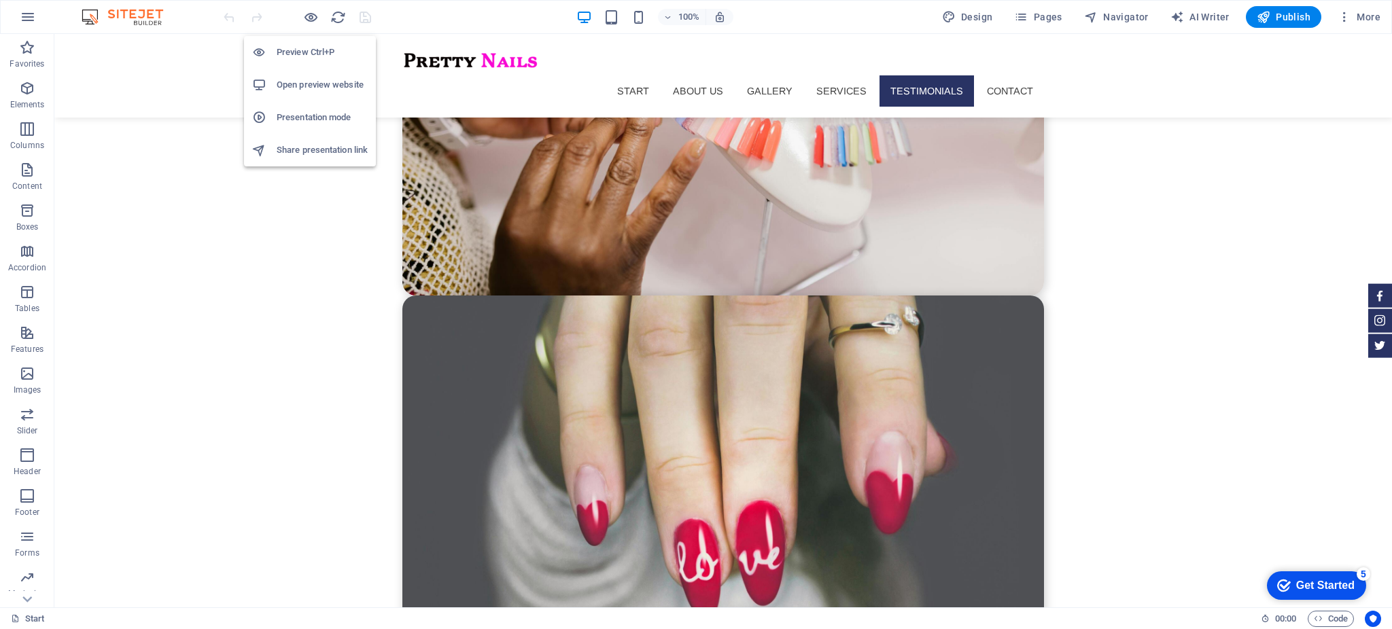
click at [344, 90] on h6 "Open preview website" at bounding box center [322, 85] width 91 height 16
